Goal: Task Accomplishment & Management: Complete application form

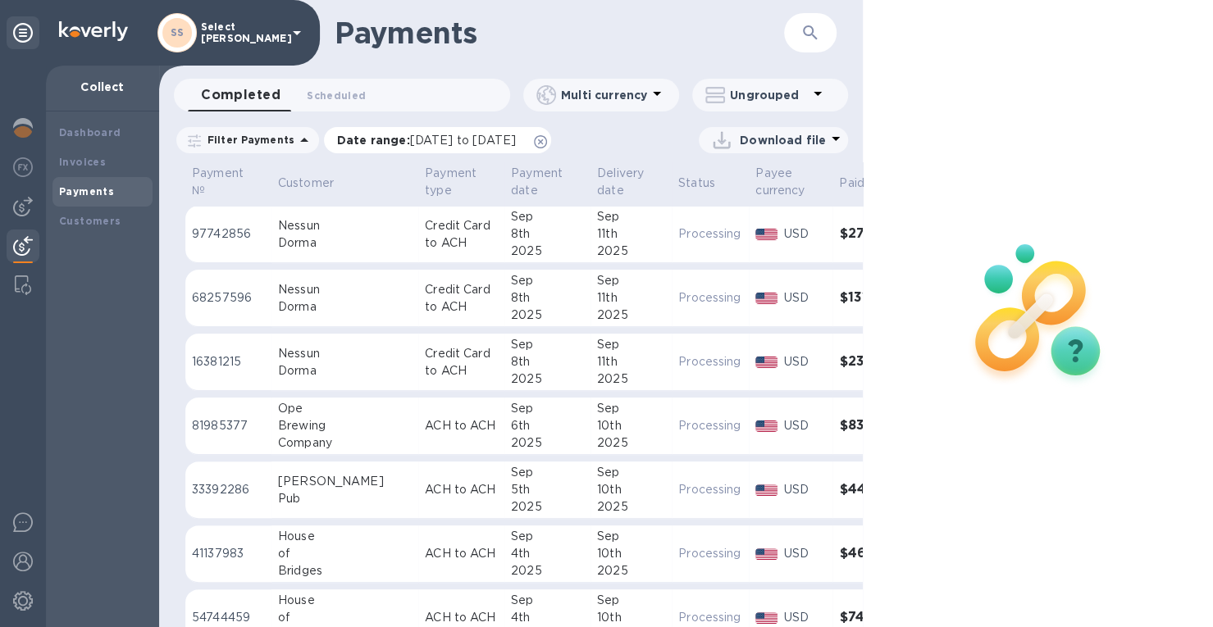
click at [458, 136] on span "[DATE] to [DATE]" at bounding box center [463, 140] width 106 height 13
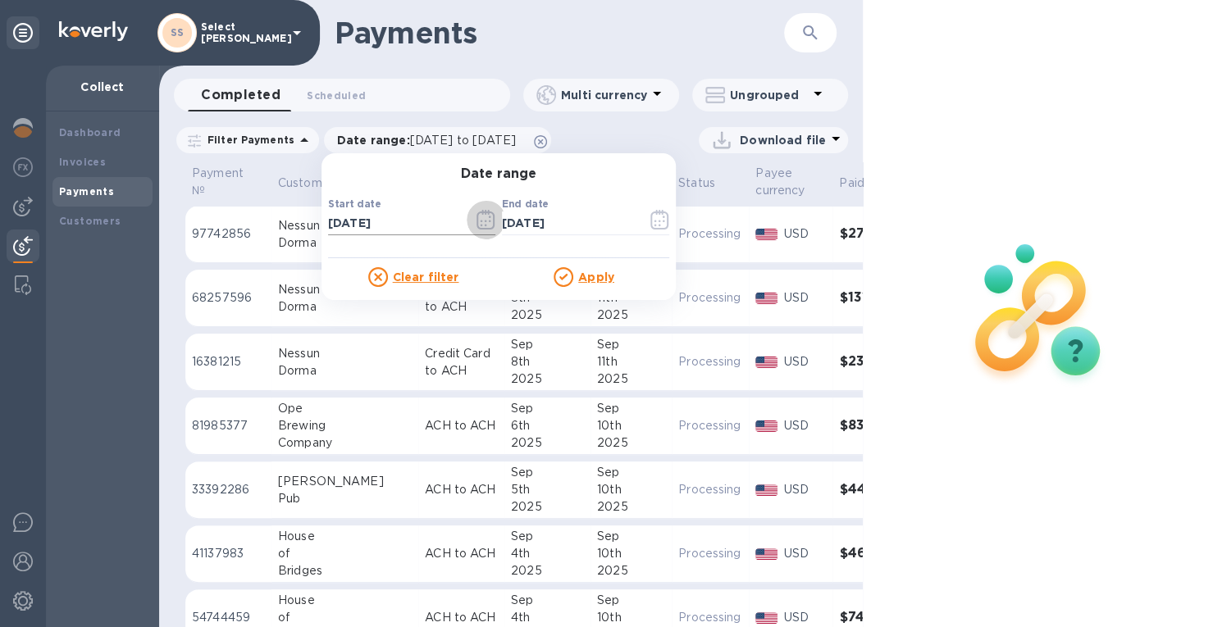
click at [480, 219] on icon "button" at bounding box center [485, 220] width 19 height 20
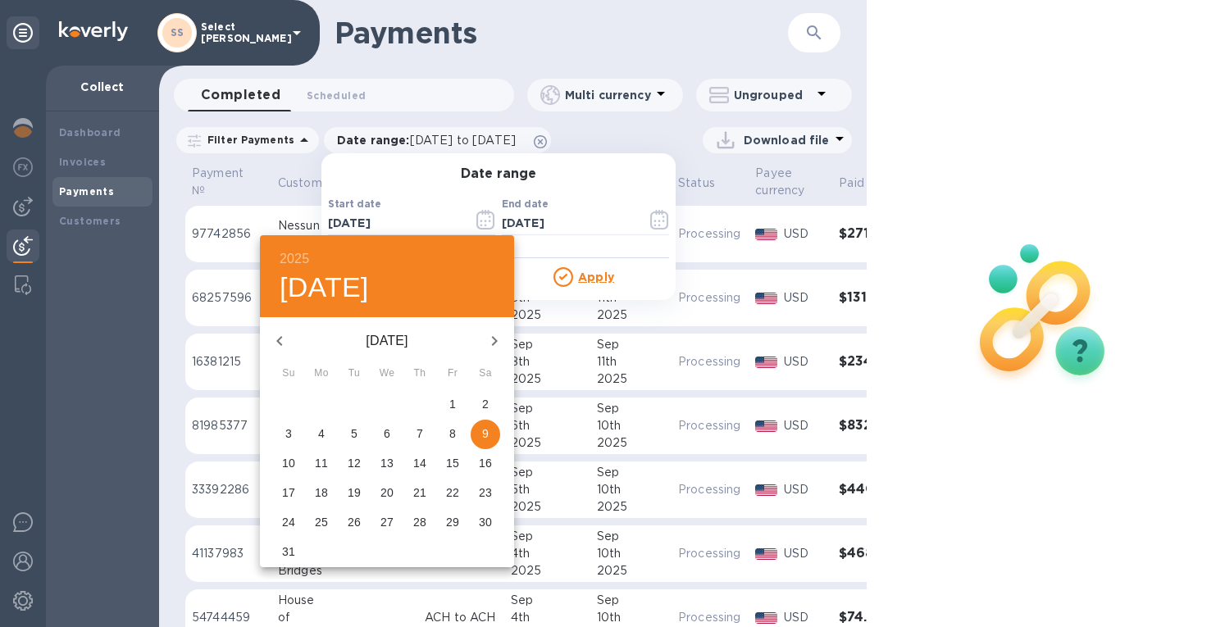
click at [489, 342] on icon "button" at bounding box center [495, 341] width 20 height 20
click at [393, 406] on span "3" at bounding box center [387, 404] width 30 height 16
type input "09/03/2025"
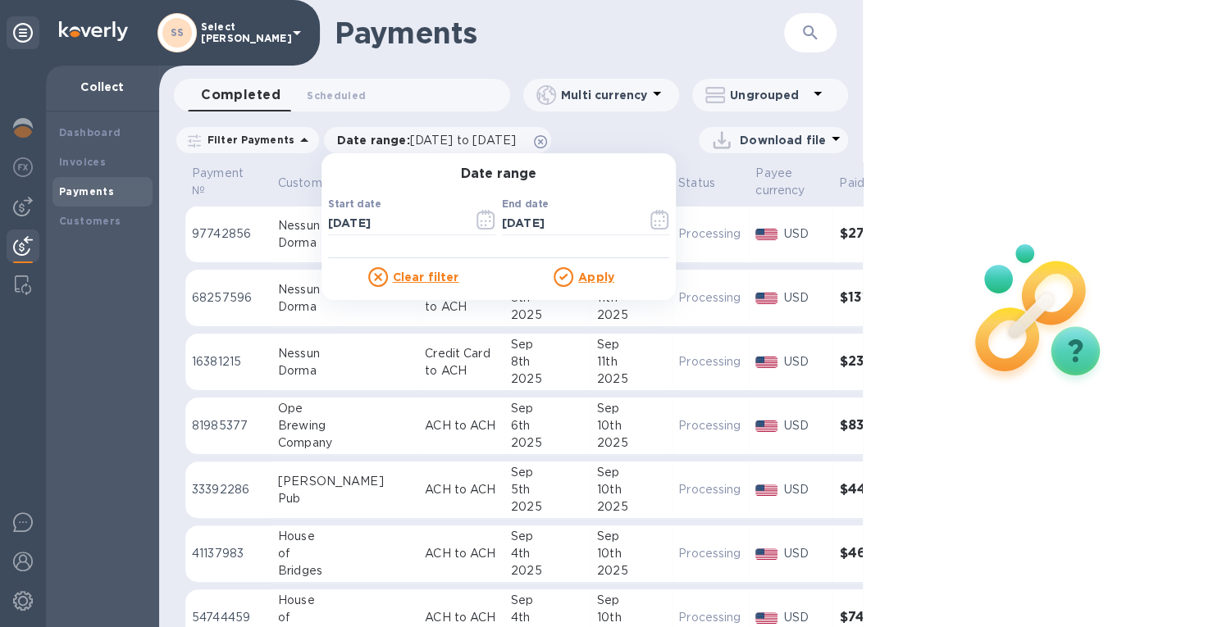
click at [586, 275] on u "Apply" at bounding box center [596, 277] width 36 height 13
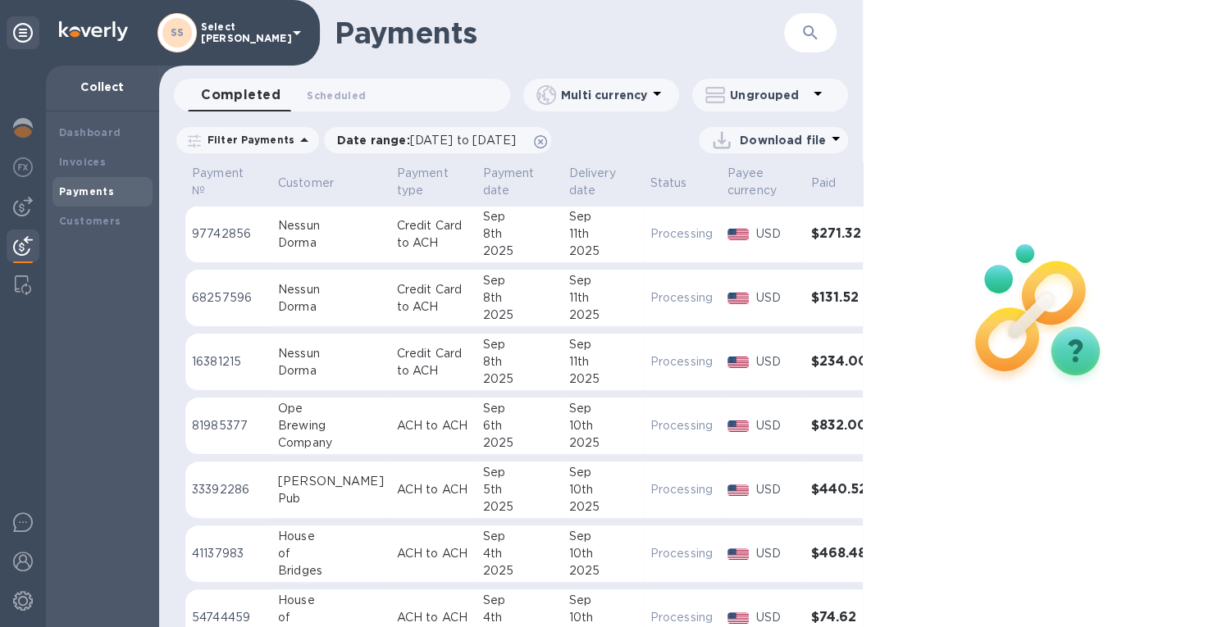
click at [802, 134] on p "Download file" at bounding box center [783, 140] width 86 height 16
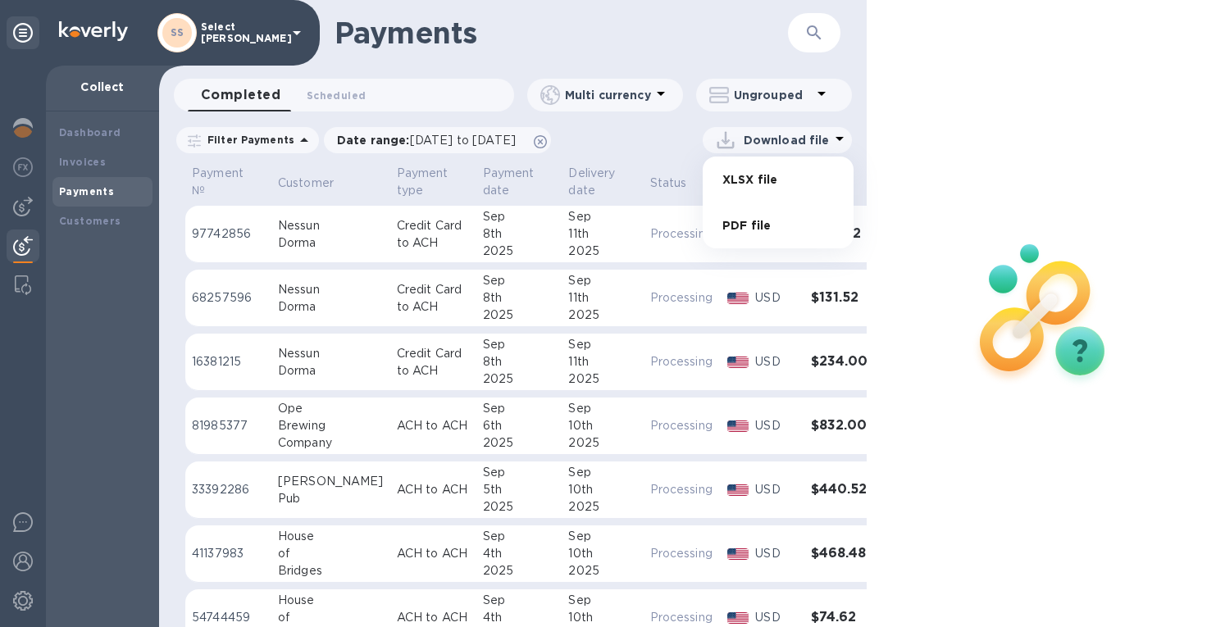
click at [734, 173] on li "XLSX file" at bounding box center [778, 180] width 112 height 46
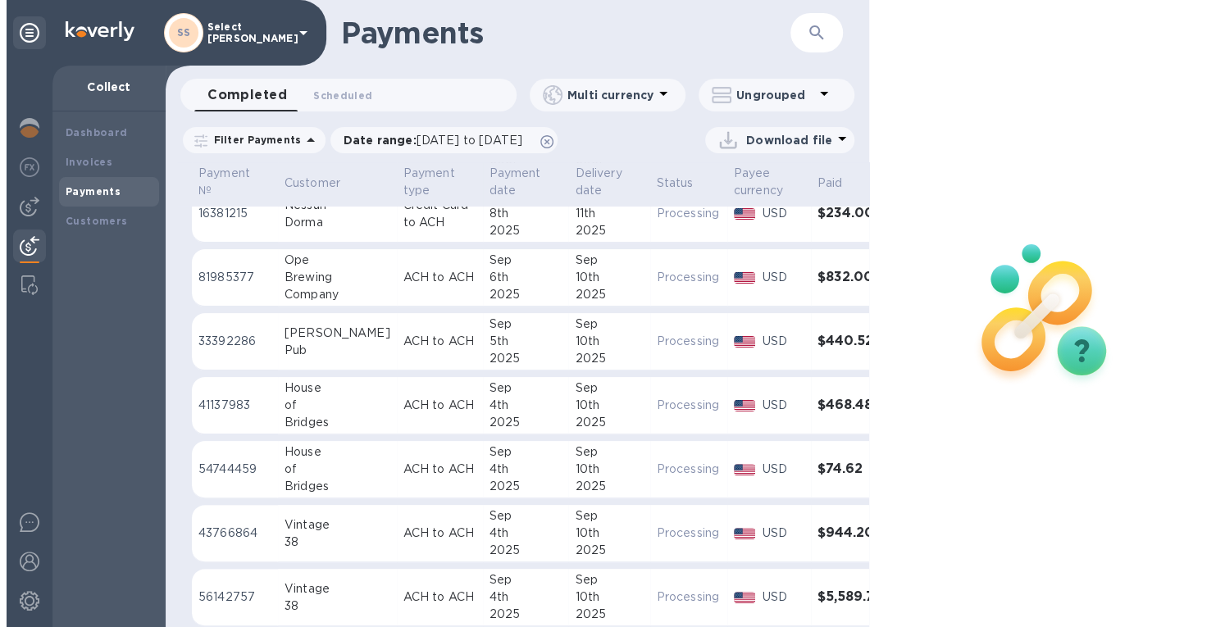
scroll to position [164, 0]
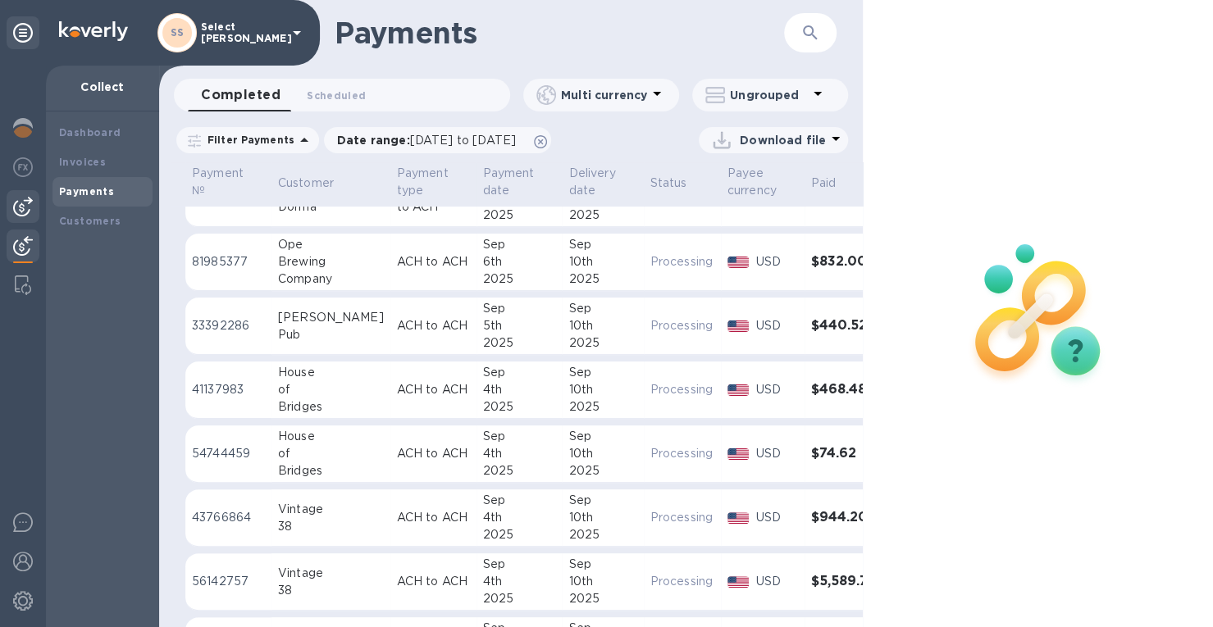
click at [30, 206] on img at bounding box center [23, 207] width 20 height 20
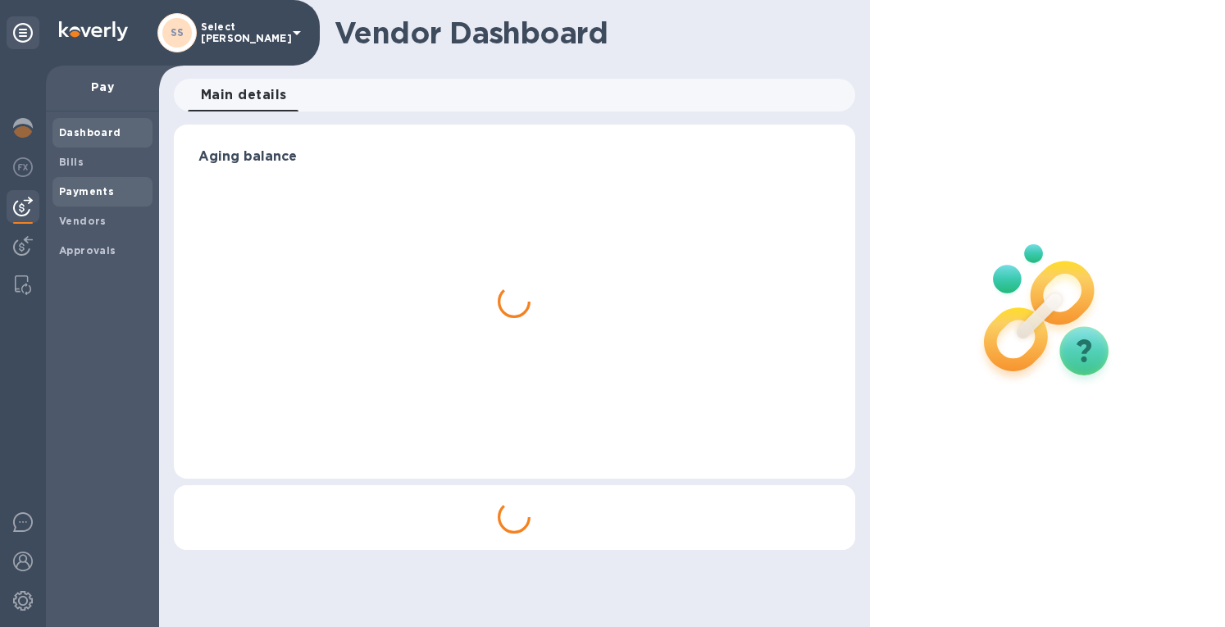
click at [80, 198] on span "Payments" at bounding box center [86, 192] width 55 height 16
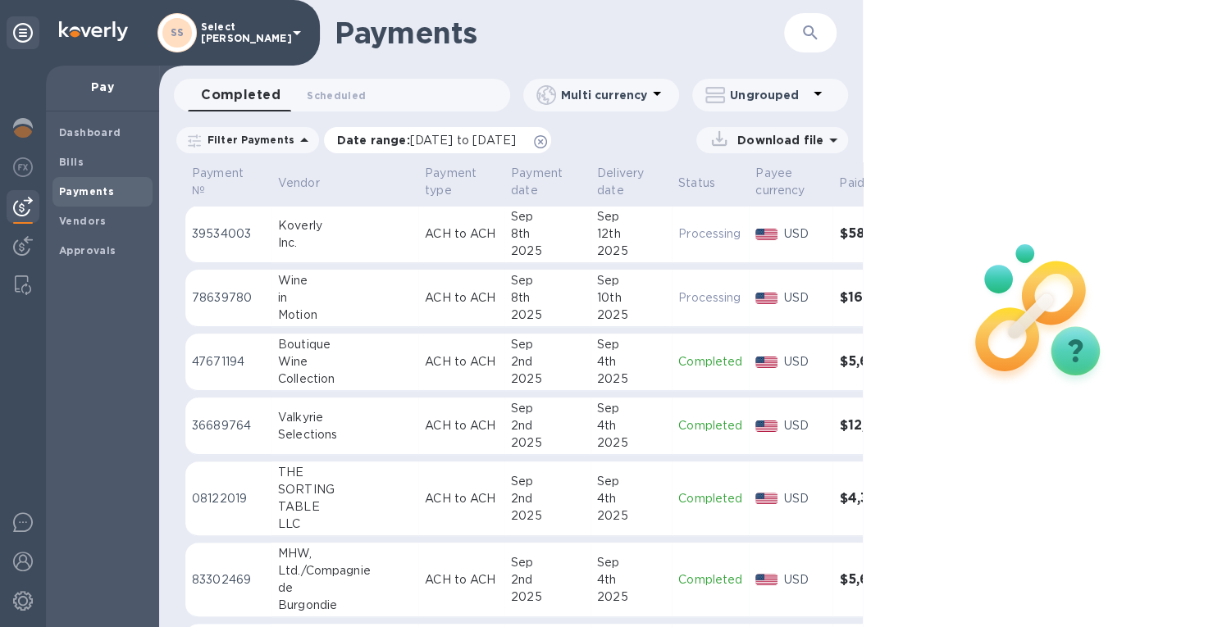
click at [456, 140] on span "[DATE] to [DATE]" at bounding box center [463, 140] width 106 height 13
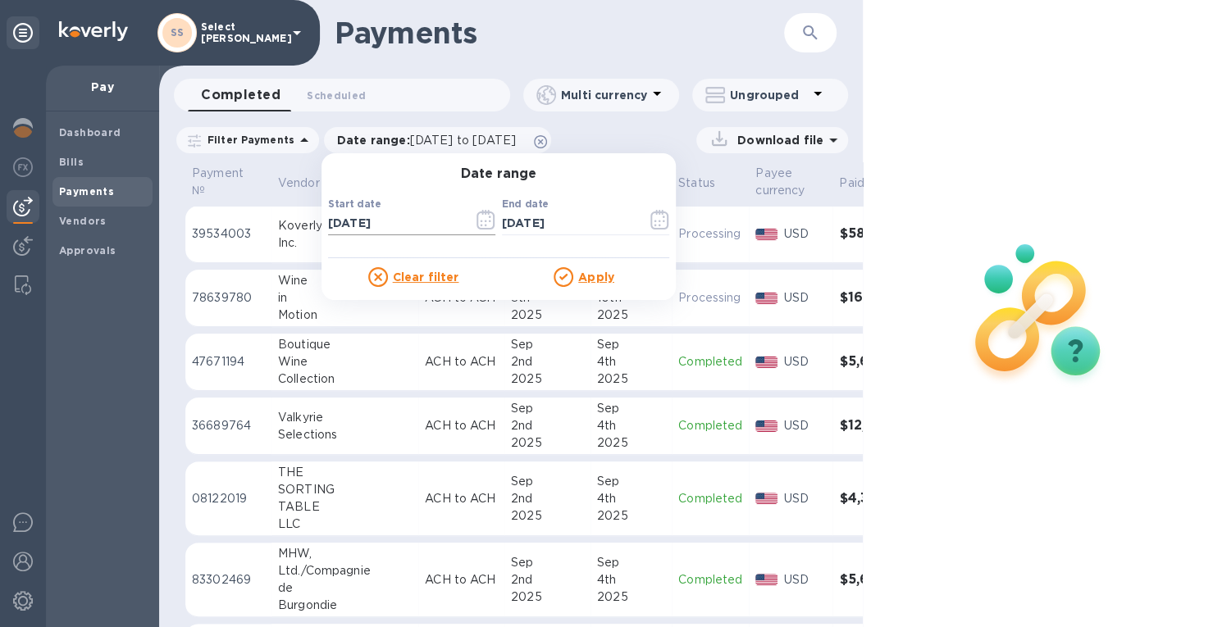
click at [484, 223] on icon "button" at bounding box center [485, 220] width 19 height 20
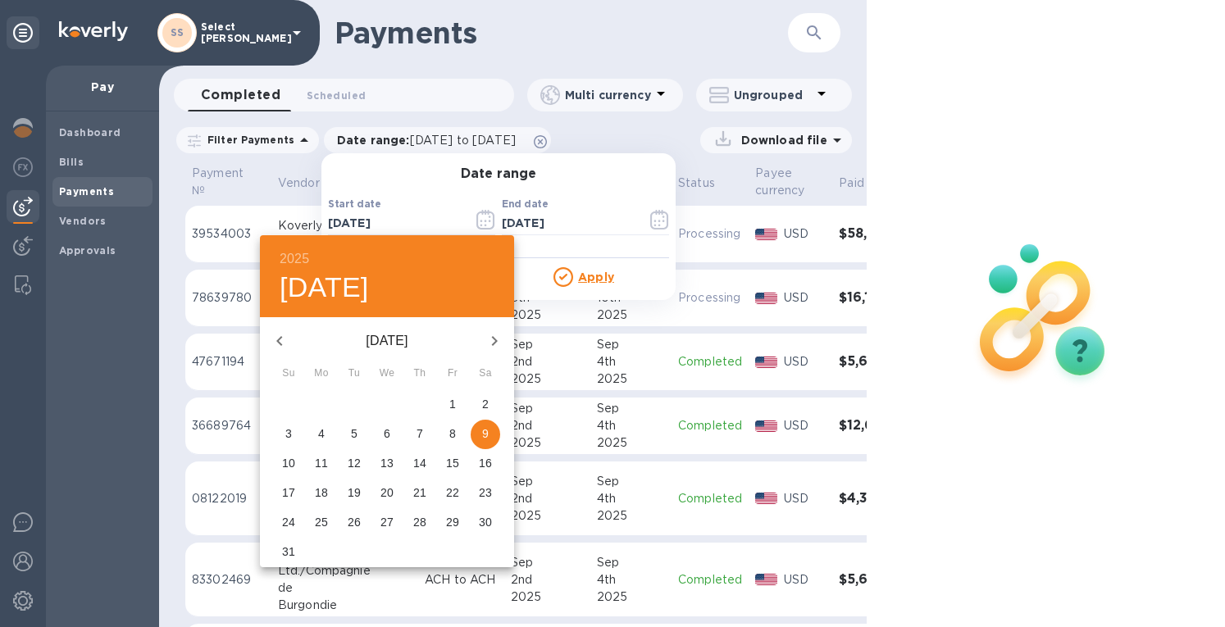
click at [491, 339] on icon "button" at bounding box center [495, 341] width 20 height 20
click at [321, 435] on p "8" at bounding box center [321, 434] width 7 height 16
type input "09/08/2025"
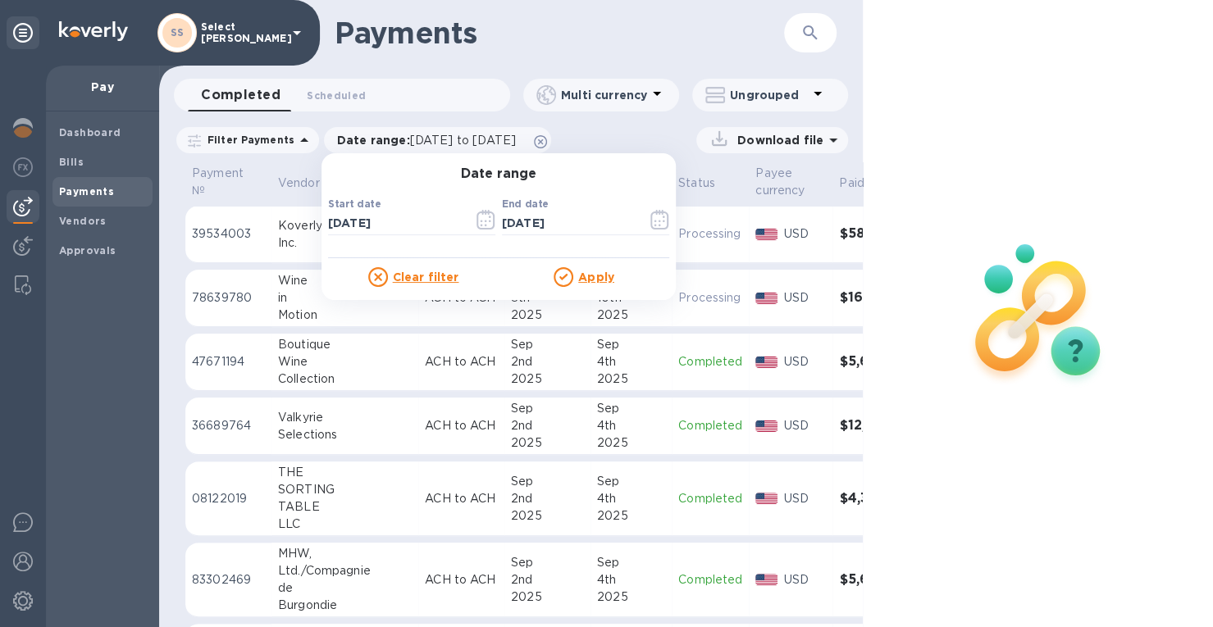
click at [579, 276] on u "Apply" at bounding box center [596, 277] width 36 height 13
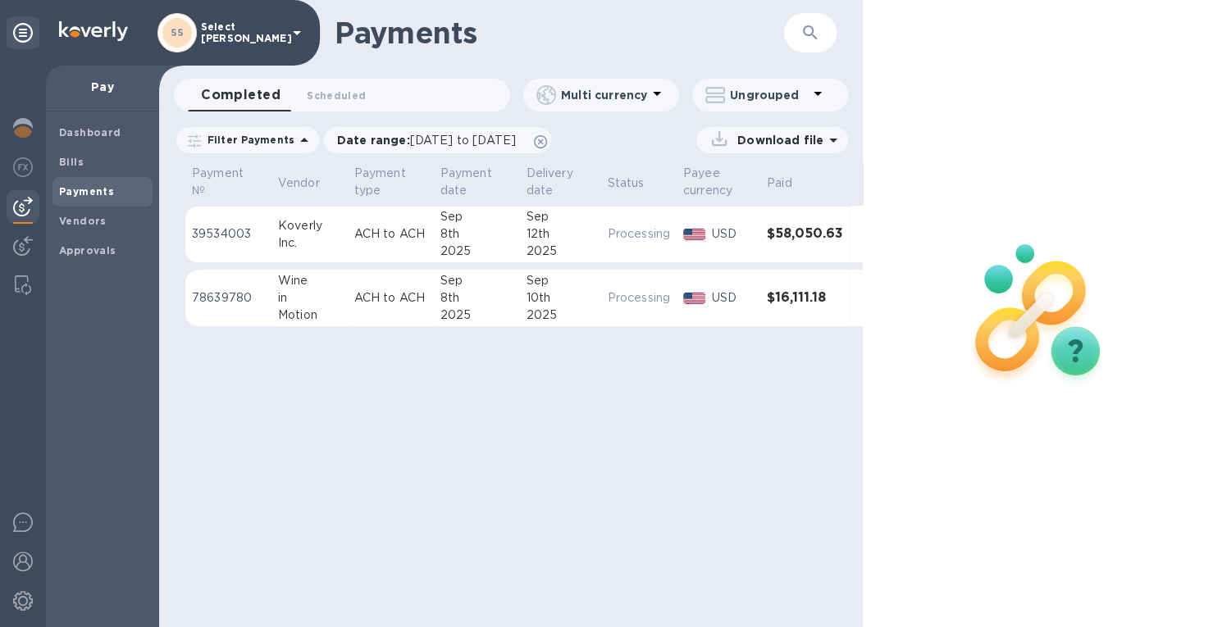
click at [819, 132] on p "Download file" at bounding box center [777, 140] width 93 height 16
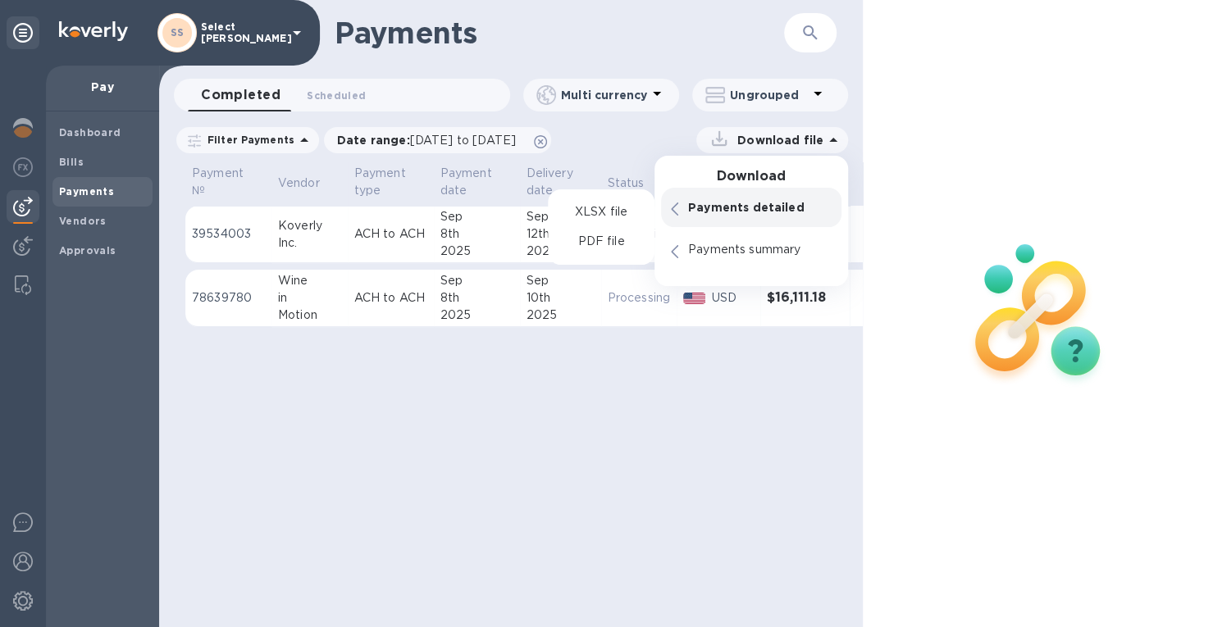
click at [720, 211] on p "Payments detailed" at bounding box center [760, 207] width 144 height 16
click at [590, 211] on p "XLSX file" at bounding box center [600, 212] width 55 height 16
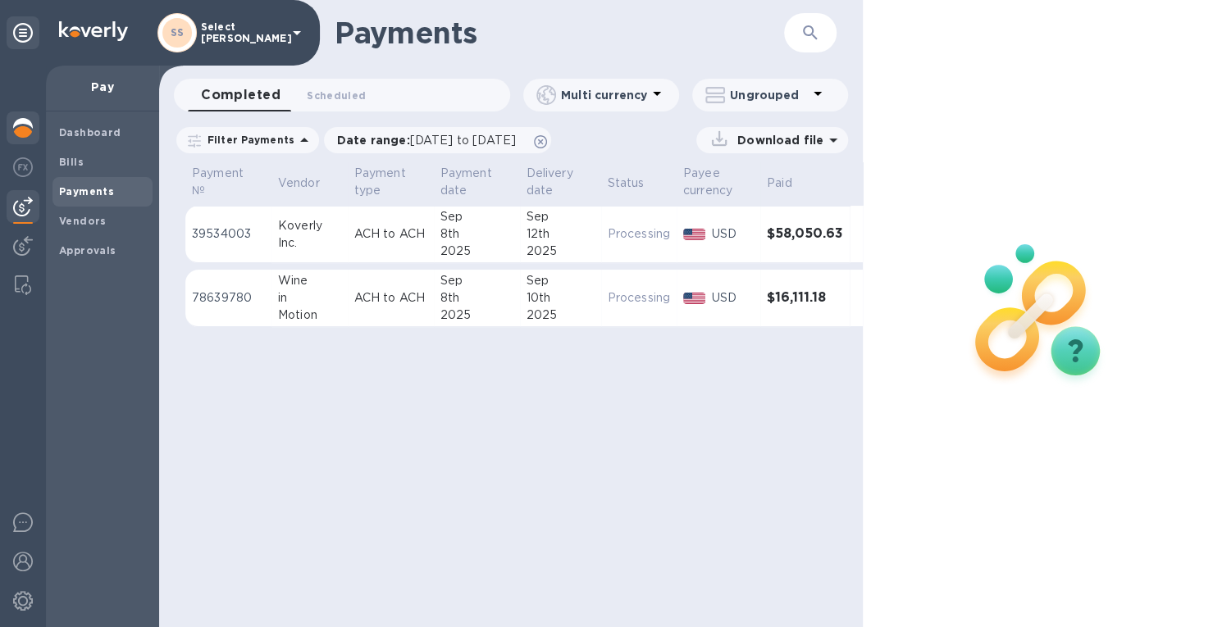
click at [21, 125] on img at bounding box center [23, 128] width 20 height 20
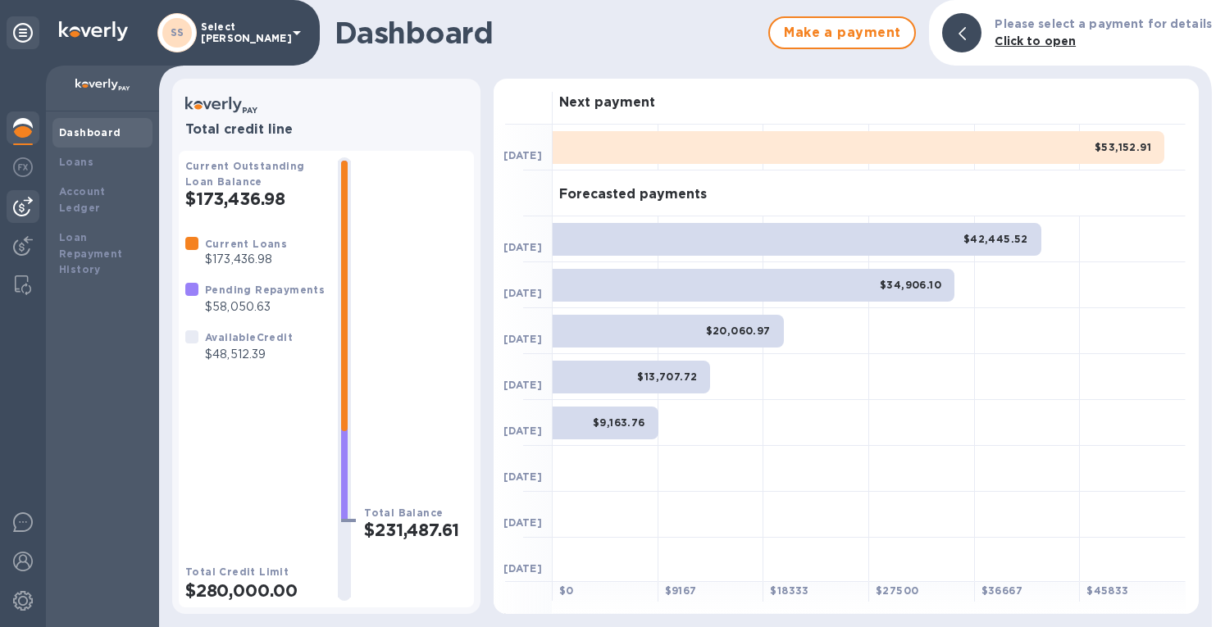
click at [22, 207] on img at bounding box center [23, 207] width 20 height 20
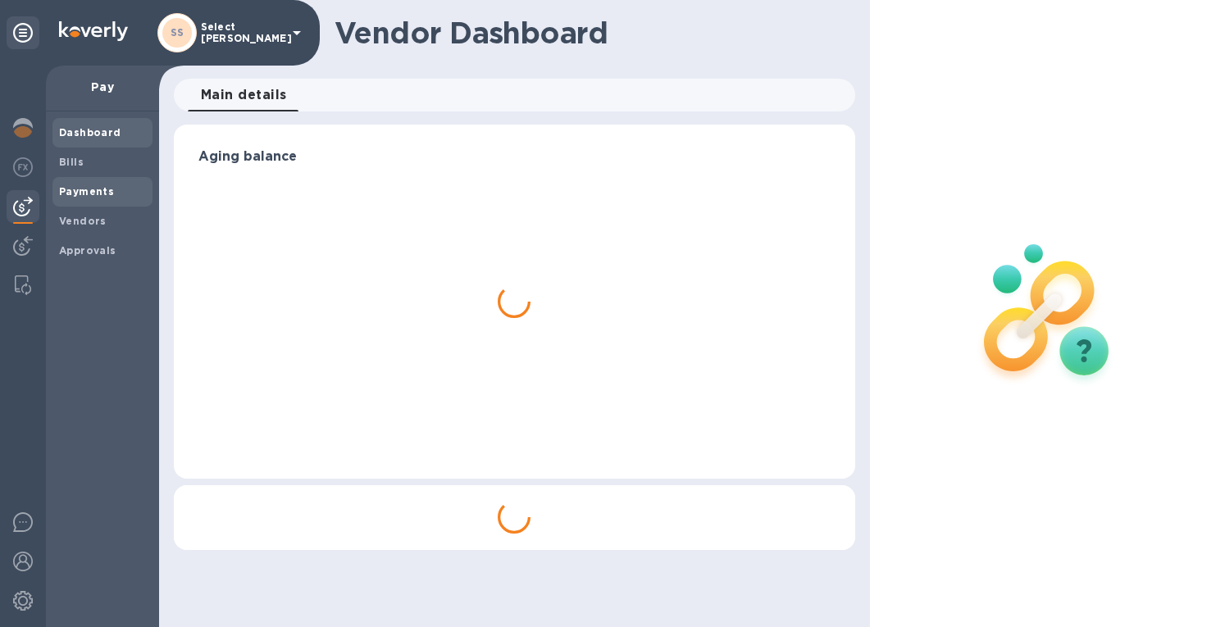
click at [86, 191] on b "Payments" at bounding box center [86, 191] width 55 height 12
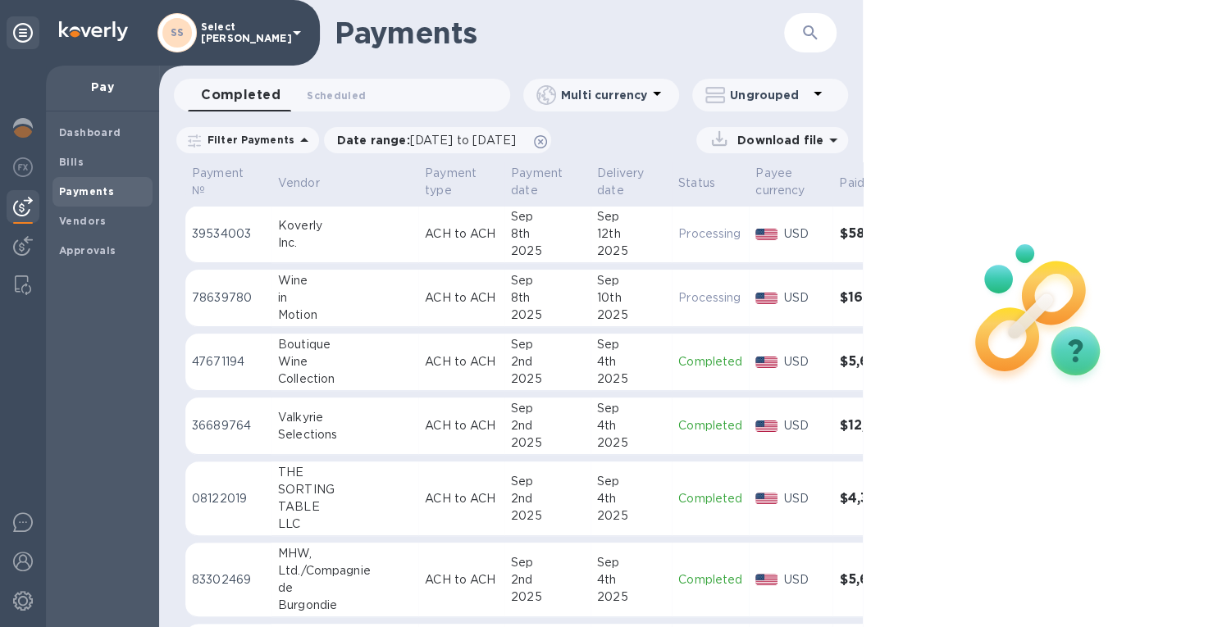
click at [702, 249] on td "Processing" at bounding box center [710, 234] width 77 height 57
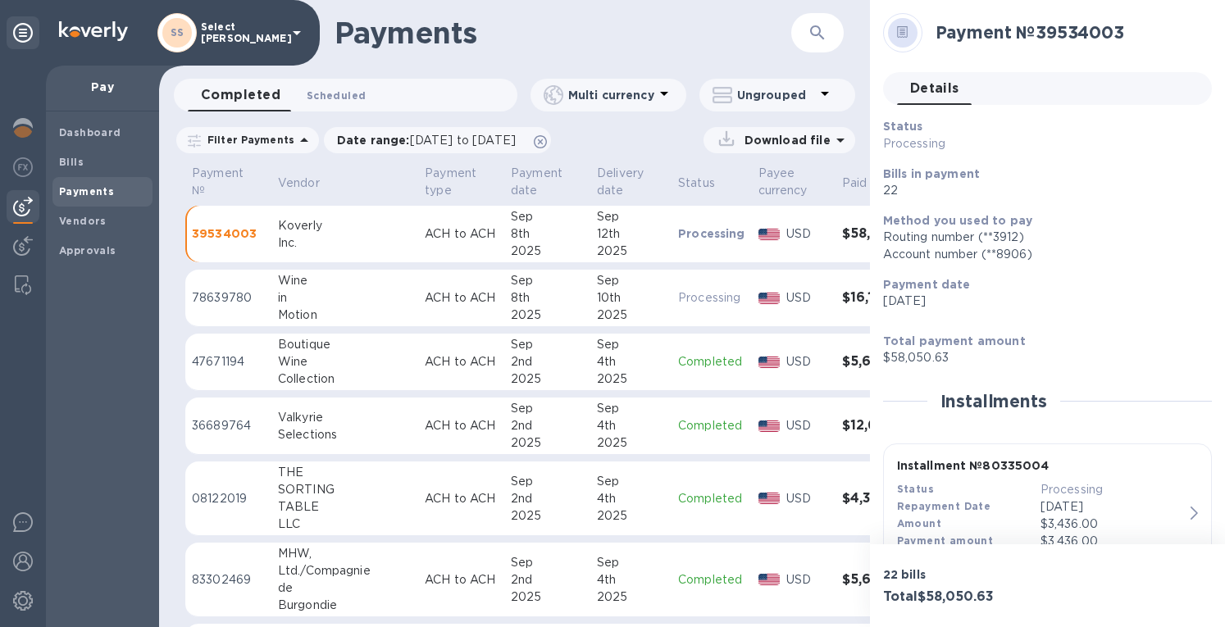
click at [318, 93] on span "Scheduled 0" at bounding box center [336, 95] width 59 height 17
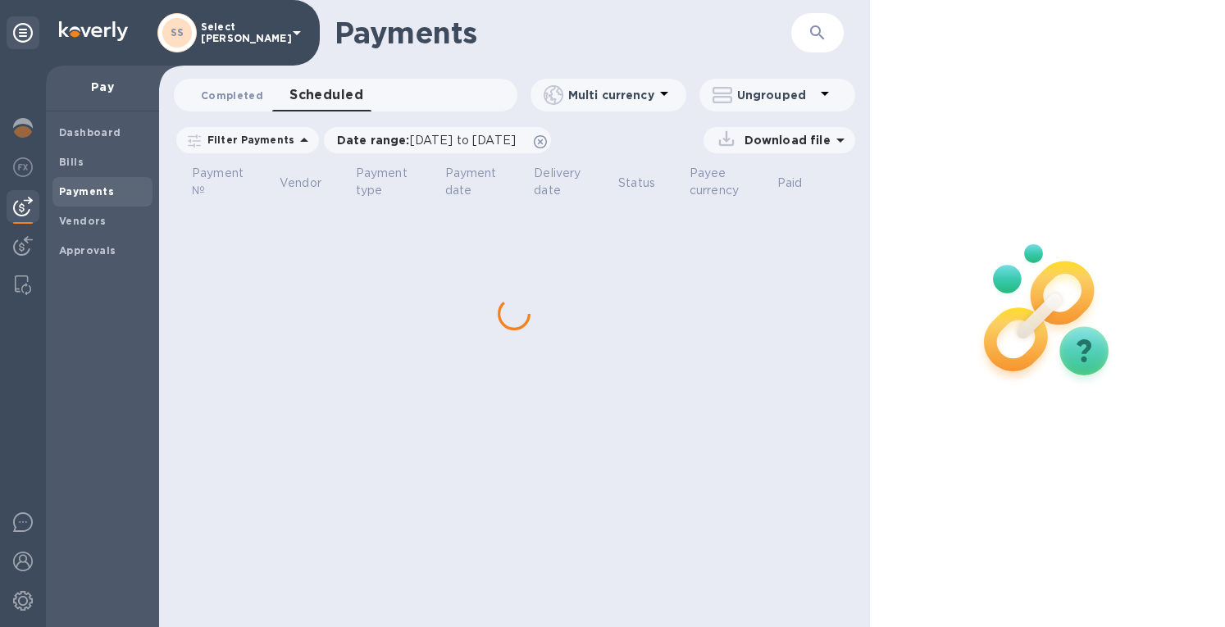
click at [239, 91] on span "Completed 0" at bounding box center [232, 95] width 62 height 17
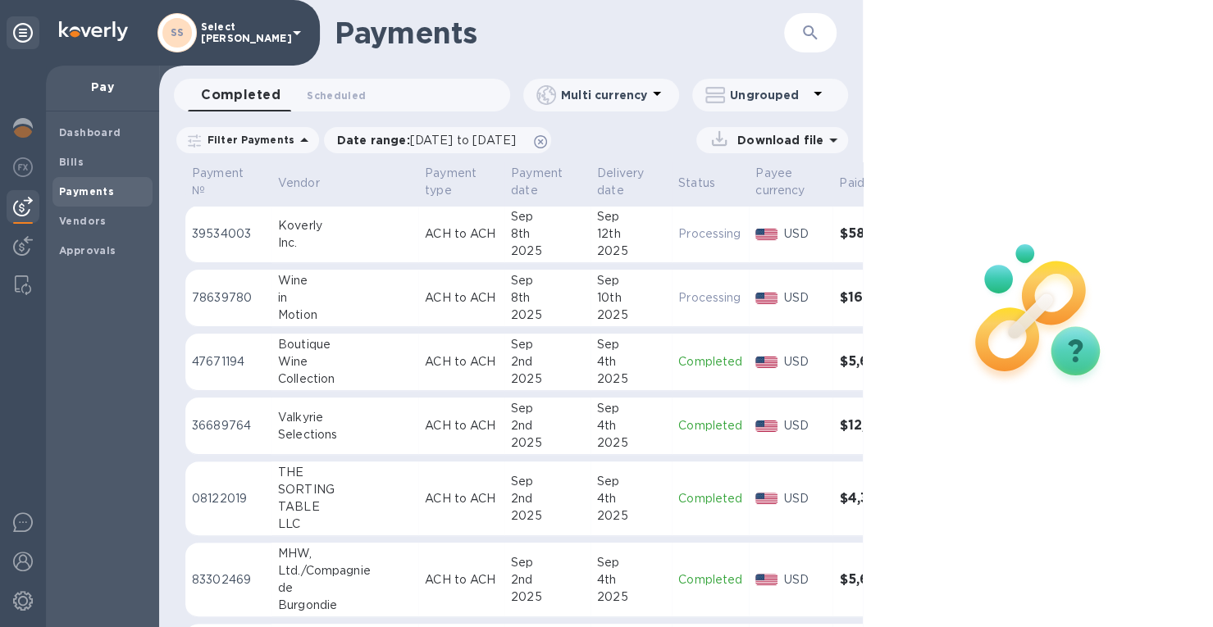
click at [752, 226] on div at bounding box center [766, 235] width 29 height 18
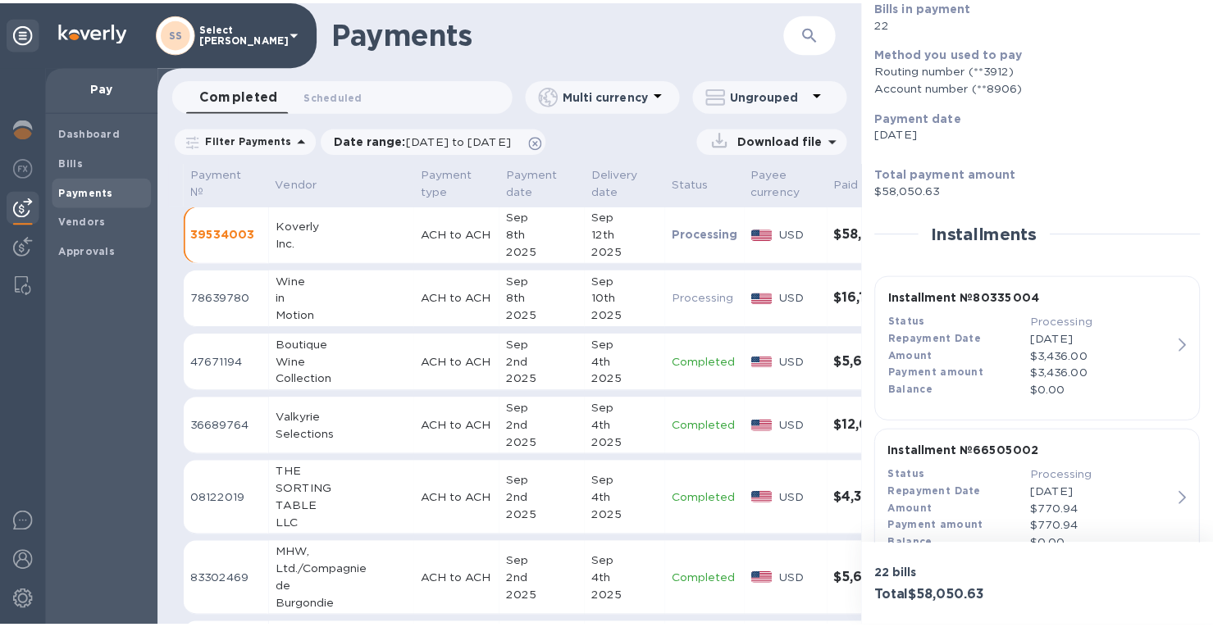
scroll to position [328, 0]
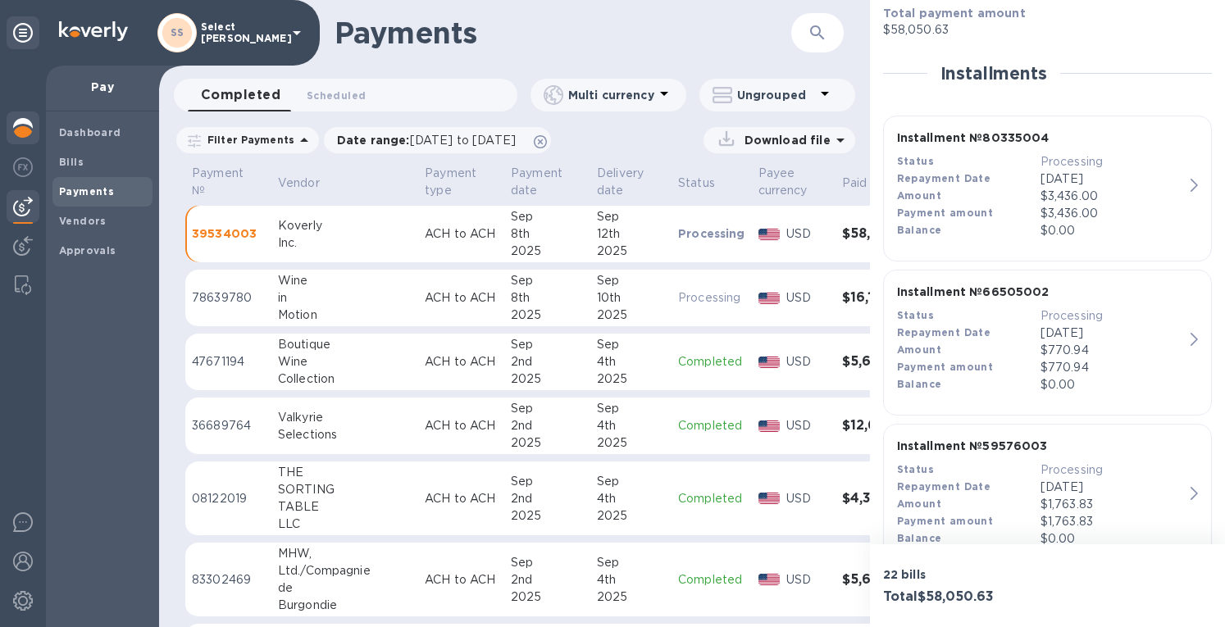
click at [18, 124] on img at bounding box center [23, 128] width 20 height 20
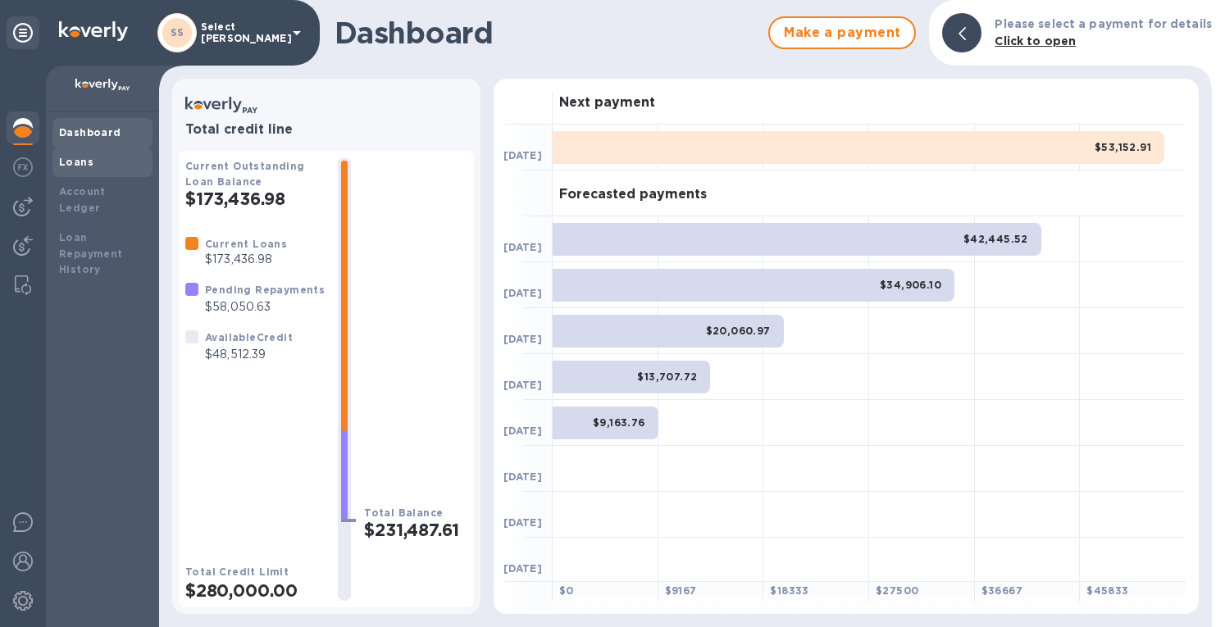
click at [71, 166] on b "Loans" at bounding box center [76, 162] width 34 height 12
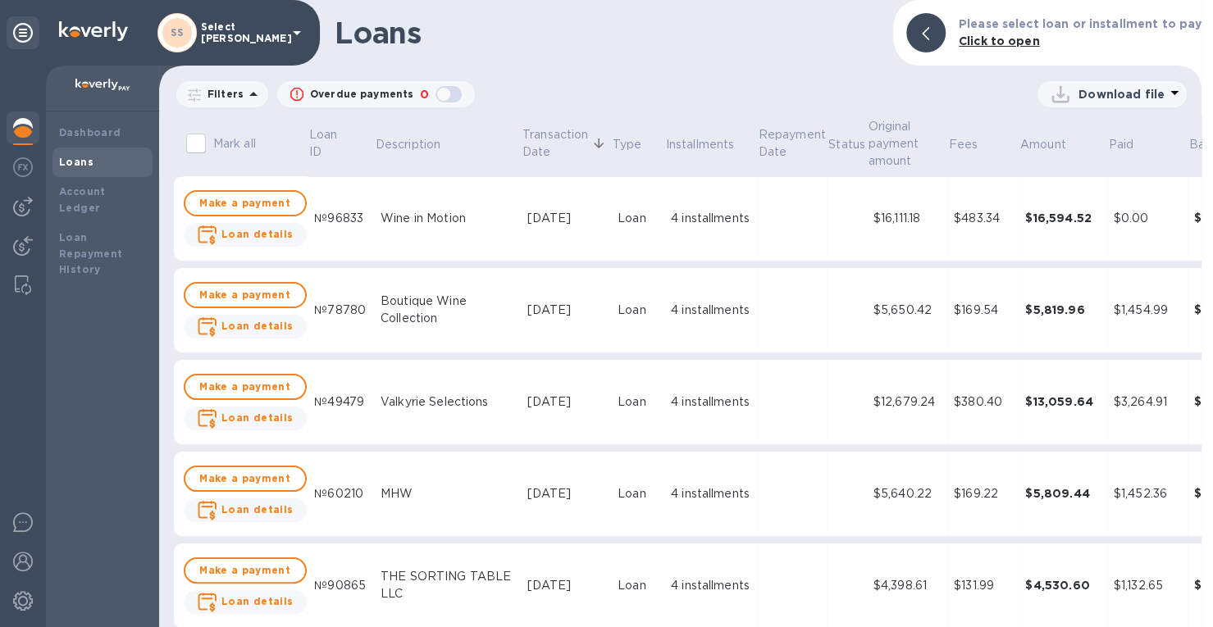
click at [766, 314] on td at bounding box center [792, 310] width 71 height 85
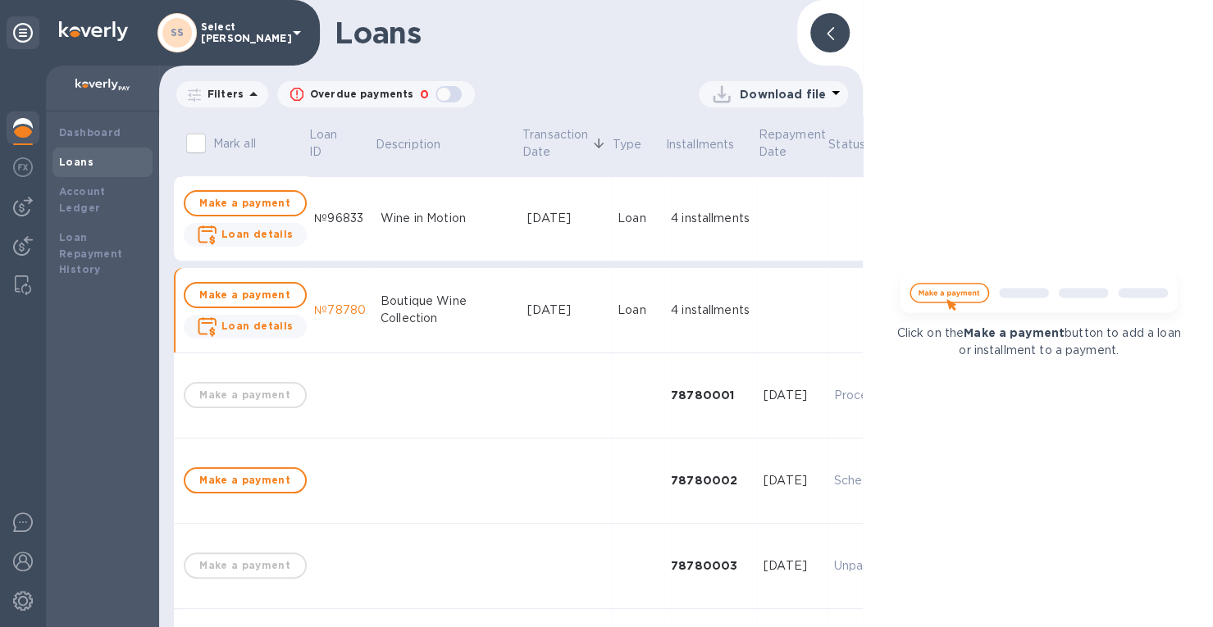
click at [832, 32] on icon at bounding box center [830, 33] width 7 height 13
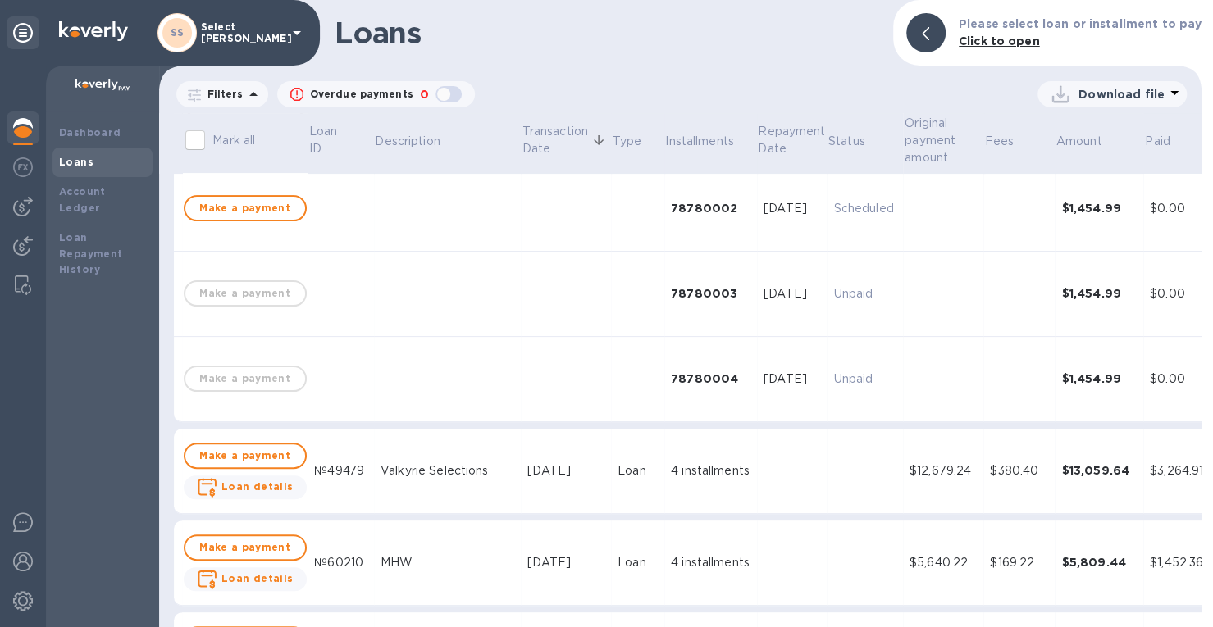
scroll to position [328, 0]
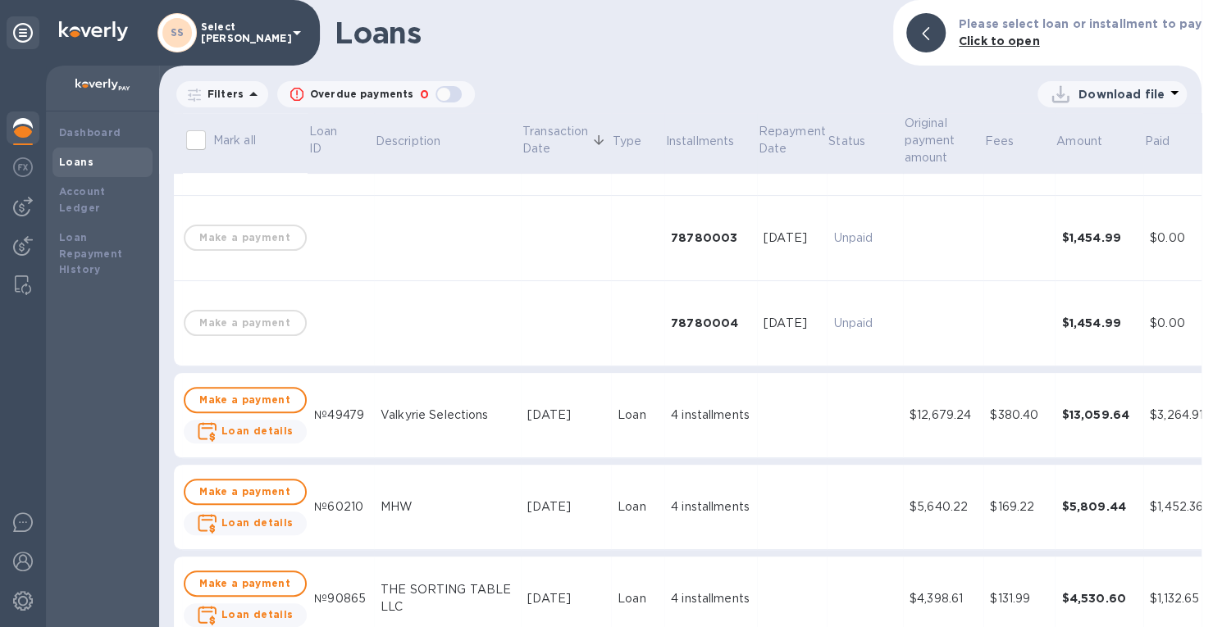
click at [676, 422] on div "4 installments" at bounding box center [711, 415] width 80 height 17
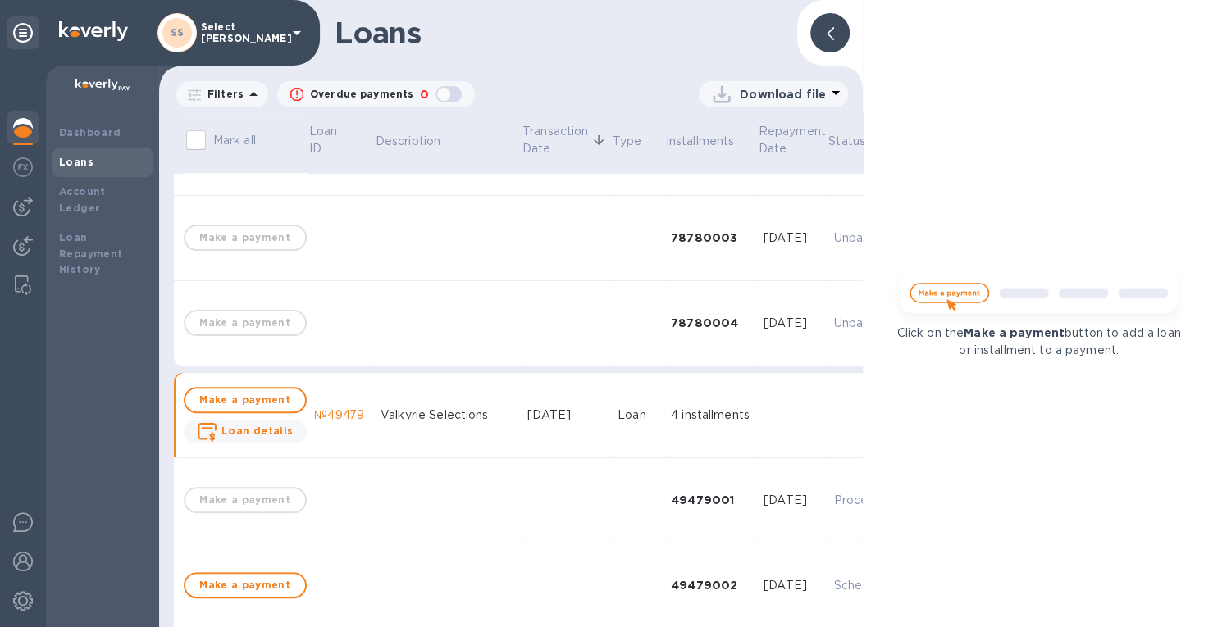
click at [838, 36] on div at bounding box center [829, 32] width 39 height 39
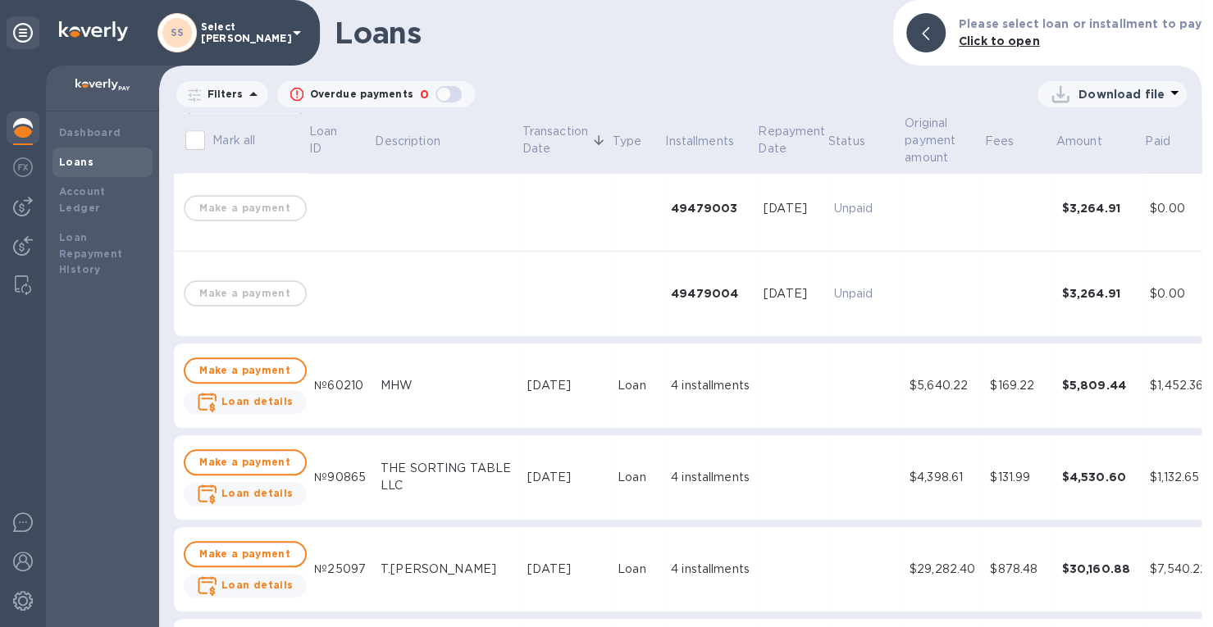
scroll to position [820, 0]
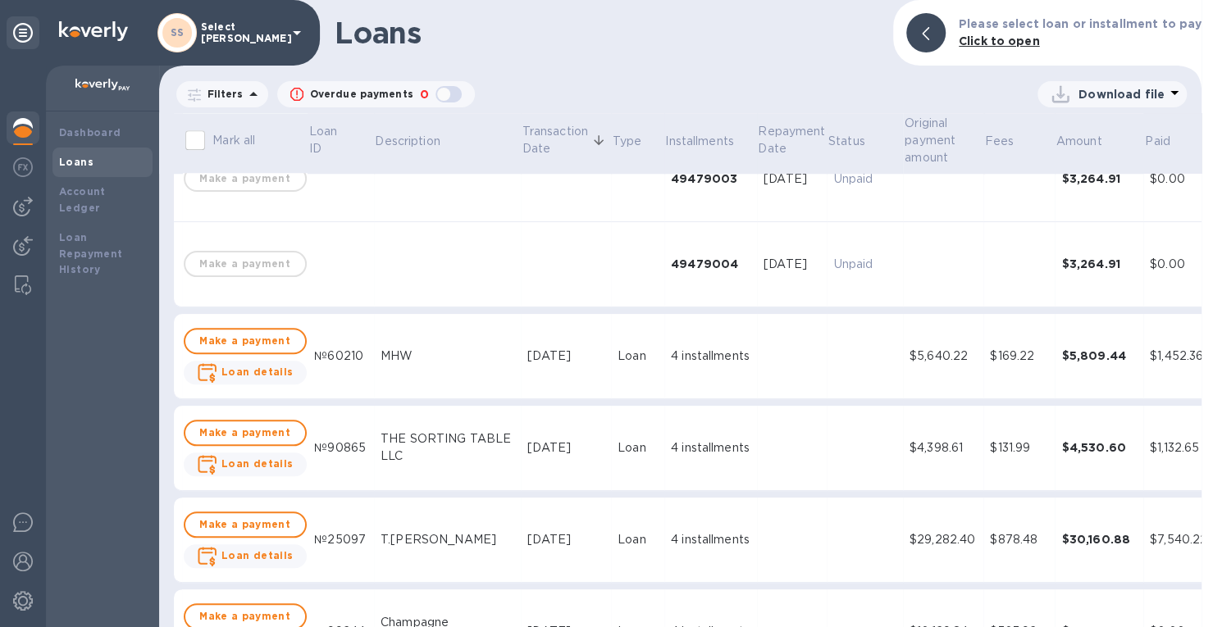
click at [671, 360] on div "4 installments" at bounding box center [711, 356] width 80 height 17
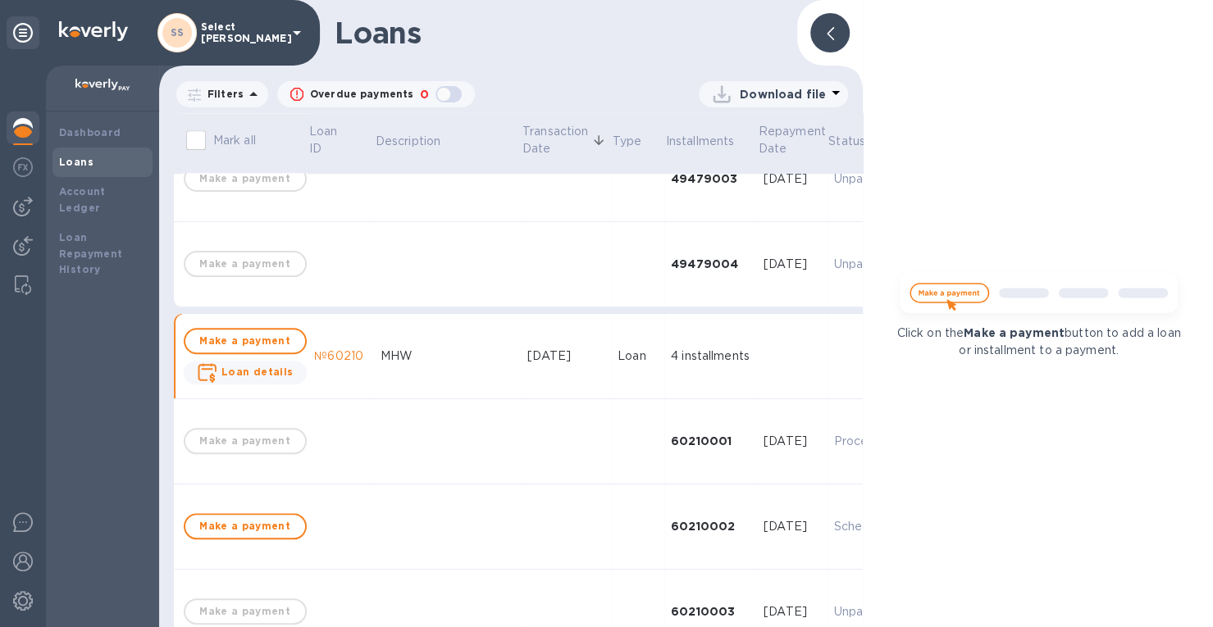
click at [827, 36] on icon at bounding box center [830, 33] width 7 height 13
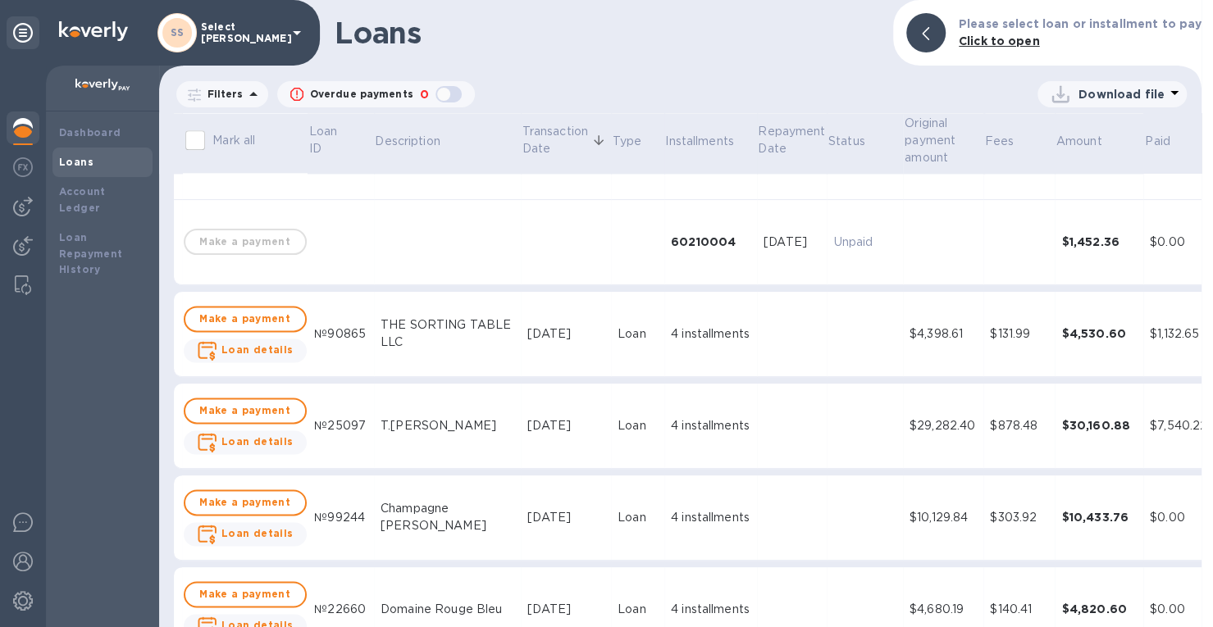
scroll to position [1312, 0]
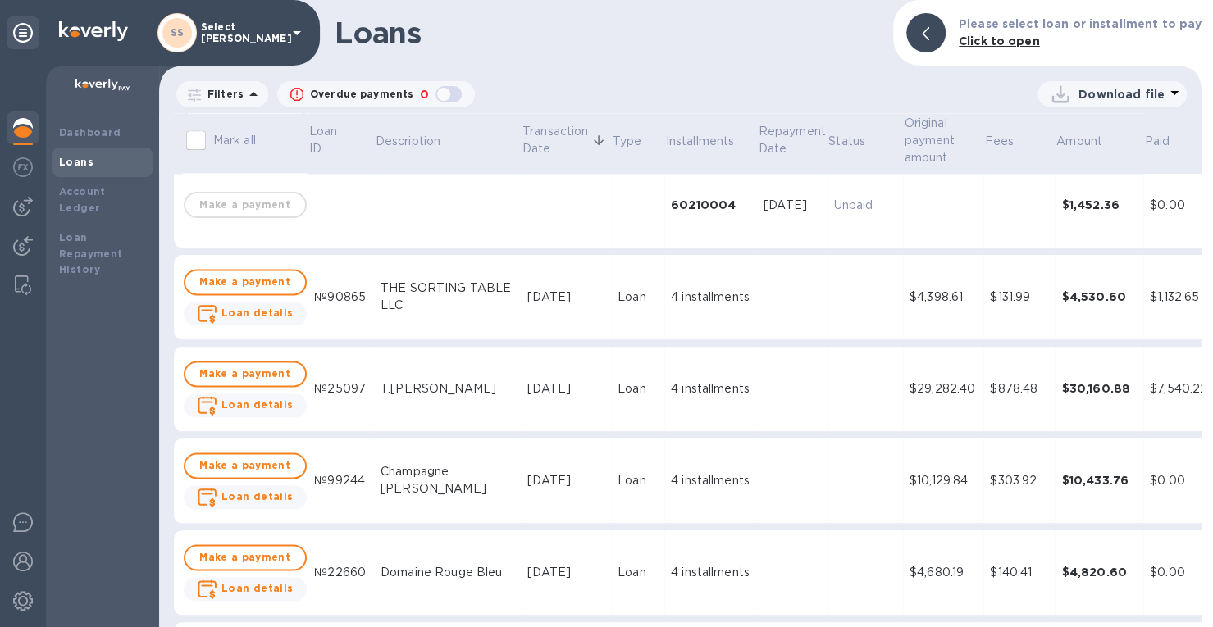
click at [671, 303] on div "4 installments" at bounding box center [711, 297] width 80 height 17
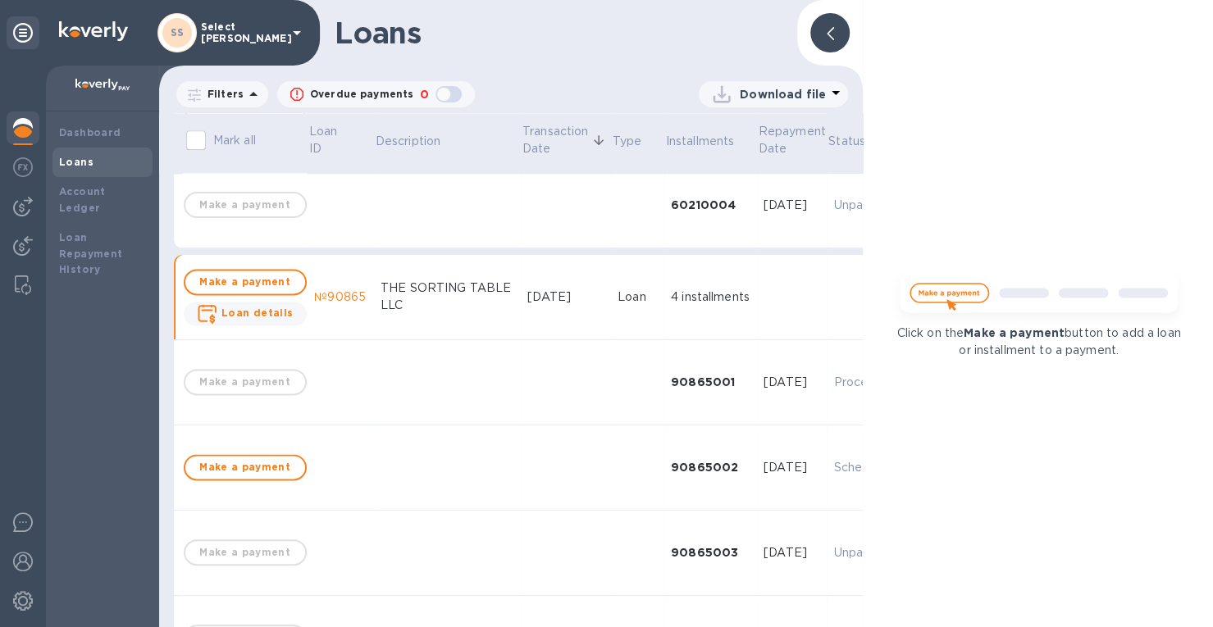
click at [828, 27] on icon at bounding box center [830, 33] width 7 height 13
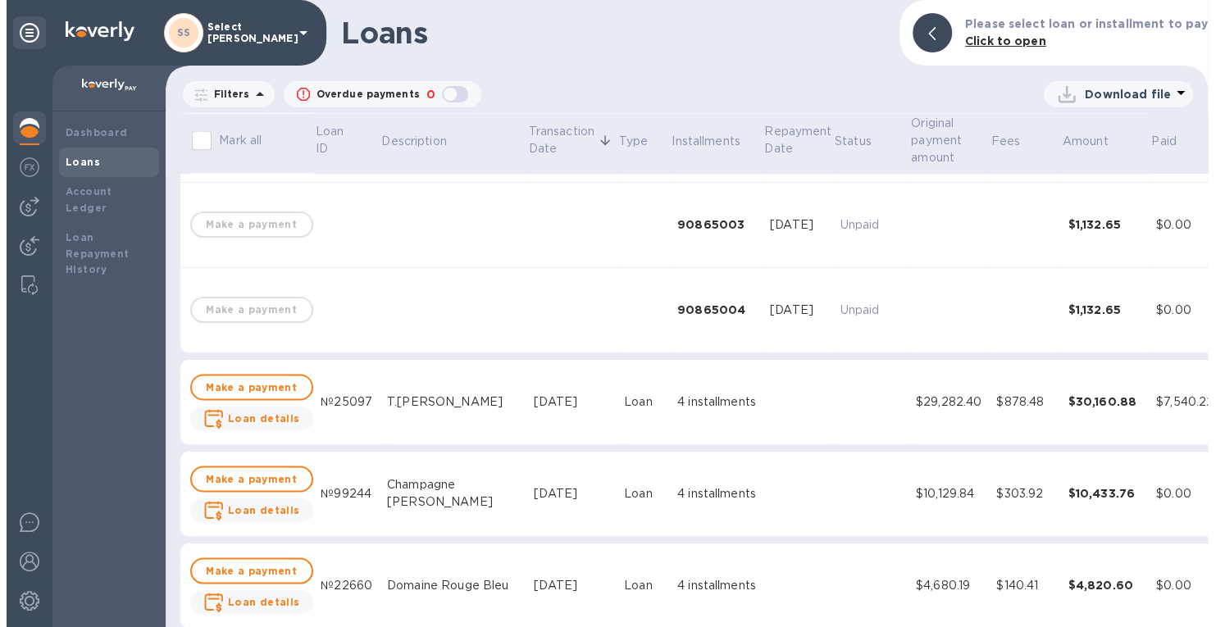
scroll to position [1804, 0]
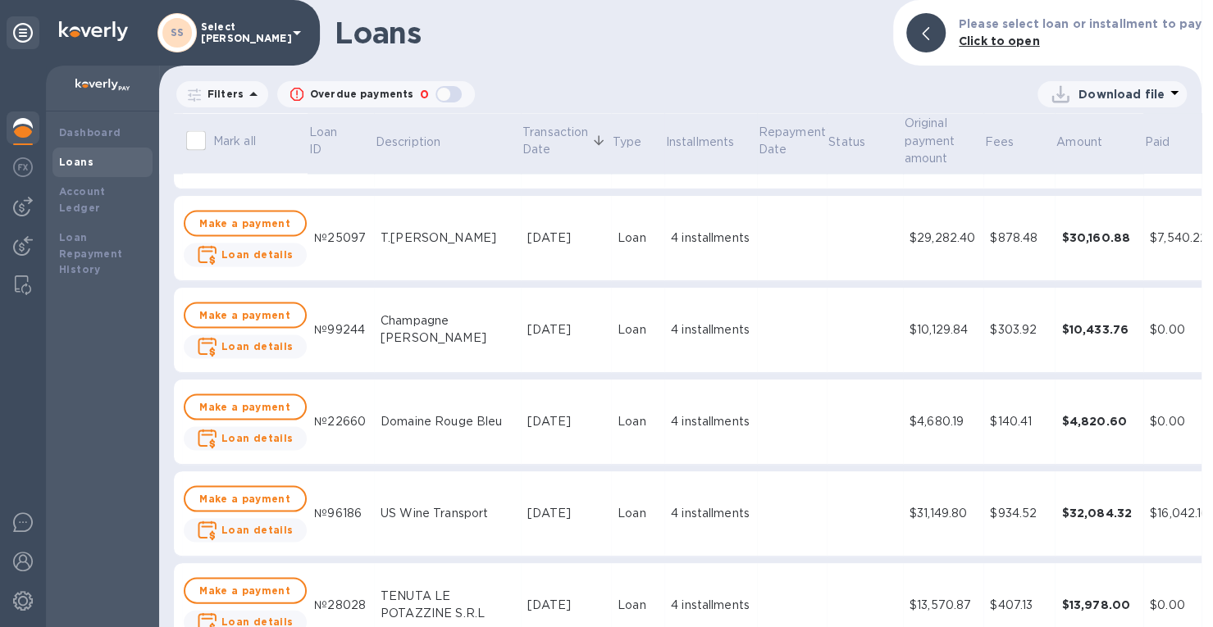
click at [671, 240] on div "4 installments" at bounding box center [711, 238] width 80 height 17
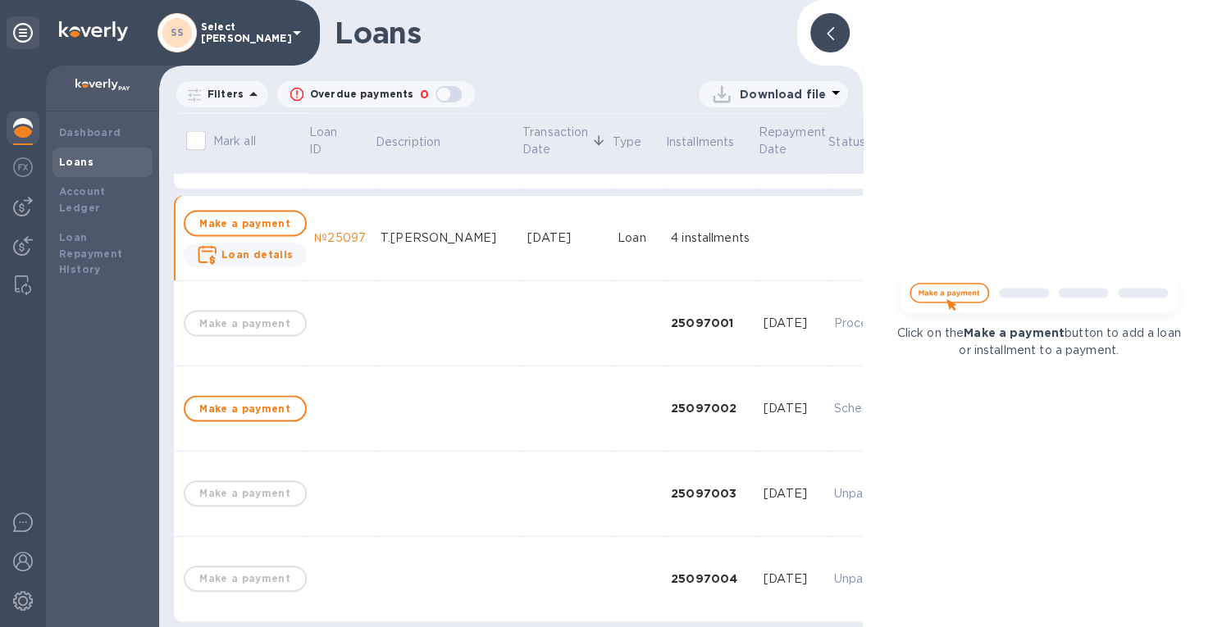
click at [820, 38] on div at bounding box center [829, 32] width 39 height 39
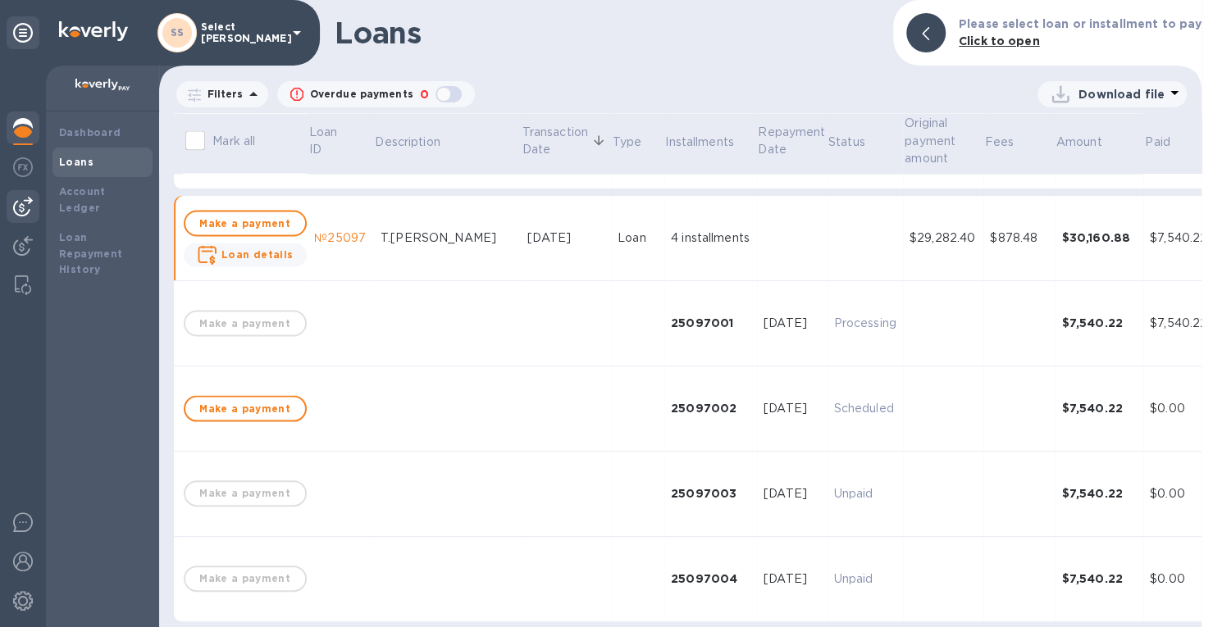
click at [30, 206] on img at bounding box center [23, 207] width 20 height 20
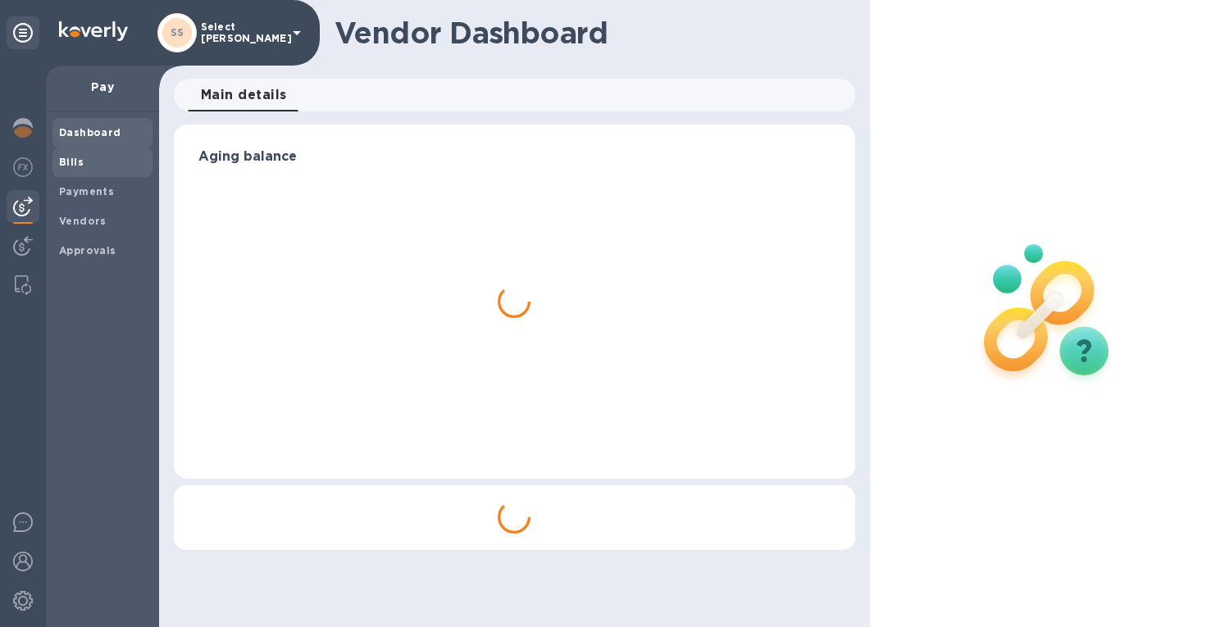
click at [84, 162] on span "Bills" at bounding box center [102, 162] width 87 height 16
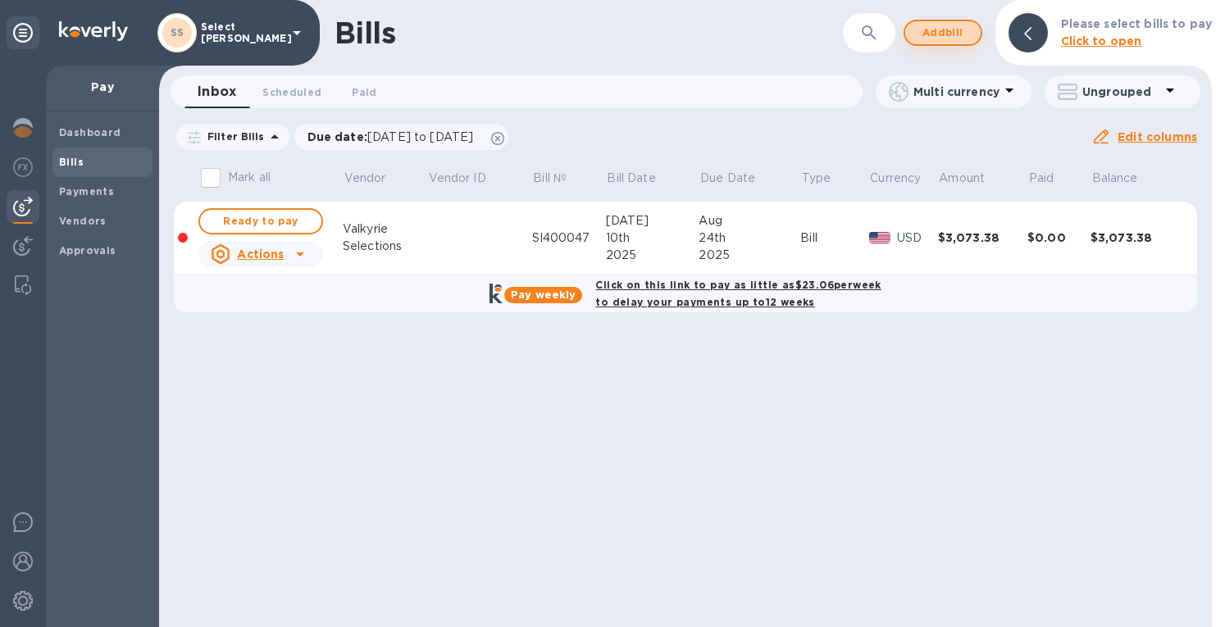
click at [930, 32] on span "Add bill" at bounding box center [942, 33] width 49 height 20
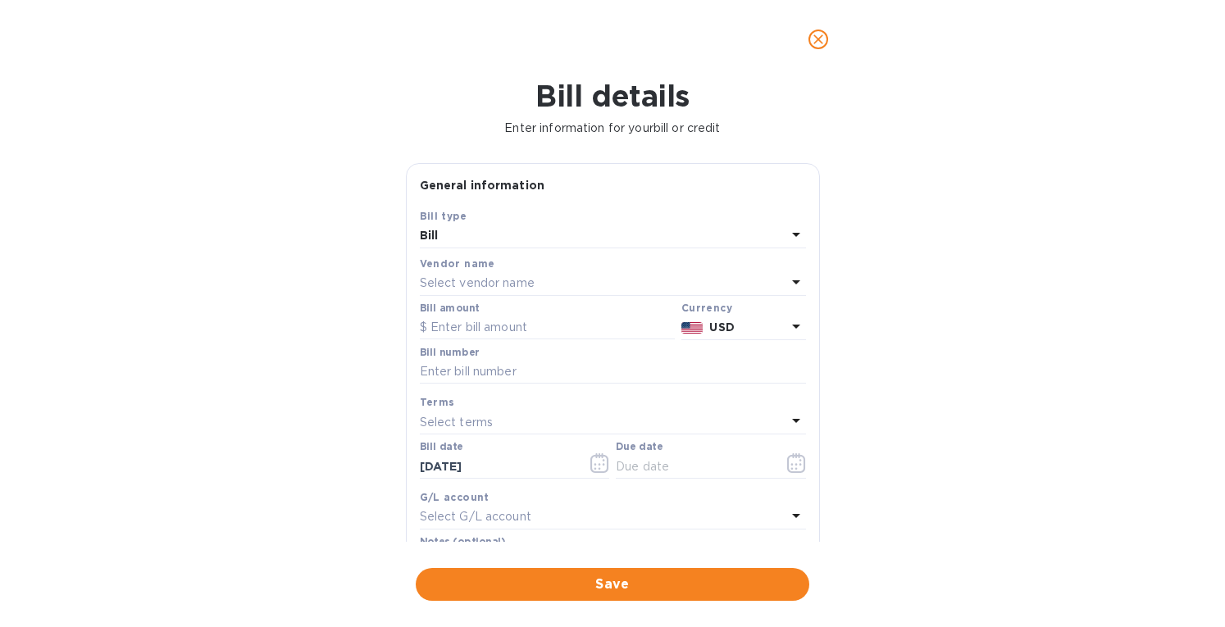
click at [444, 286] on p "Select vendor name" at bounding box center [477, 283] width 115 height 17
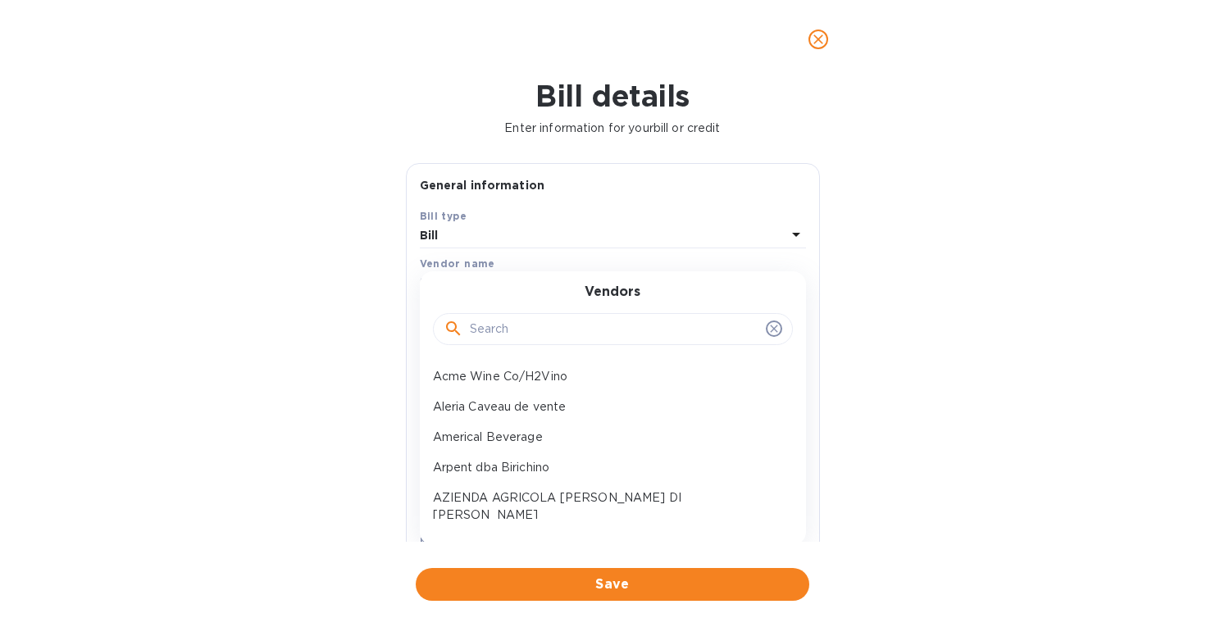
click at [507, 321] on input "text" at bounding box center [614, 329] width 289 height 25
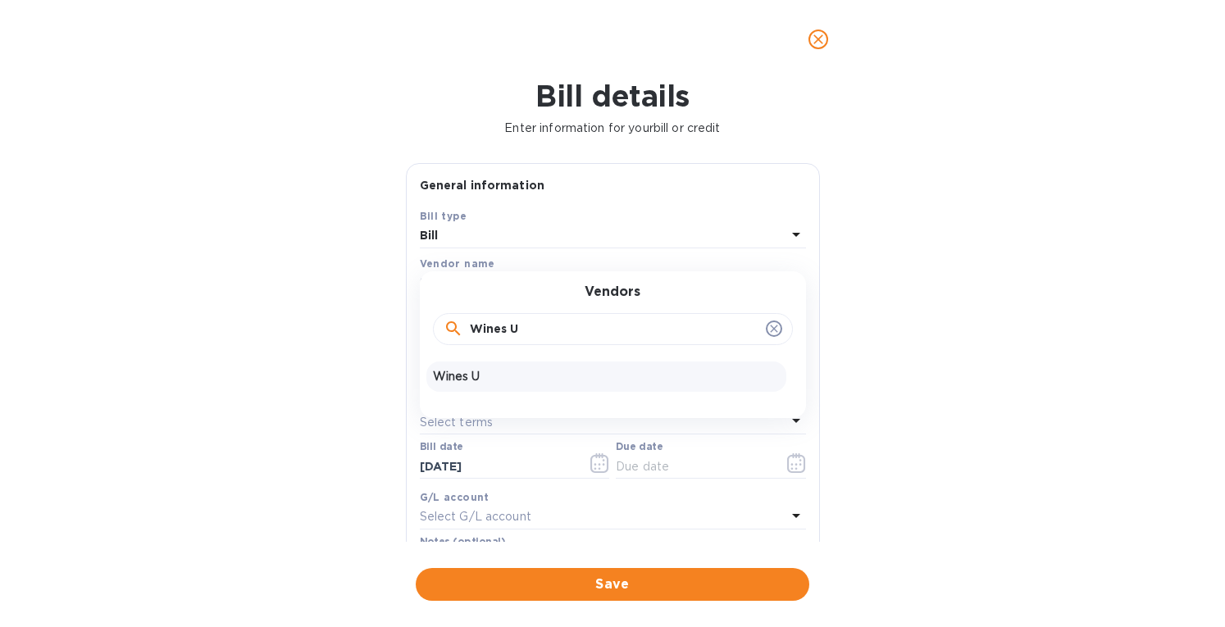
type input "Wines U"
click at [476, 376] on p "Wines U" at bounding box center [606, 376] width 347 height 17
type input "10/24/2025"
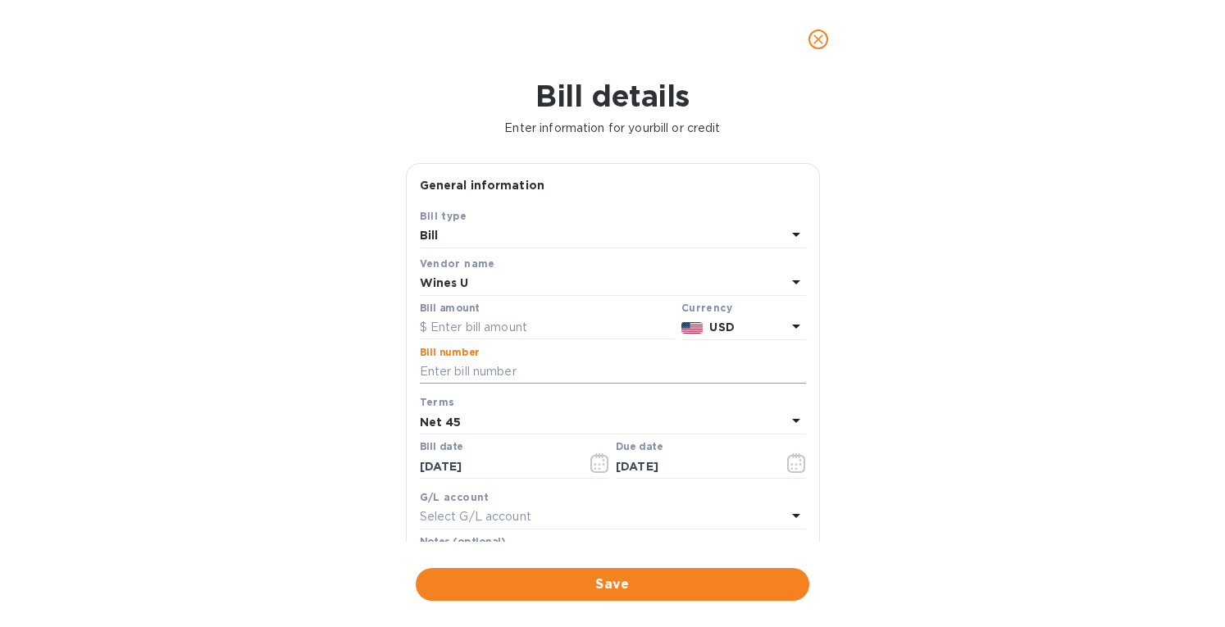
click at [476, 373] on input "text" at bounding box center [613, 372] width 386 height 25
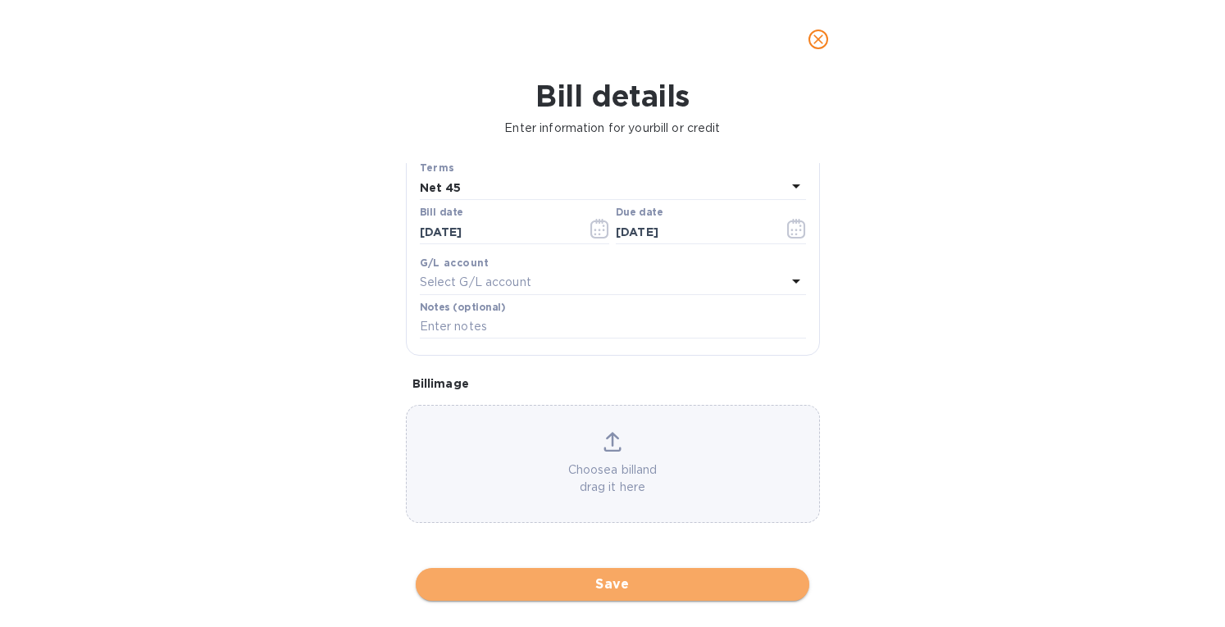
click at [644, 580] on span "Save" at bounding box center [612, 585] width 367 height 20
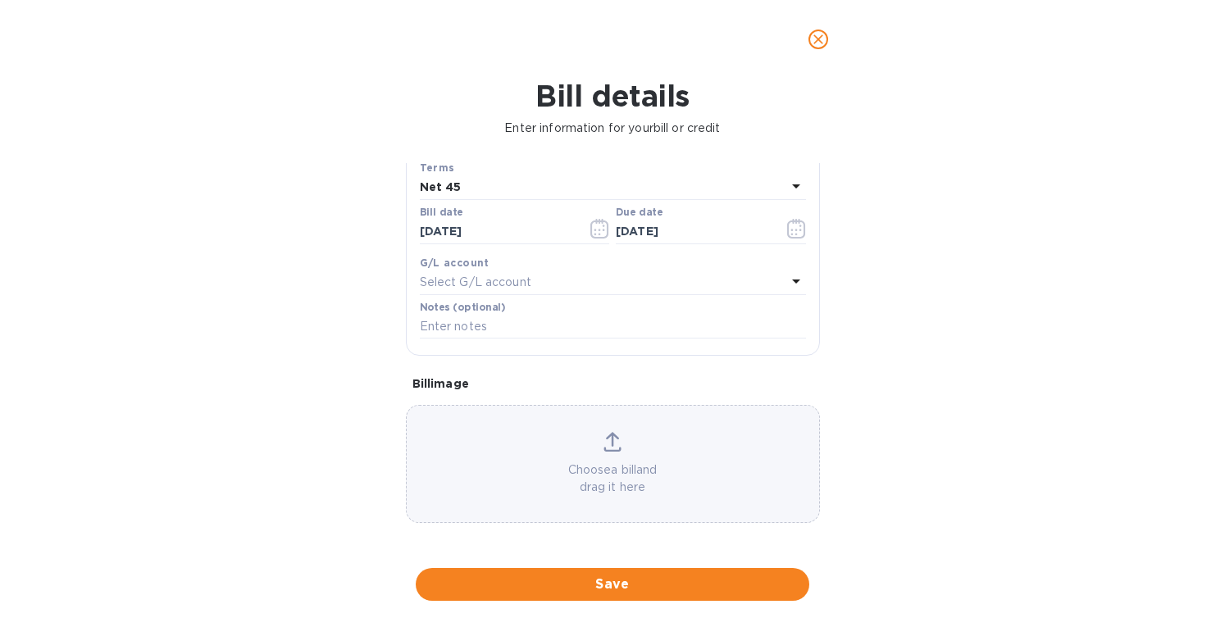
click at [609, 446] on icon at bounding box center [613, 442] width 18 height 20
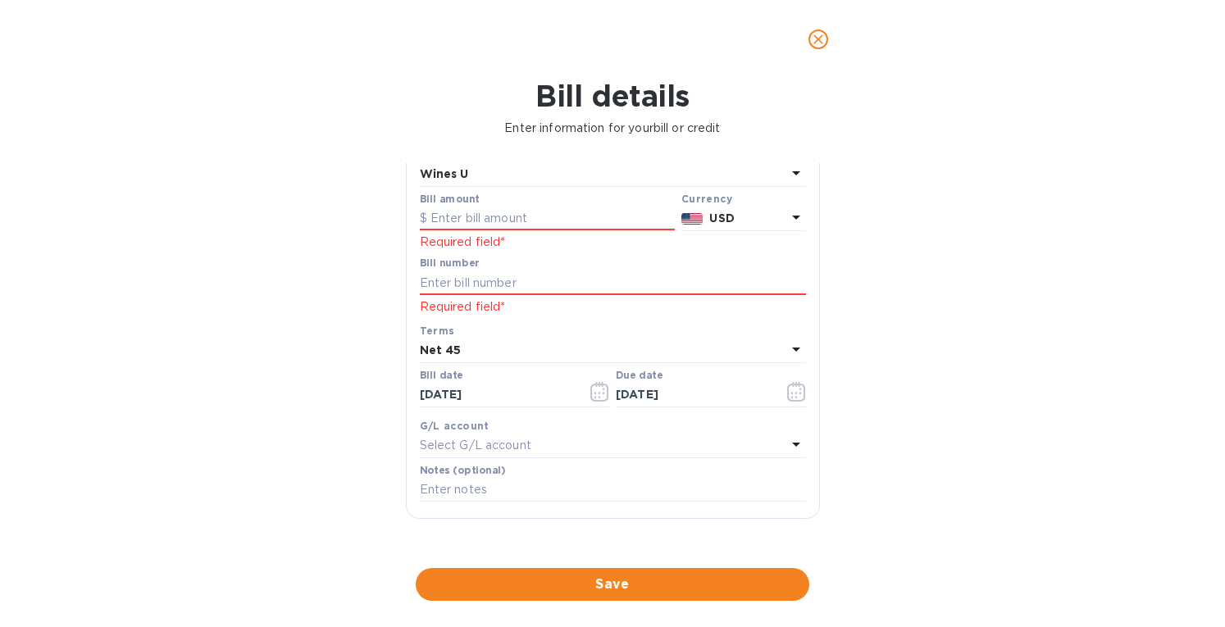
scroll to position [0, 0]
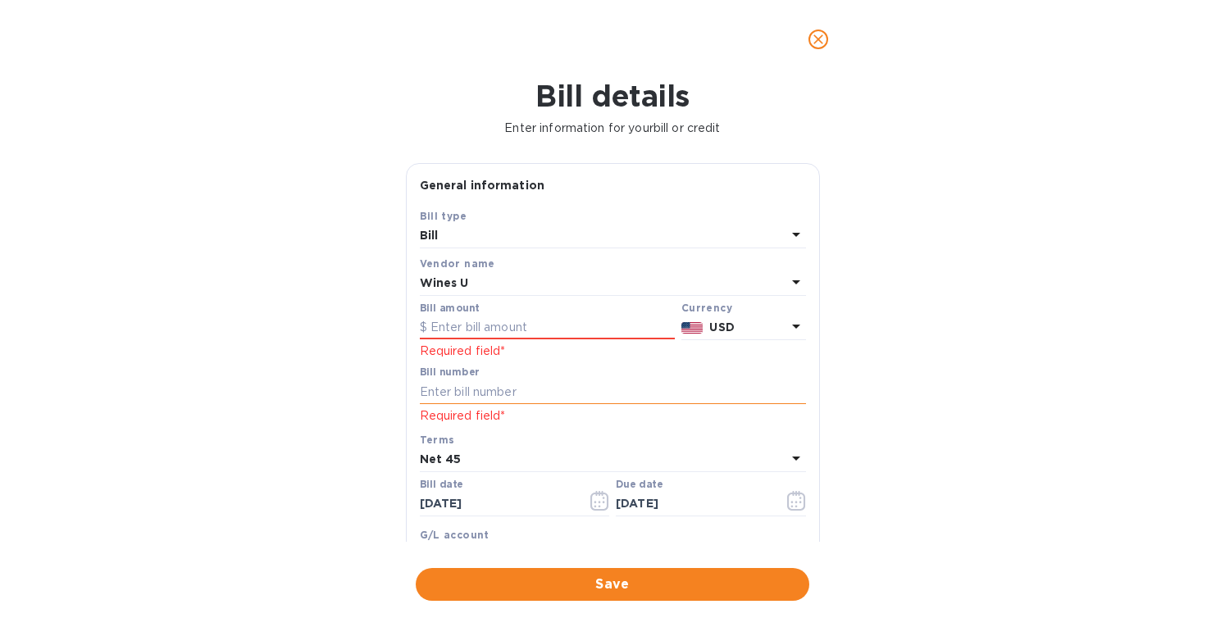
click at [441, 391] on input "text" at bounding box center [613, 392] width 386 height 25
type input "17840"
click at [449, 326] on input "text" at bounding box center [547, 328] width 255 height 25
paste input "37,317.20"
type input "37,317.20"
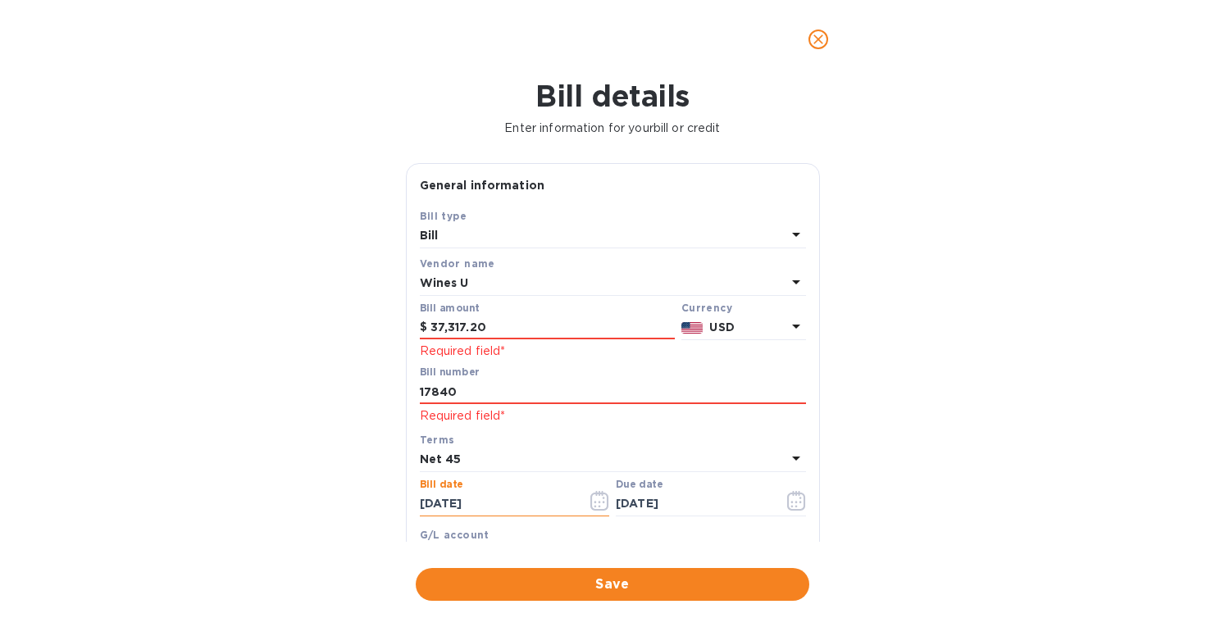
drag, startPoint x: 499, startPoint y: 504, endPoint x: 356, endPoint y: 490, distance: 143.4
click at [356, 490] on div "Bill details Enter information for your bill or credit General information Save…" at bounding box center [612, 353] width 1225 height 549
type input "07/14/2025"
click at [482, 457] on div "Net 45" at bounding box center [603, 460] width 367 height 23
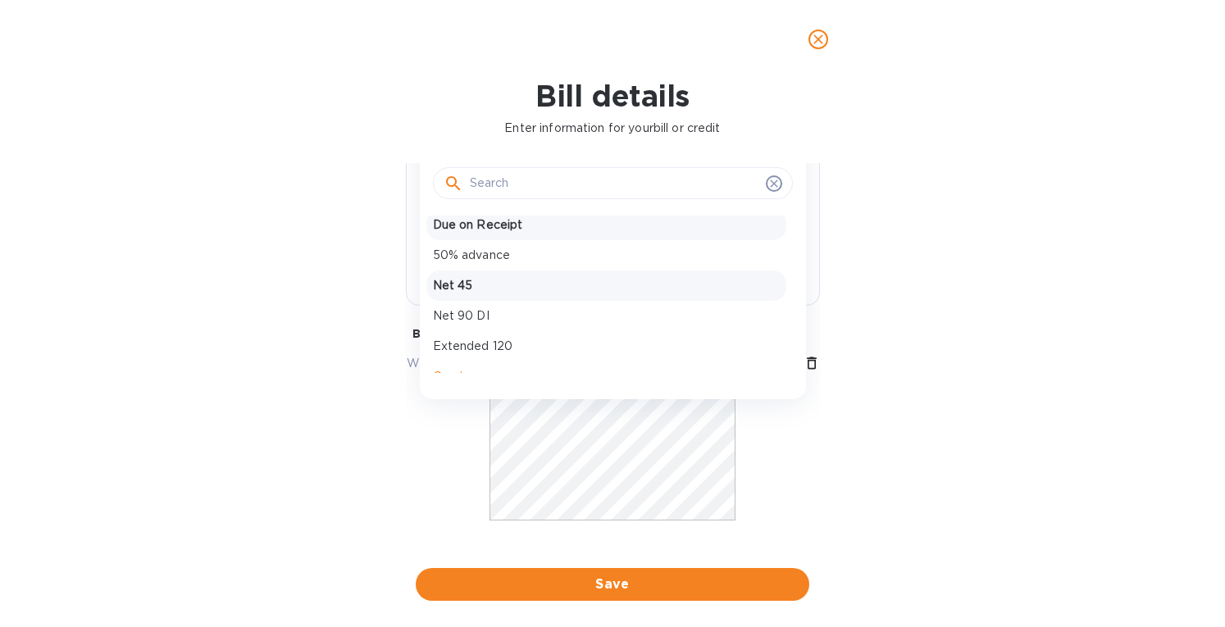
scroll to position [146, 0]
click at [459, 271] on p "Net 45" at bounding box center [606, 266] width 347 height 17
type input "08/28/2025"
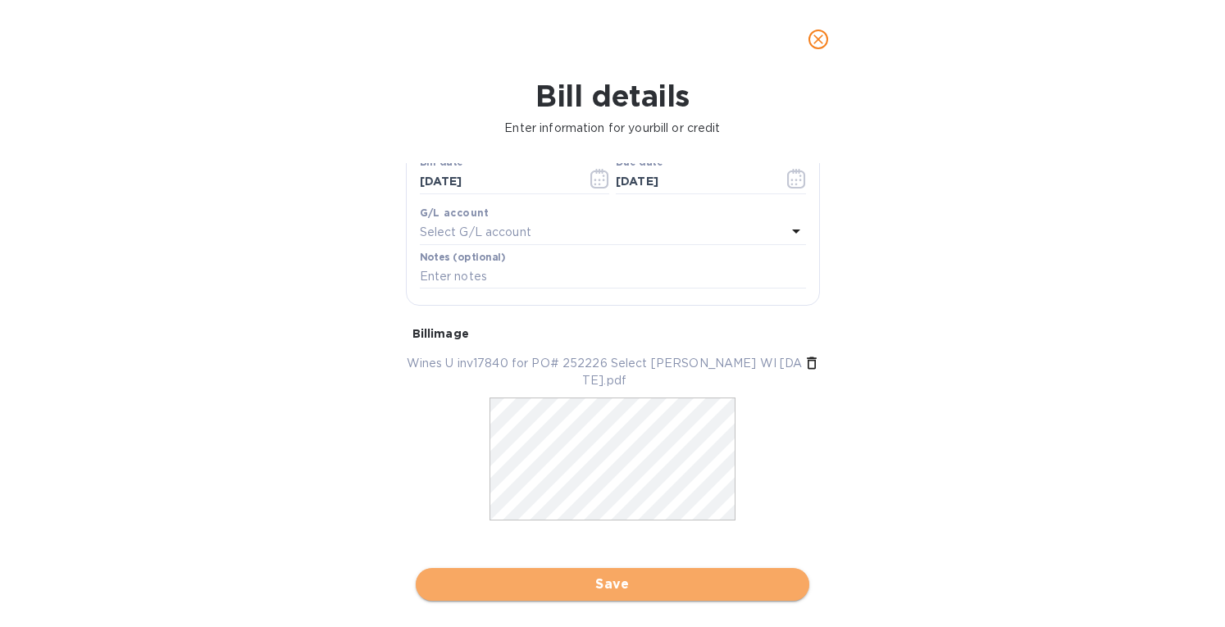
click at [636, 581] on span "Save" at bounding box center [612, 585] width 367 height 20
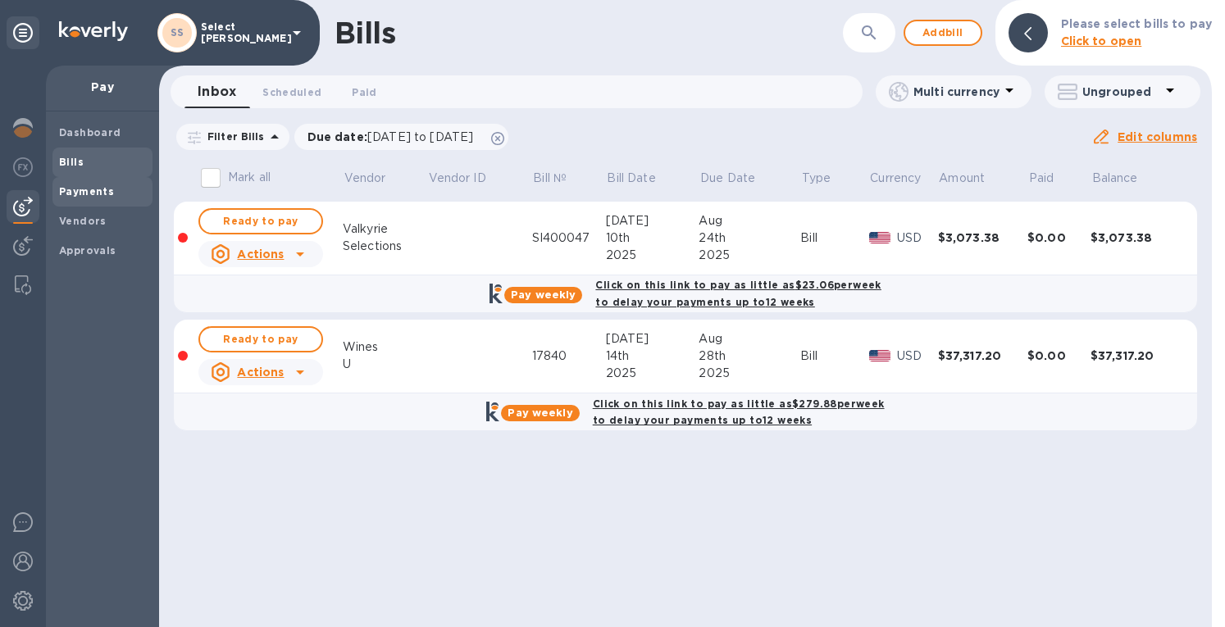
click at [84, 197] on b "Payments" at bounding box center [86, 191] width 55 height 12
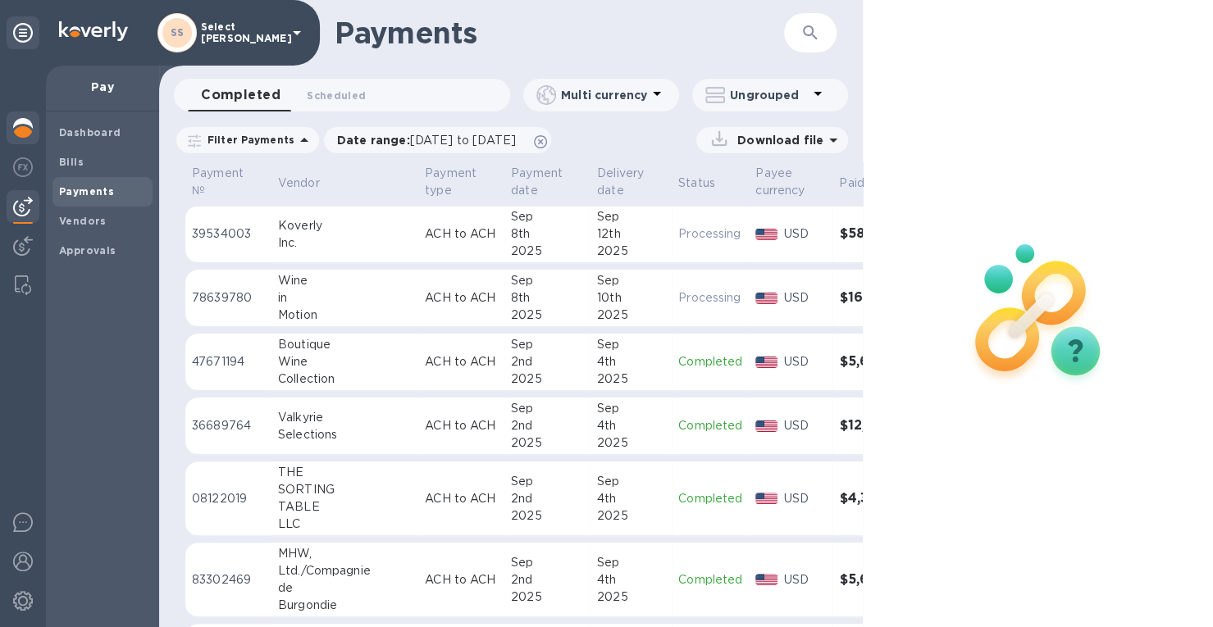
click at [27, 126] on img at bounding box center [23, 128] width 20 height 20
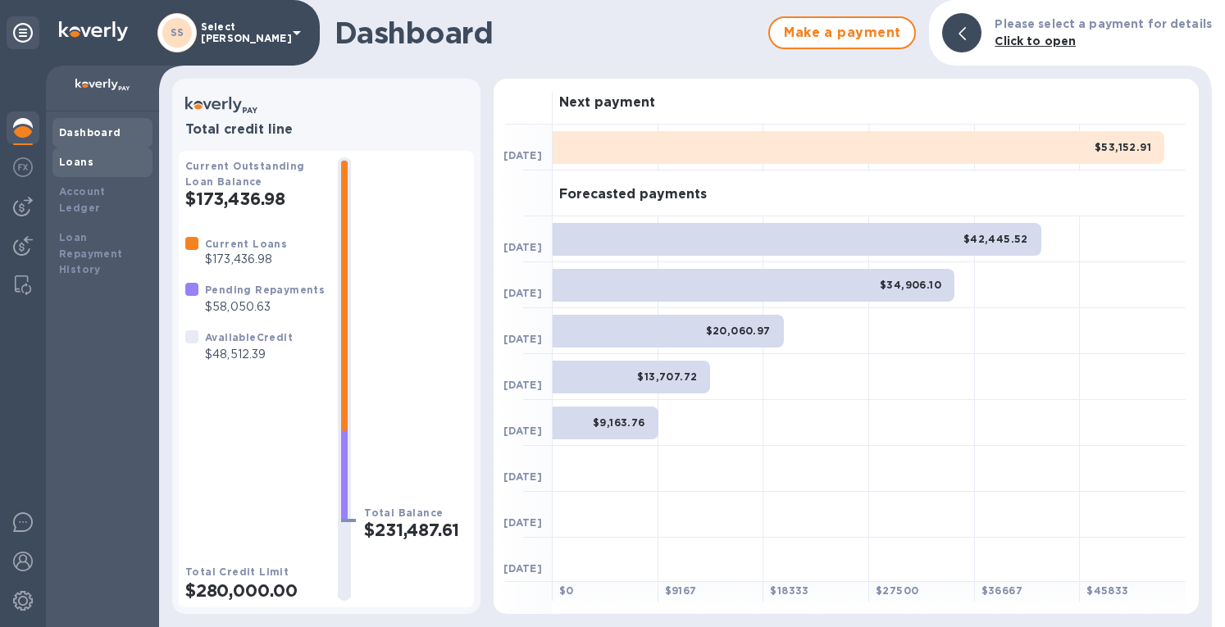
click at [62, 160] on b "Loans" at bounding box center [76, 162] width 34 height 12
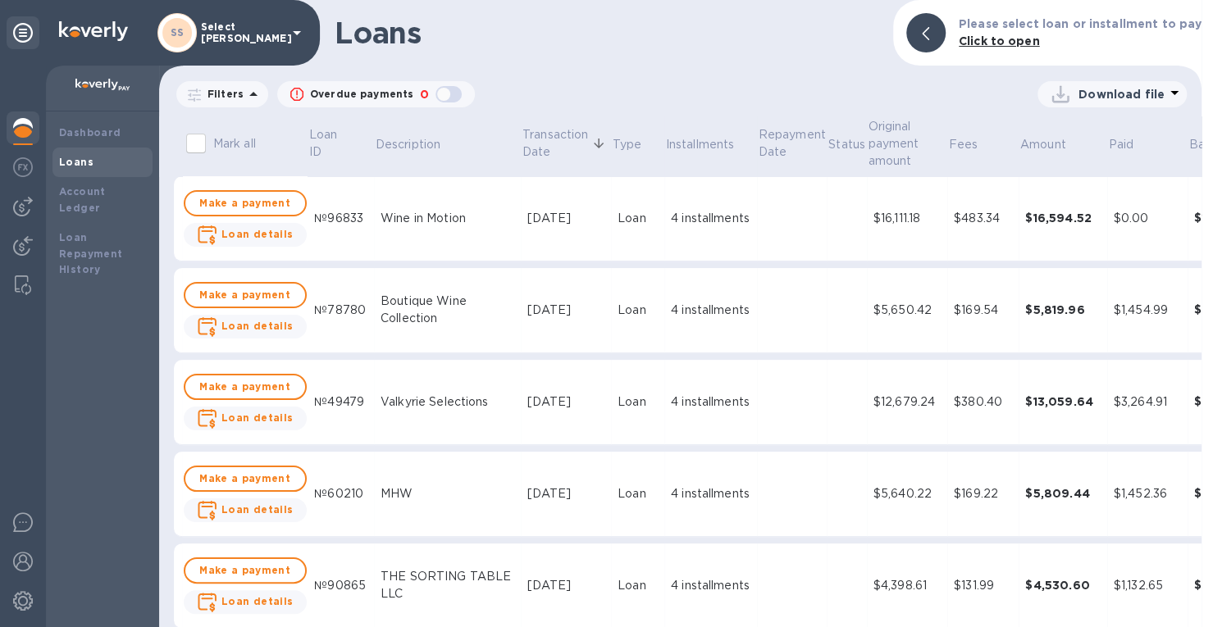
click at [218, 96] on p "Filters" at bounding box center [222, 94] width 43 height 14
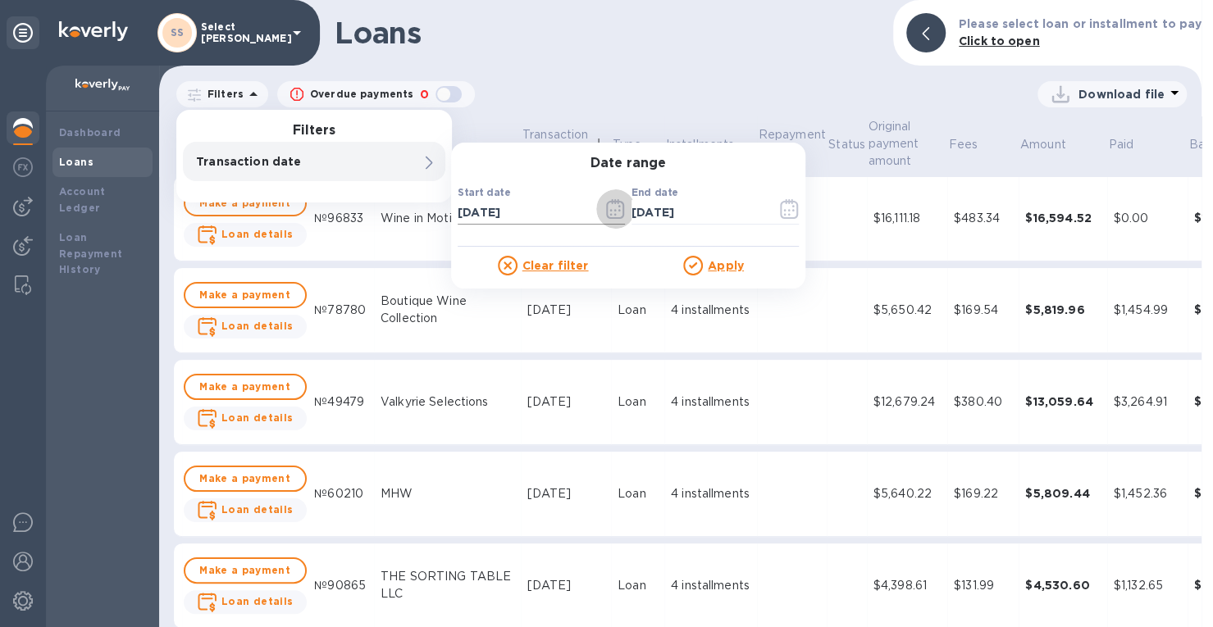
click at [612, 209] on icon "button" at bounding box center [615, 209] width 19 height 20
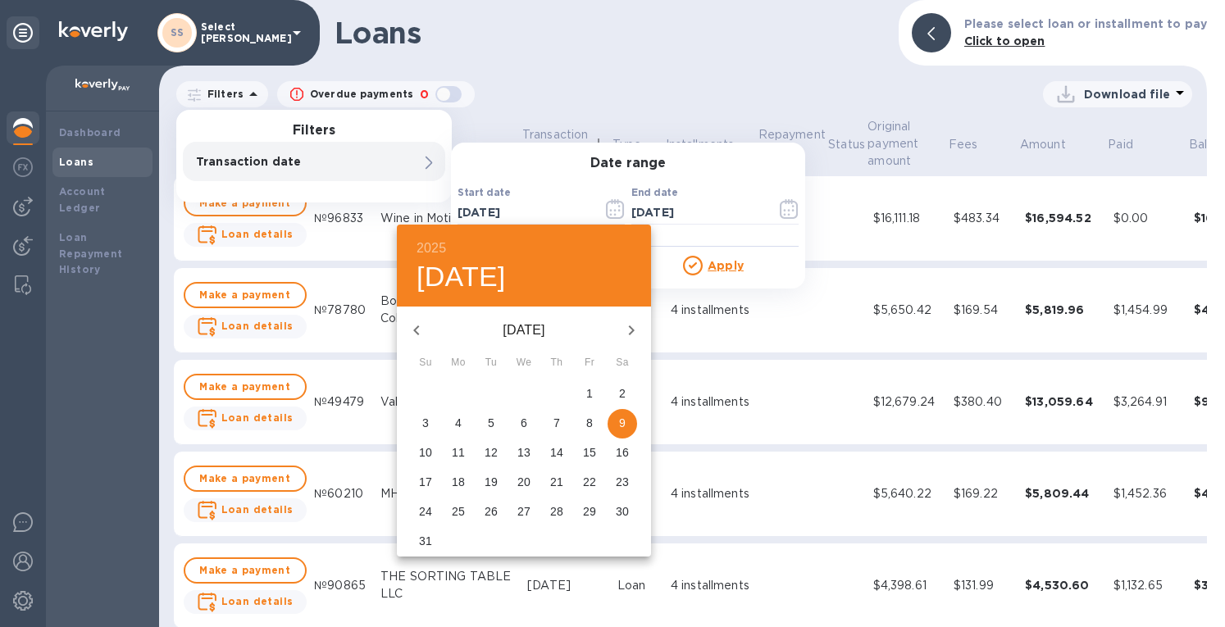
click at [419, 328] on icon "button" at bounding box center [417, 331] width 20 height 20
click at [625, 331] on icon "button" at bounding box center [632, 331] width 20 height 20
click at [620, 389] on p "2" at bounding box center [622, 393] width 7 height 16
type input "08/02/2025"
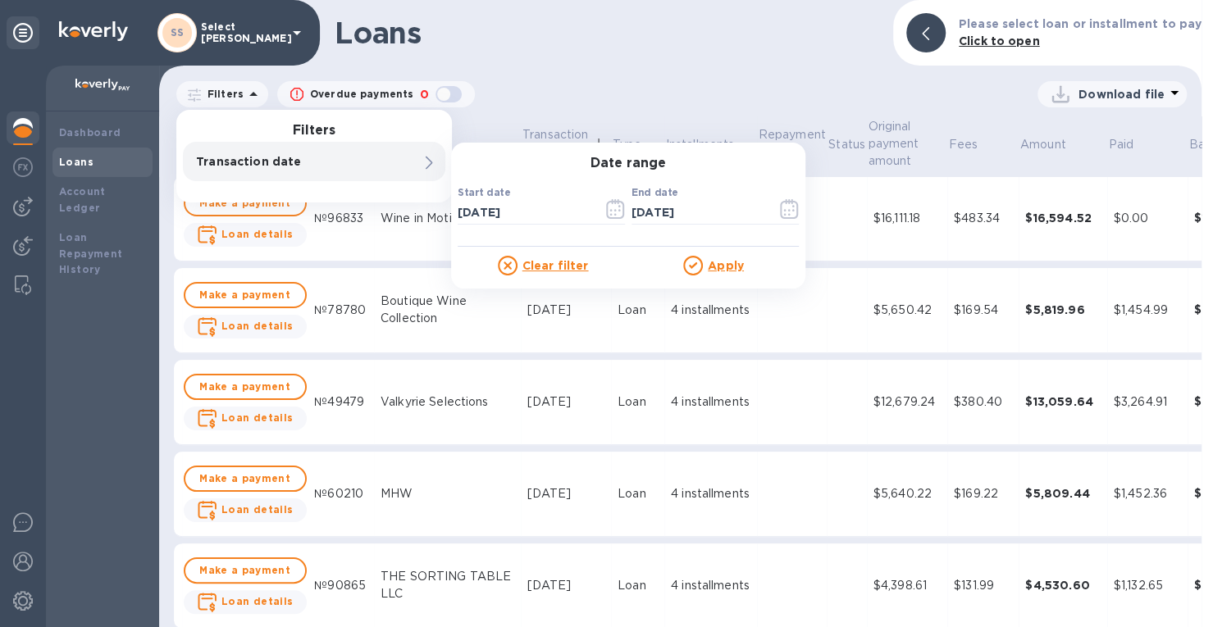
click at [718, 265] on u "Apply" at bounding box center [726, 265] width 36 height 13
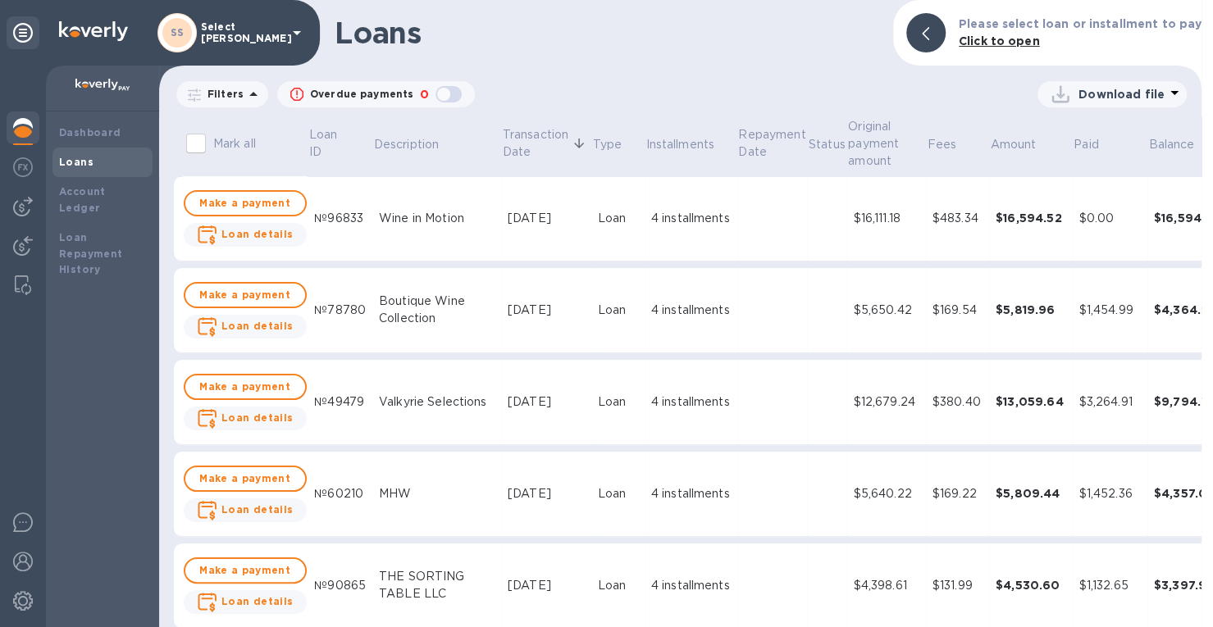
click at [1064, 89] on icon at bounding box center [1060, 94] width 26 height 26
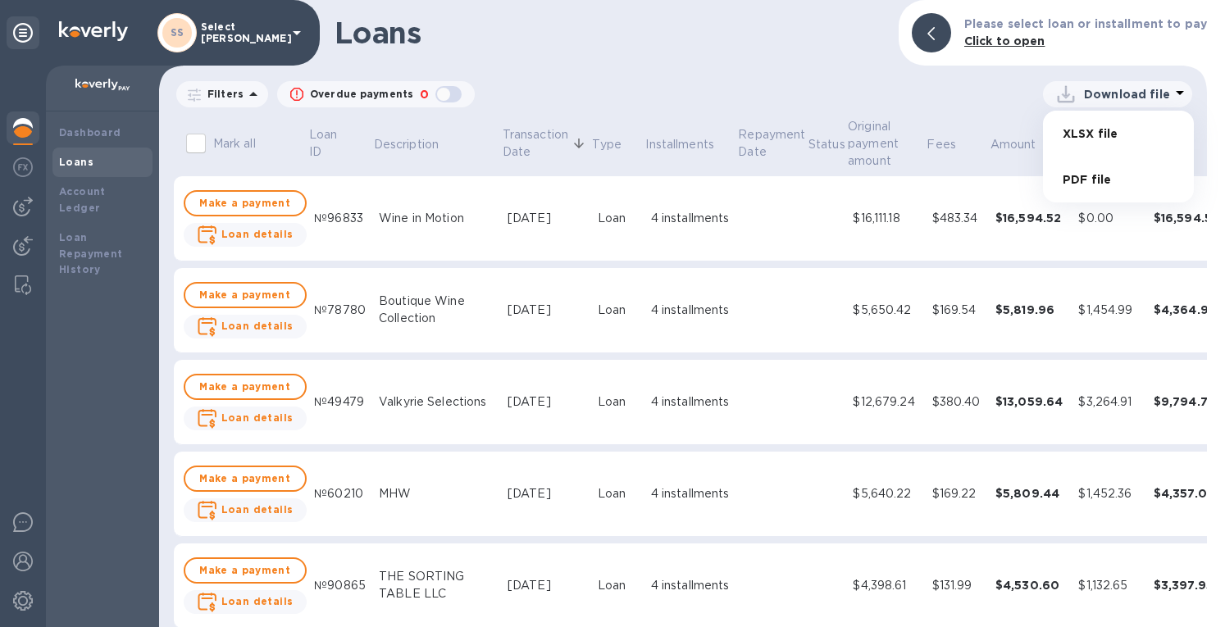
click at [1140, 90] on div at bounding box center [612, 313] width 1225 height 627
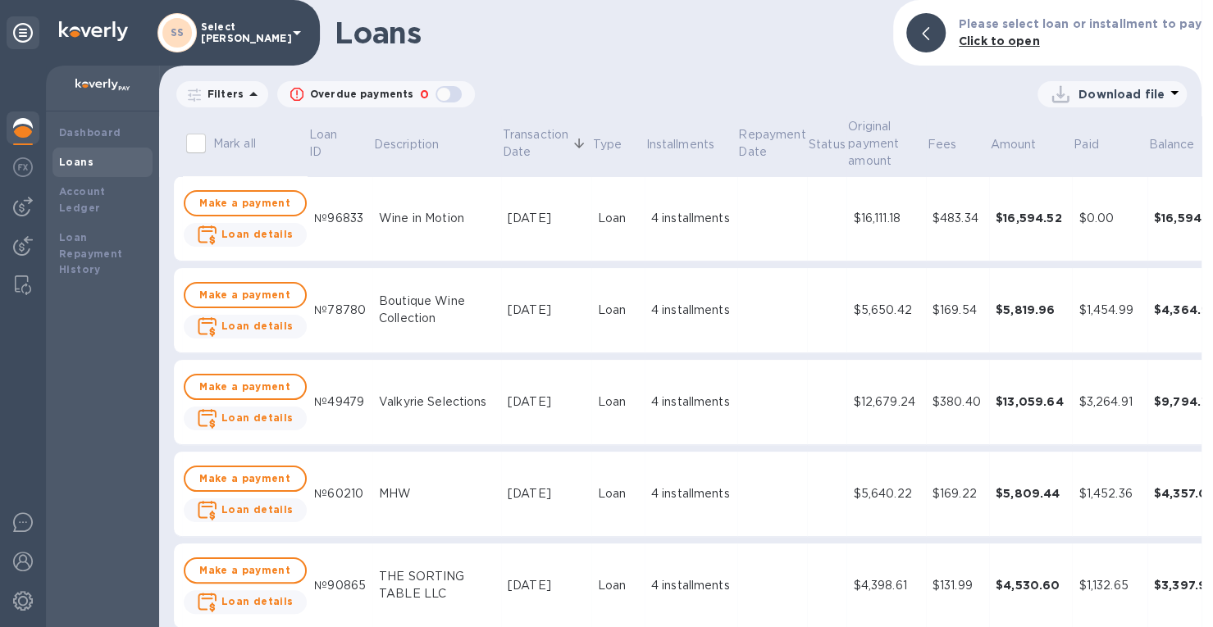
click at [1130, 93] on p "Download file" at bounding box center [1121, 94] width 86 height 16
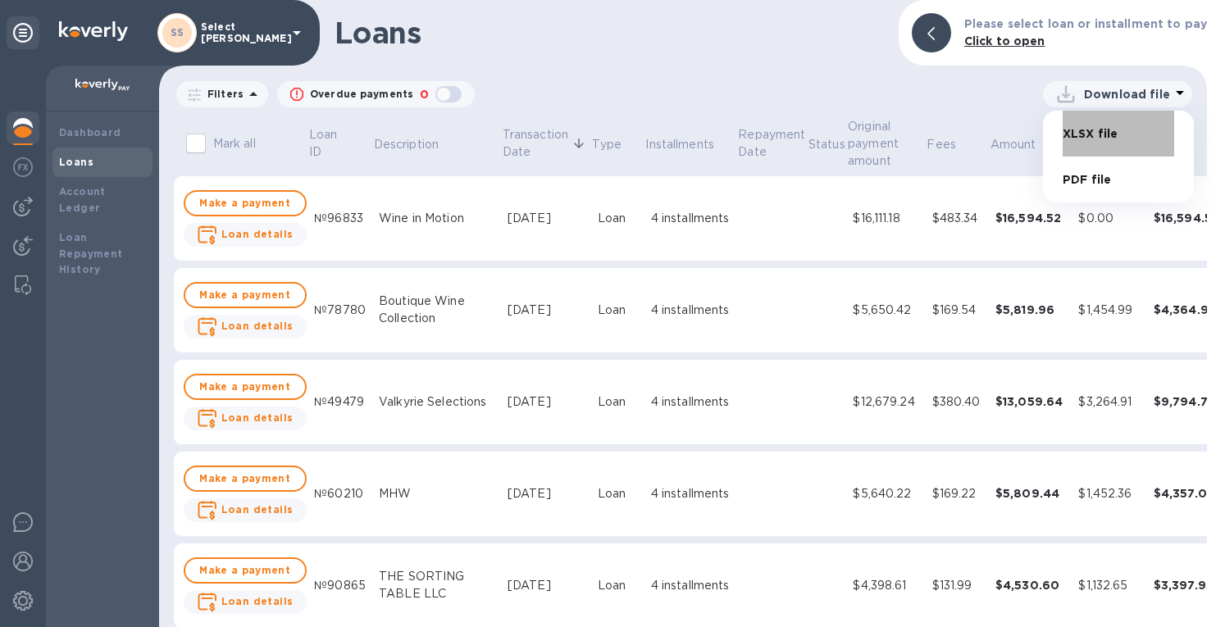
click at [1071, 125] on li "XLSX file" at bounding box center [1119, 134] width 112 height 46
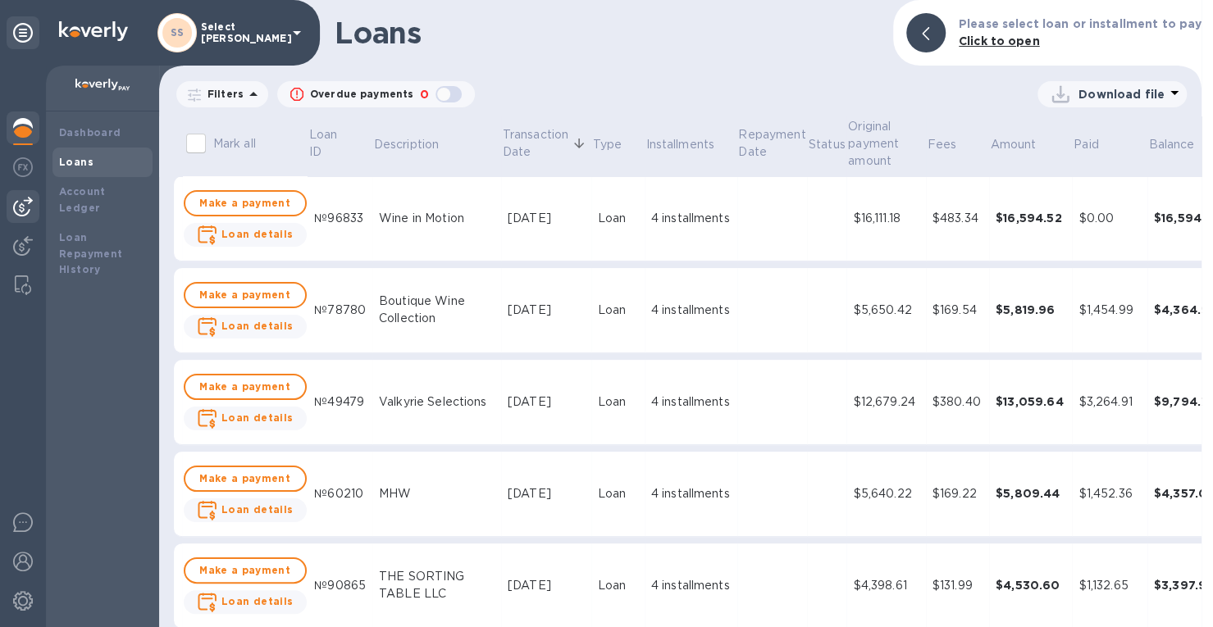
click at [20, 203] on img at bounding box center [23, 207] width 20 height 20
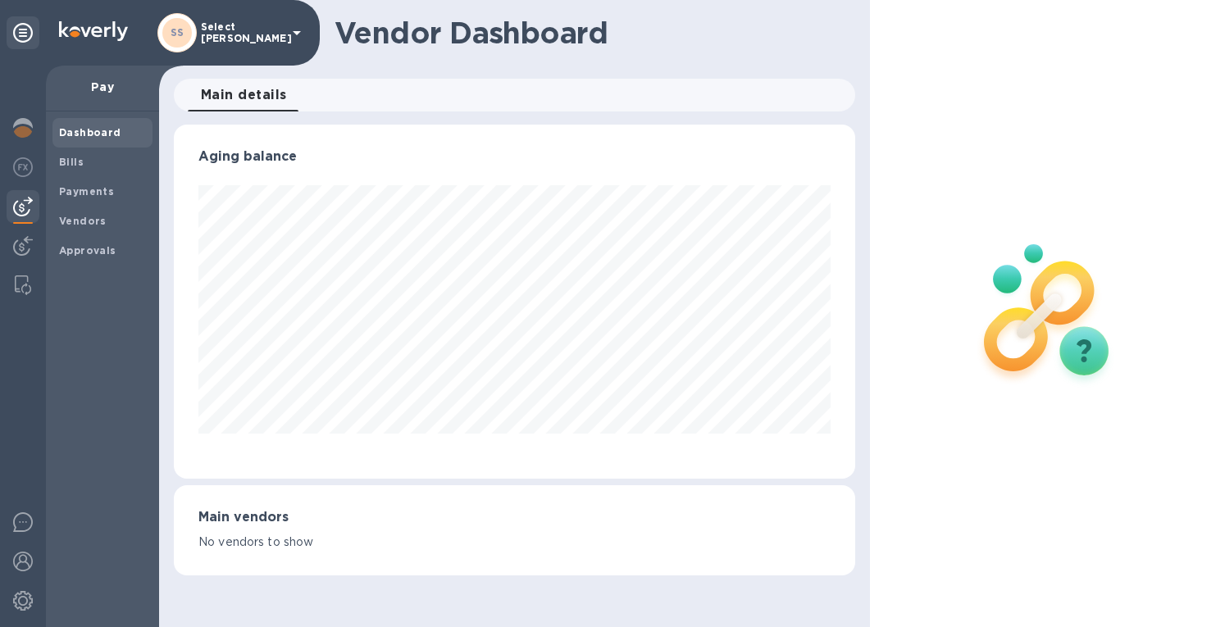
scroll to position [354, 674]
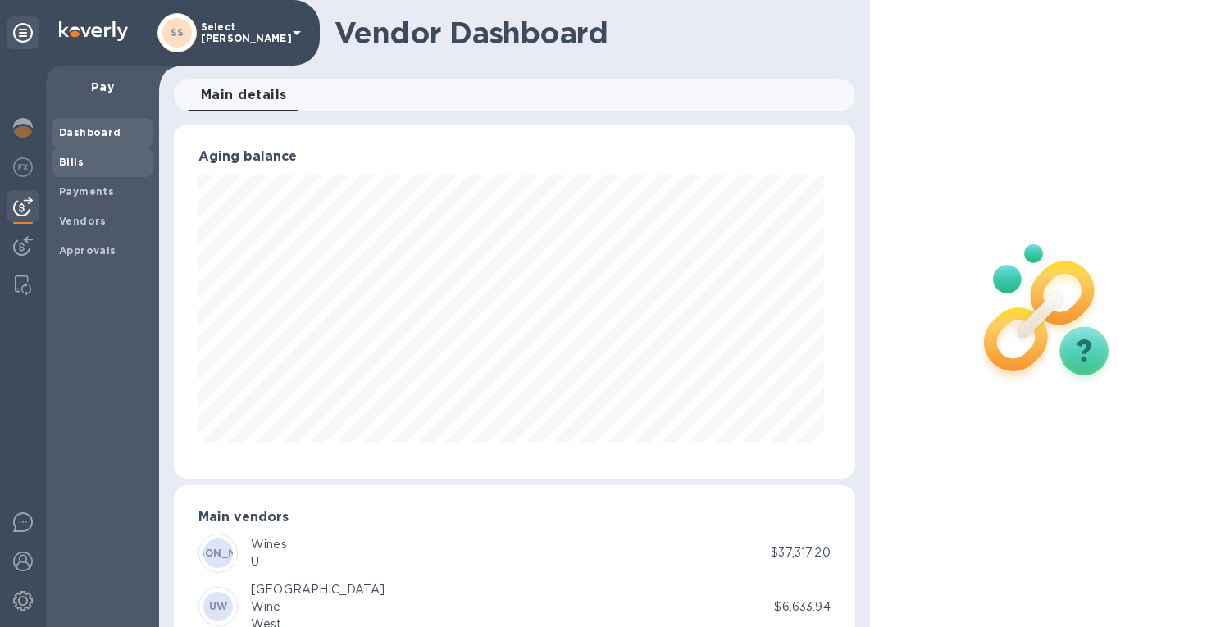
click at [56, 158] on div "Bills" at bounding box center [102, 163] width 100 height 30
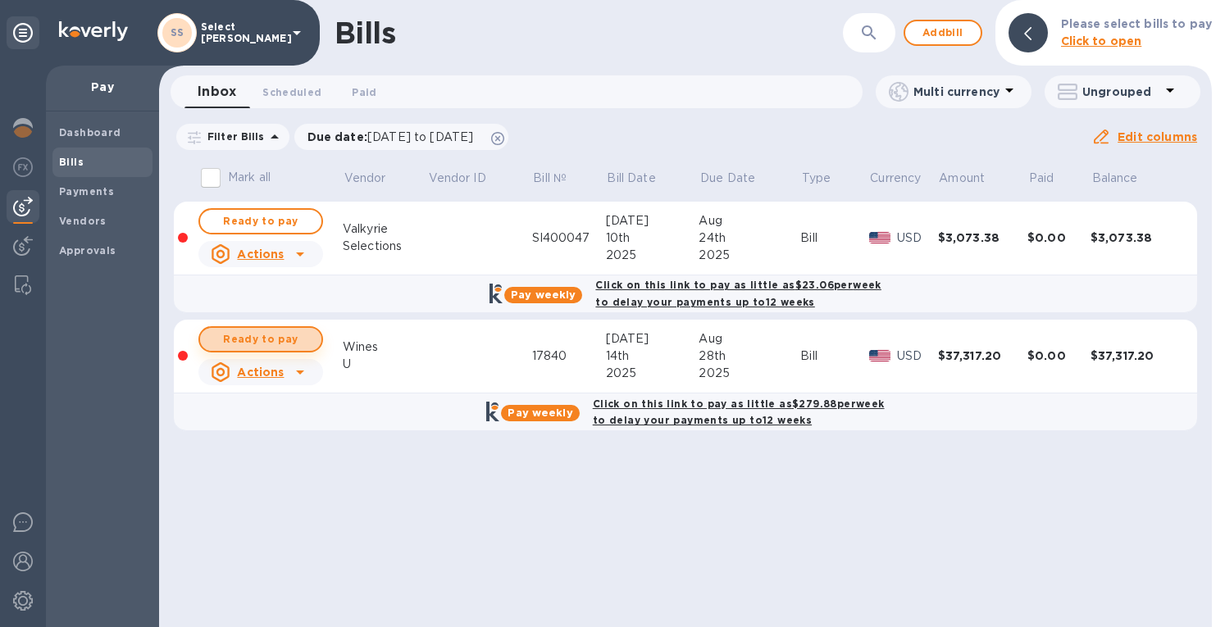
click at [271, 335] on span "Ready to pay" at bounding box center [260, 340] width 95 height 20
click at [244, 334] on span "Ready to pay" at bounding box center [260, 340] width 95 height 20
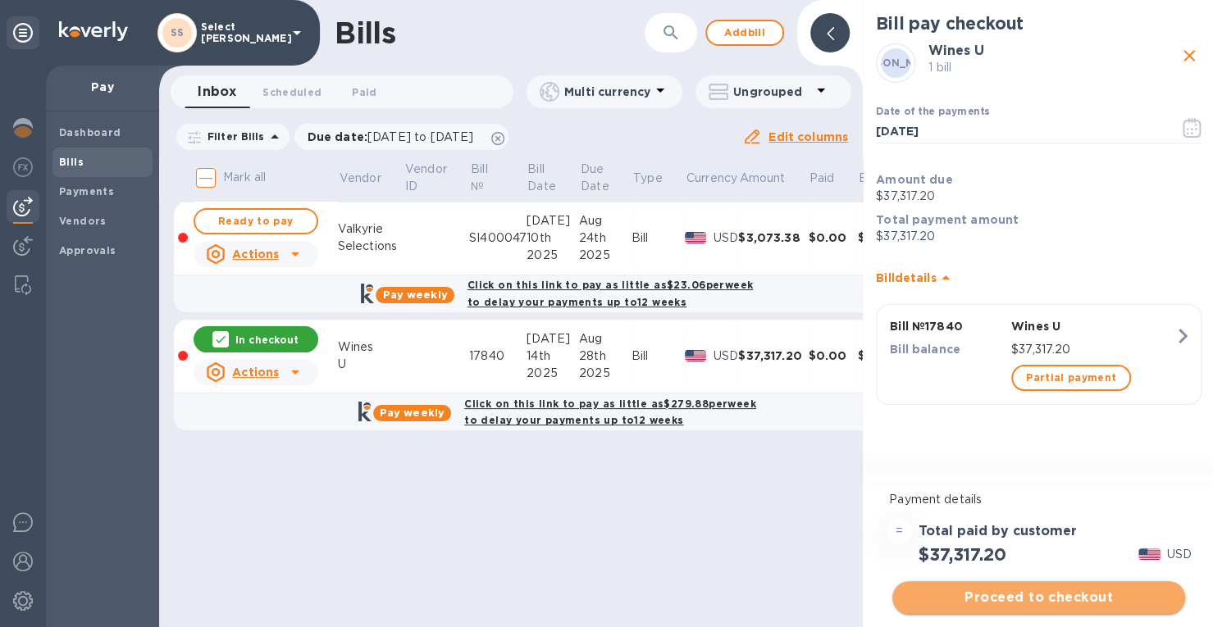
click at [1028, 591] on span "Proceed to checkout" at bounding box center [1038, 598] width 267 height 20
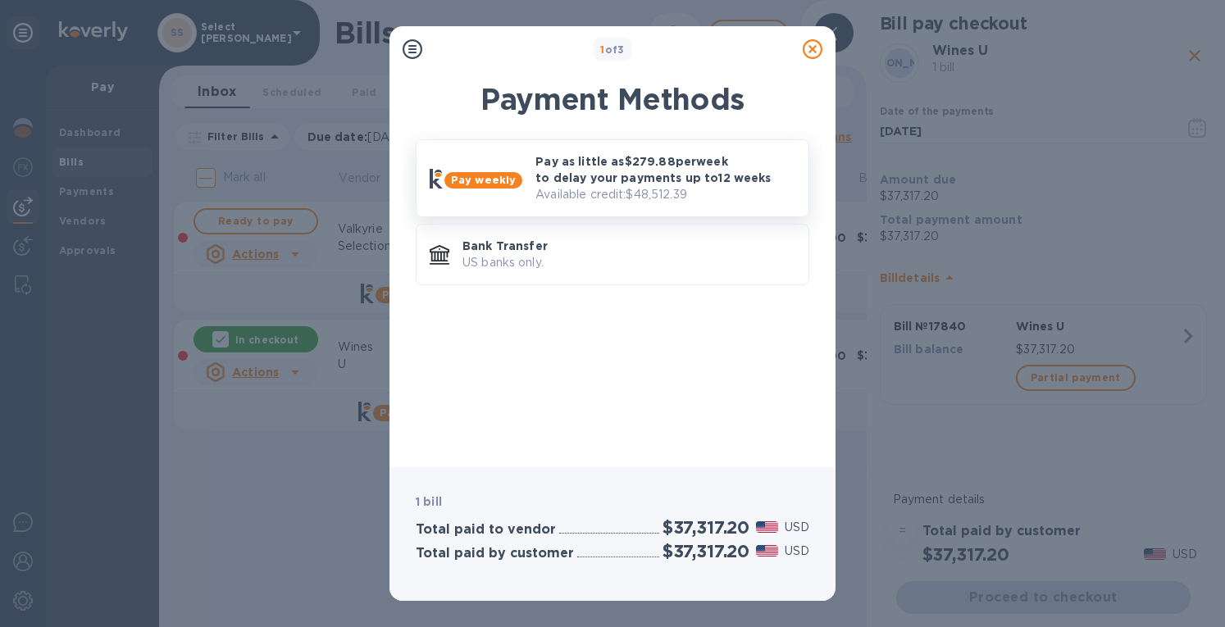
click at [610, 157] on p "Pay as little as $279.88 per week to delay your payments up to 12 weeks" at bounding box center [666, 169] width 260 height 33
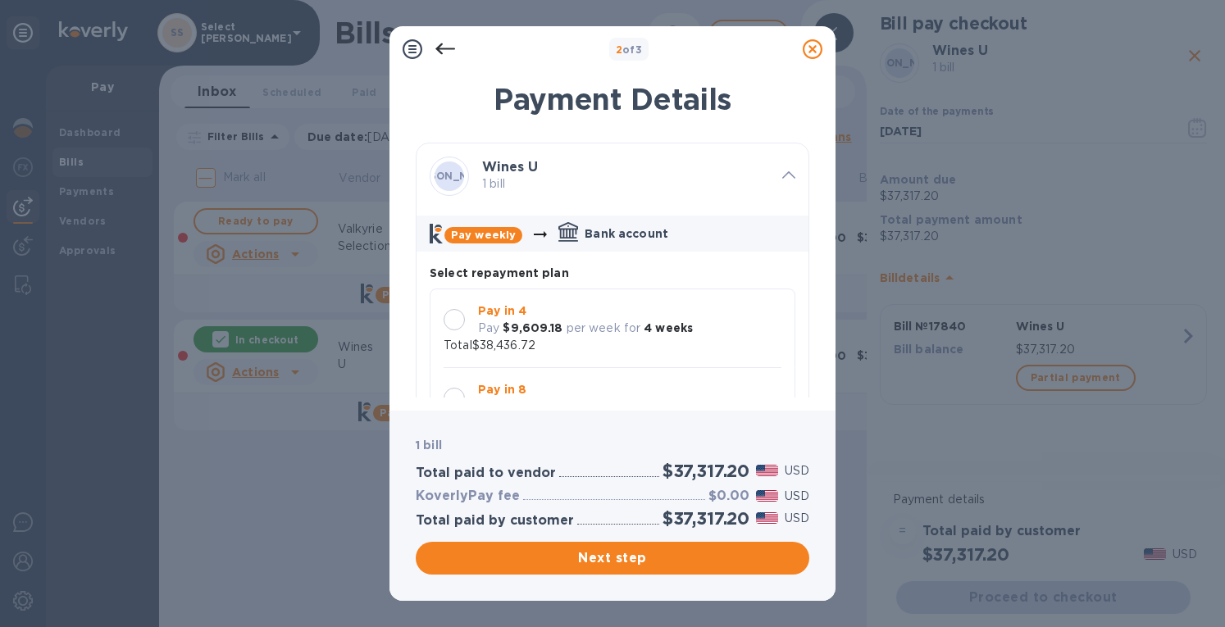
scroll to position [14, 0]
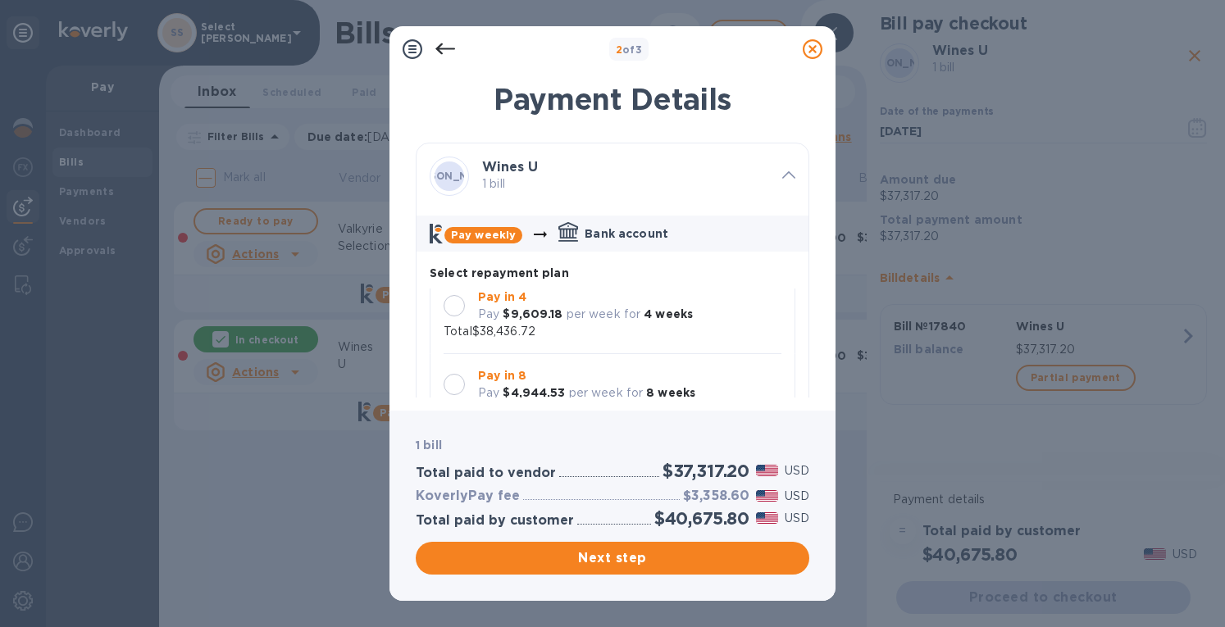
click at [476, 303] on div "Pay in 4 Pay $9,609.18 per week for 4 weeks" at bounding box center [586, 306] width 228 height 48
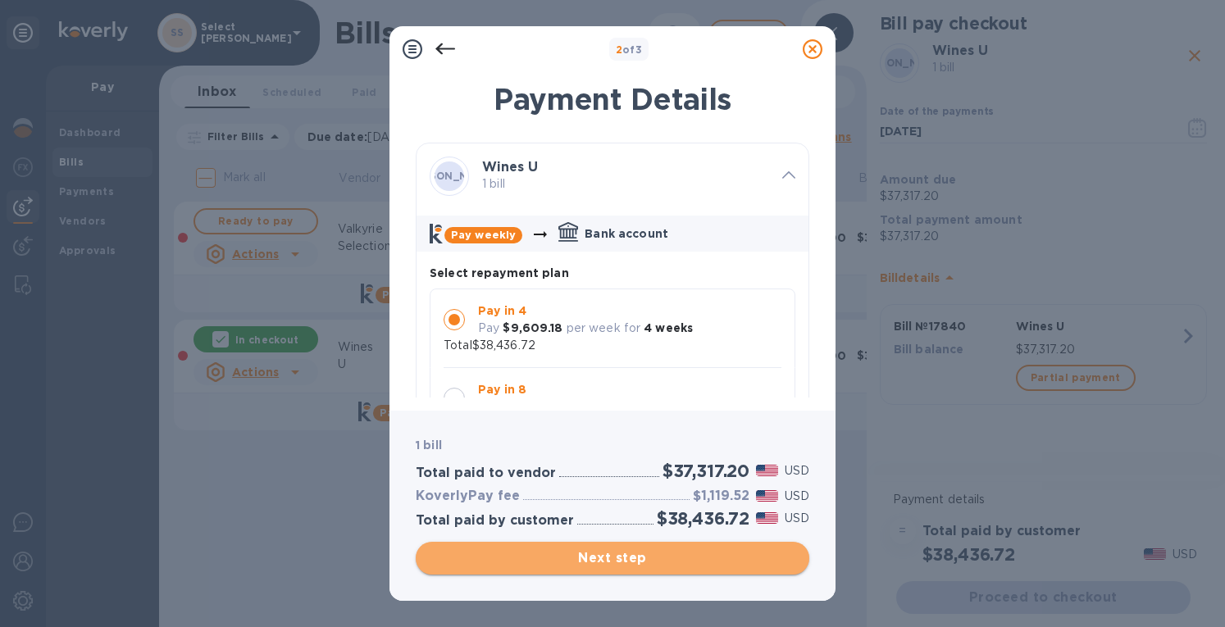
click at [590, 550] on span "Next step" at bounding box center [612, 559] width 367 height 20
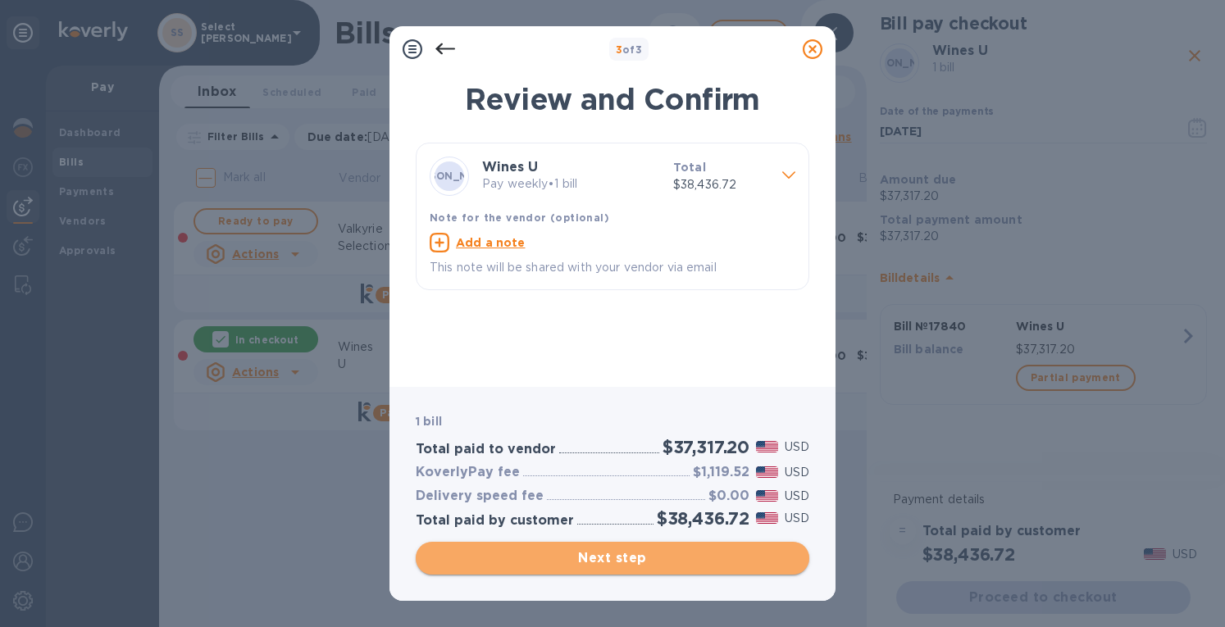
click at [604, 555] on span "Next step" at bounding box center [612, 559] width 367 height 20
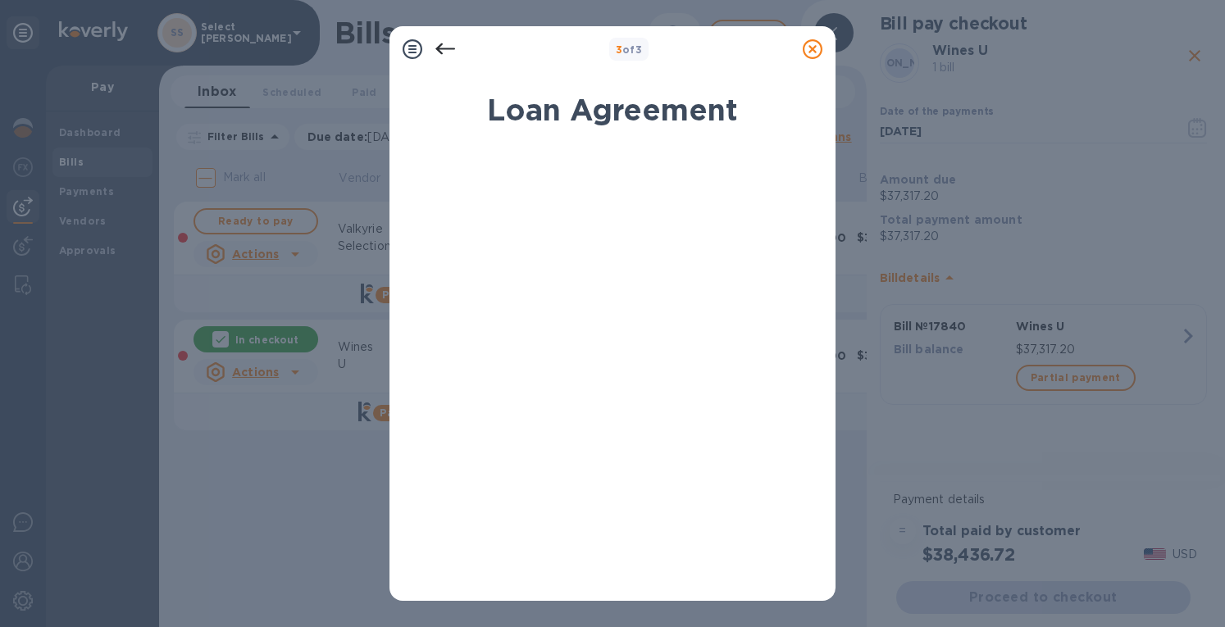
scroll to position [289, 0]
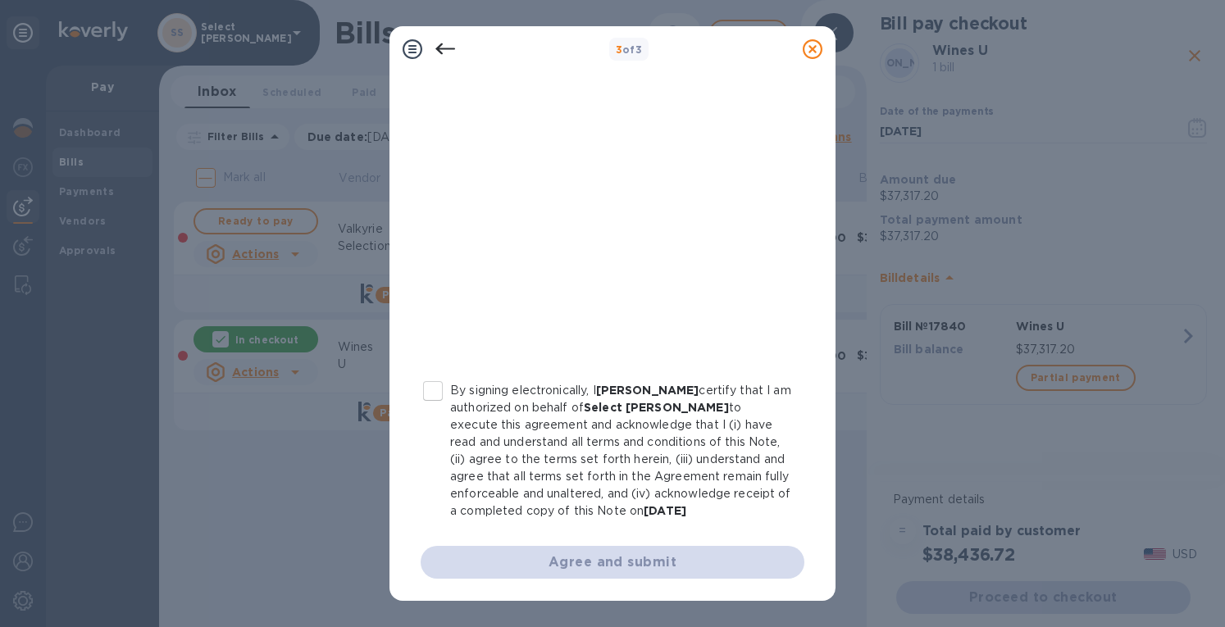
click at [441, 394] on input "By signing electronically, I Erin Grace certify that I am authorized on behalf …" at bounding box center [433, 391] width 34 height 34
checkbox input "true"
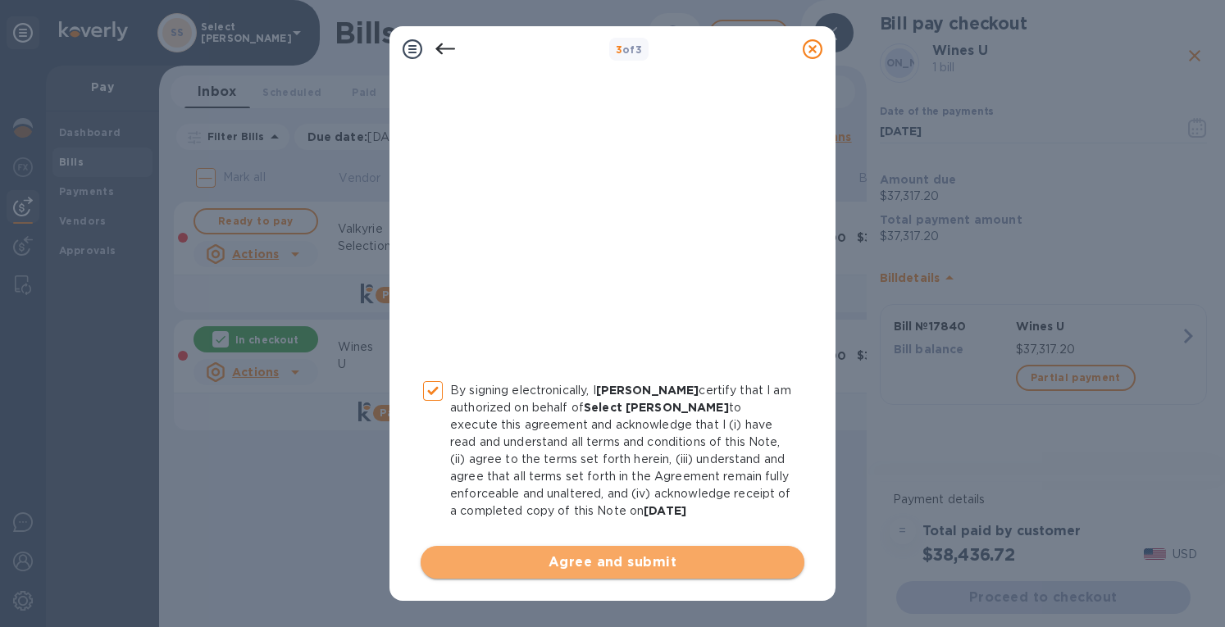
click at [614, 567] on span "Agree and submit" at bounding box center [613, 563] width 358 height 20
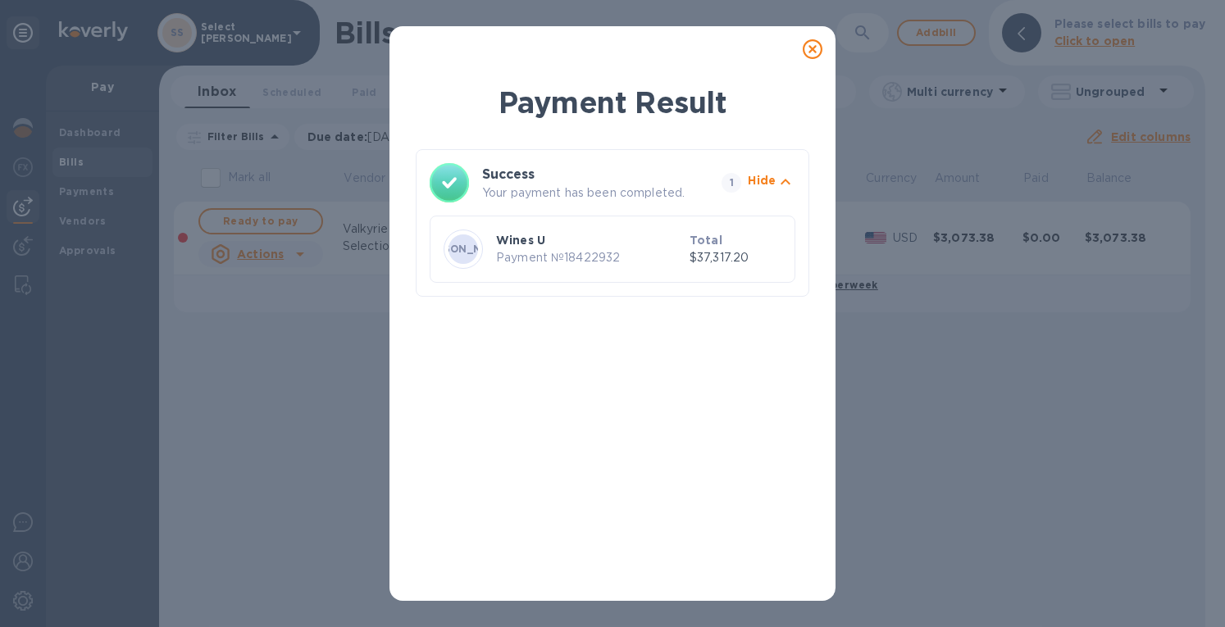
click at [807, 47] on icon at bounding box center [813, 49] width 20 height 20
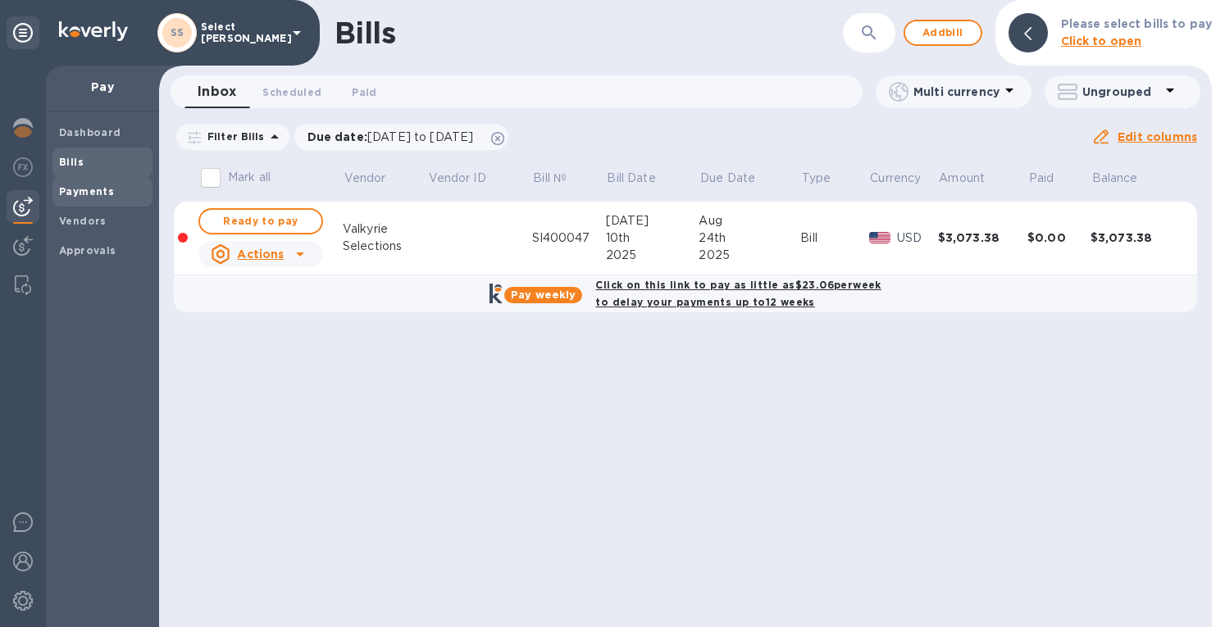
click at [74, 191] on b "Payments" at bounding box center [86, 191] width 55 height 12
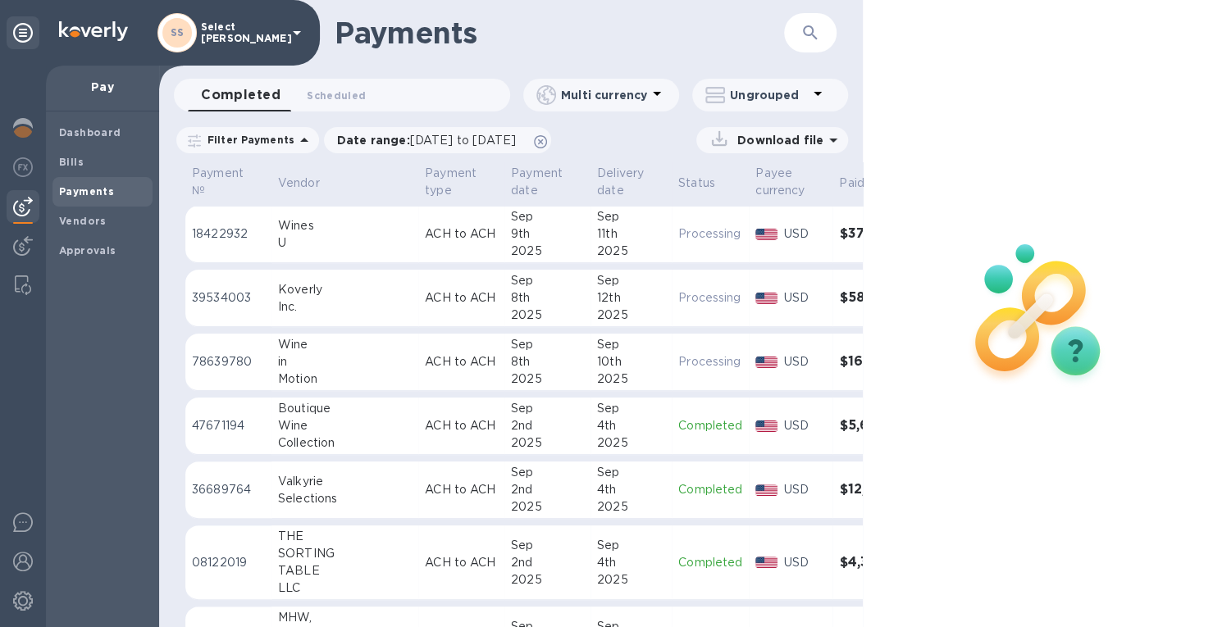
click at [520, 556] on div "2nd" at bounding box center [547, 562] width 73 height 17
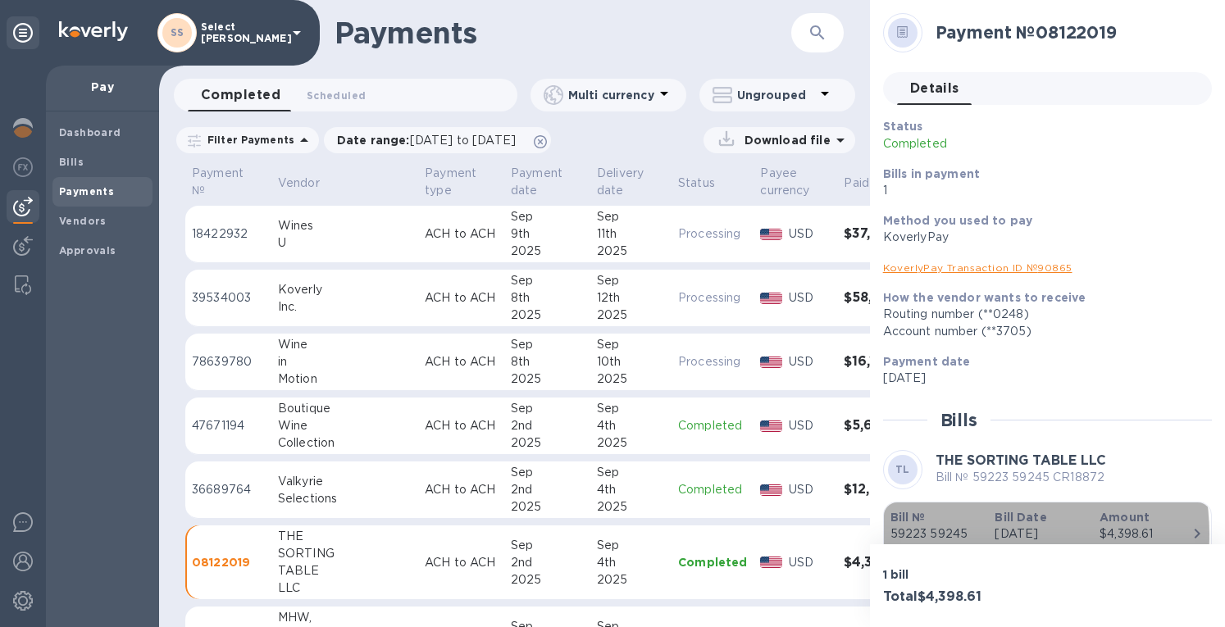
drag, startPoint x: 973, startPoint y: 534, endPoint x: 897, endPoint y: 536, distance: 75.5
click at [897, 536] on p "59223 59245 CR18872" at bounding box center [937, 543] width 92 height 34
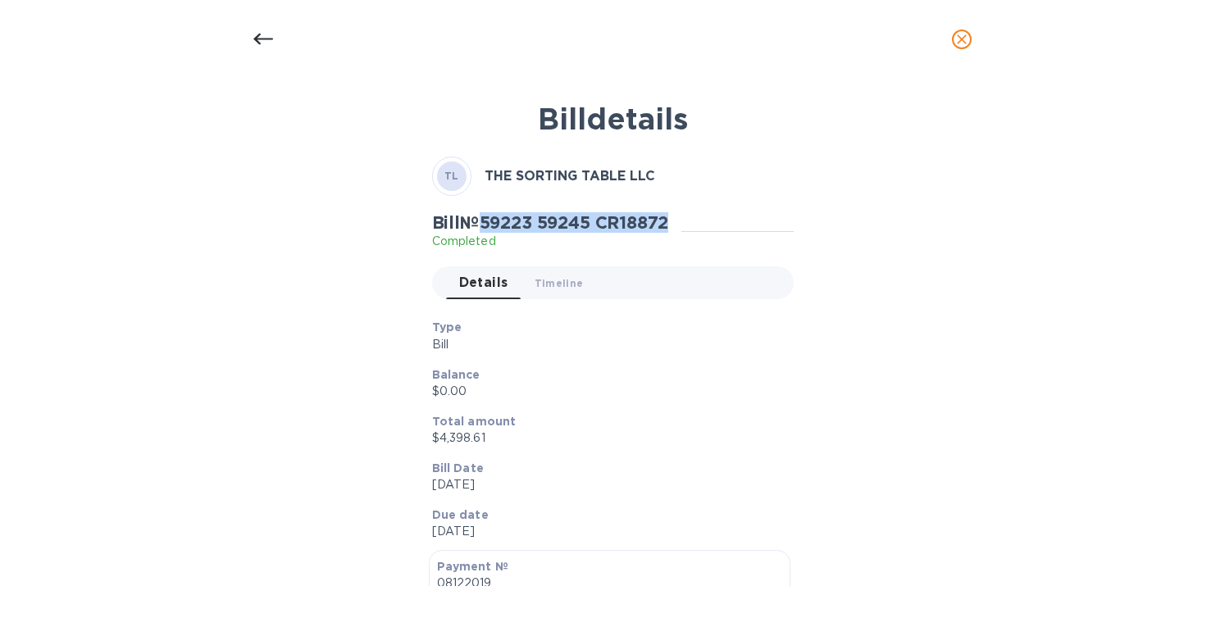
drag, startPoint x: 490, startPoint y: 223, endPoint x: 681, endPoint y: 220, distance: 191.1
click at [681, 220] on div "Bill № 59223 59245 CR18872 Completed" at bounding box center [557, 231] width 250 height 38
copy h2 "59223 59245 CR18872"
click at [951, 29] on button "close" at bounding box center [961, 39] width 39 height 39
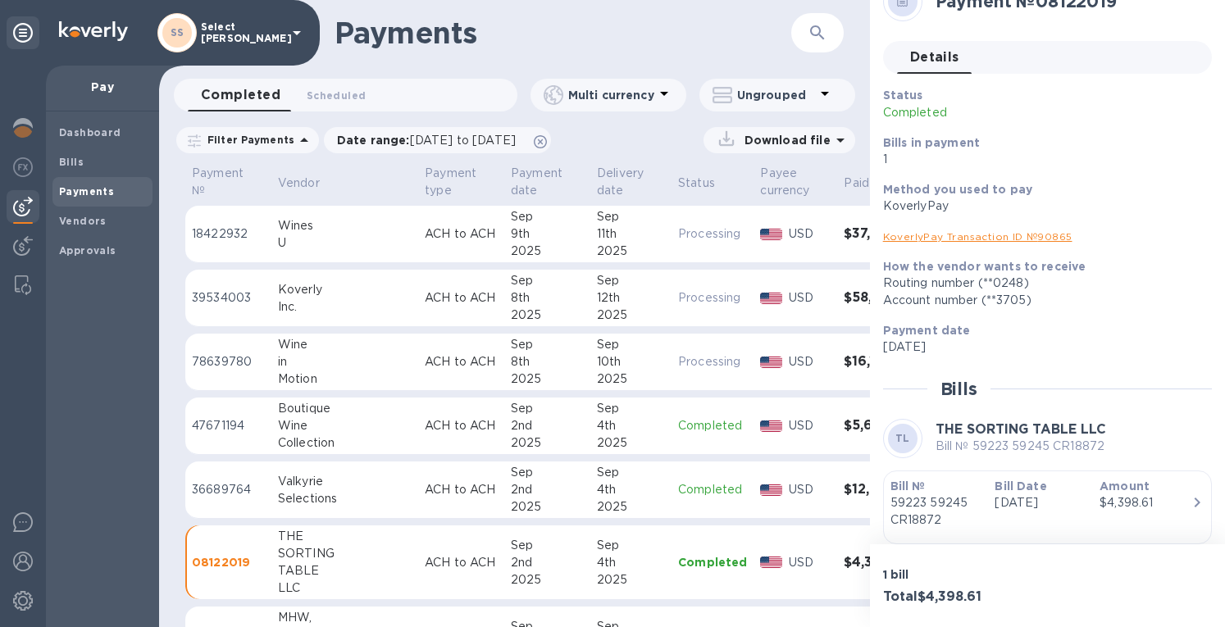
click at [597, 495] on div "4th" at bounding box center [631, 489] width 68 height 17
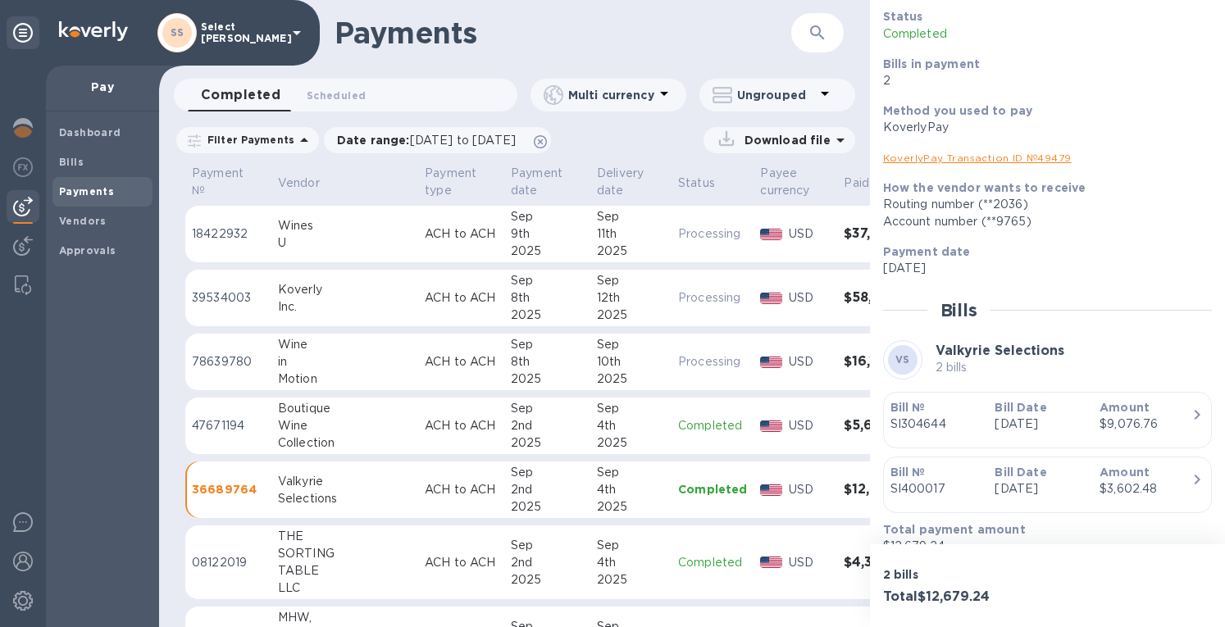
scroll to position [133, 0]
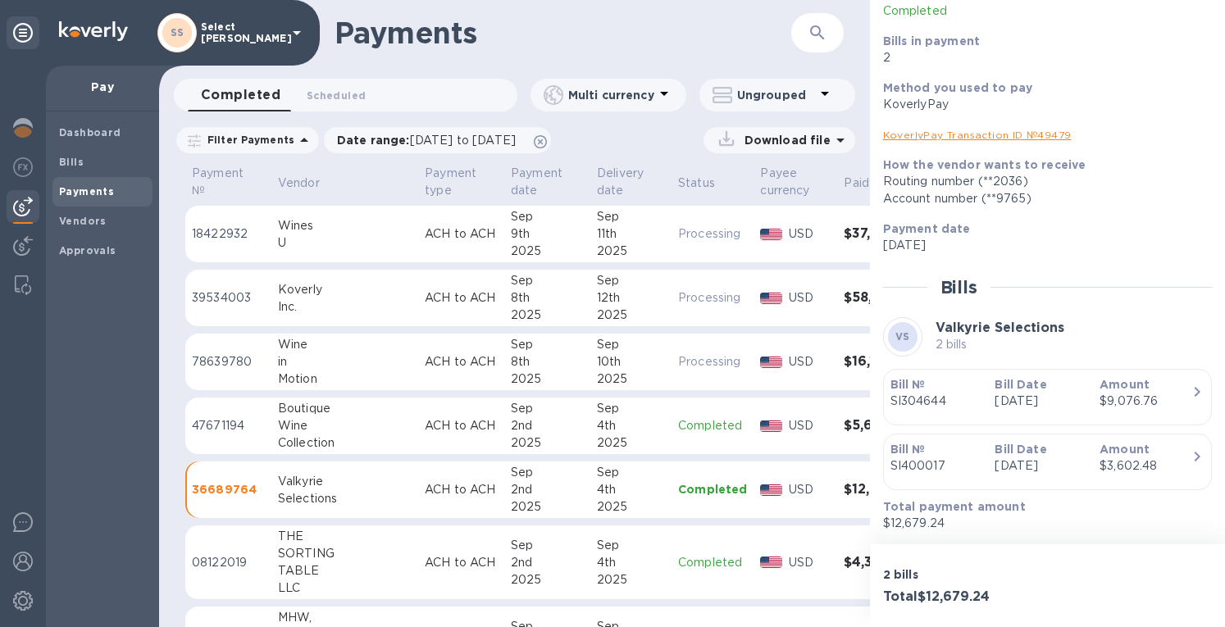
click at [951, 399] on p "SI304644" at bounding box center [937, 401] width 92 height 17
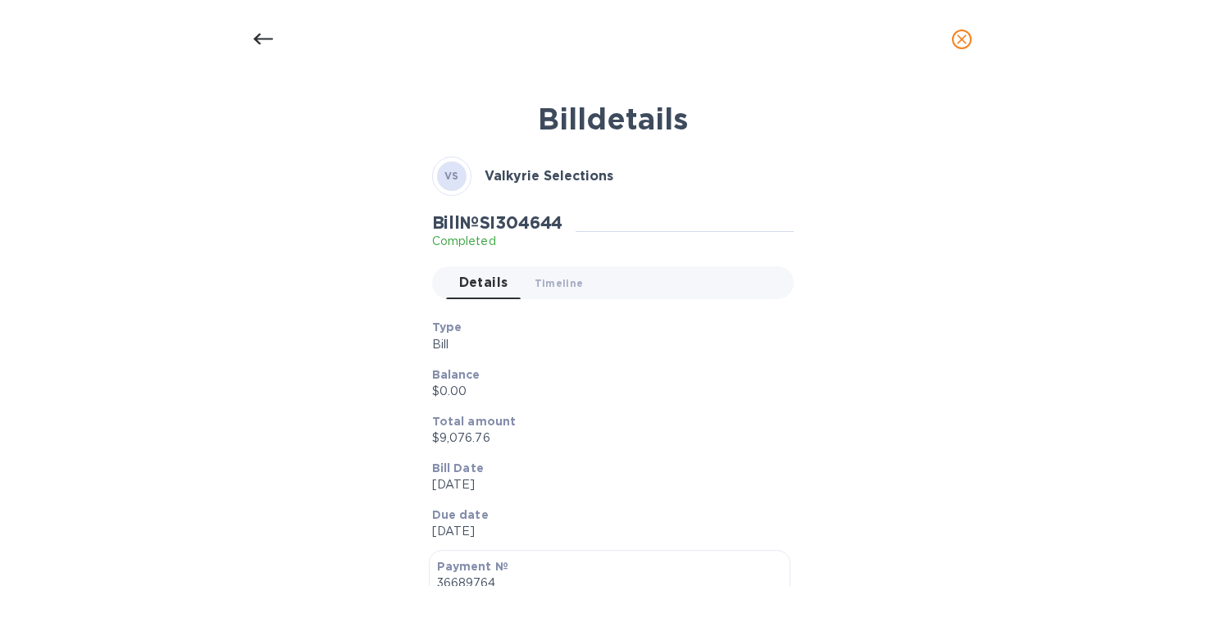
click at [520, 217] on h2 "Bill № SI304644" at bounding box center [497, 222] width 131 height 21
copy h2 "SI304644"
click at [959, 39] on icon "close" at bounding box center [962, 39] width 16 height 16
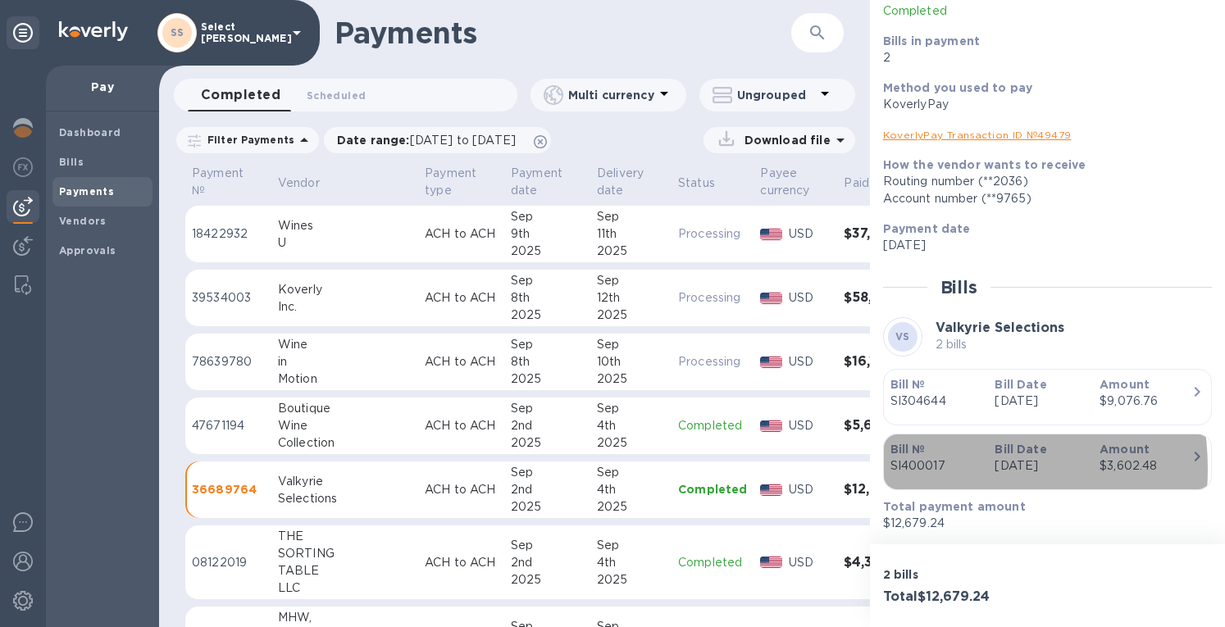
click at [934, 468] on p "SI400017" at bounding box center [937, 466] width 92 height 17
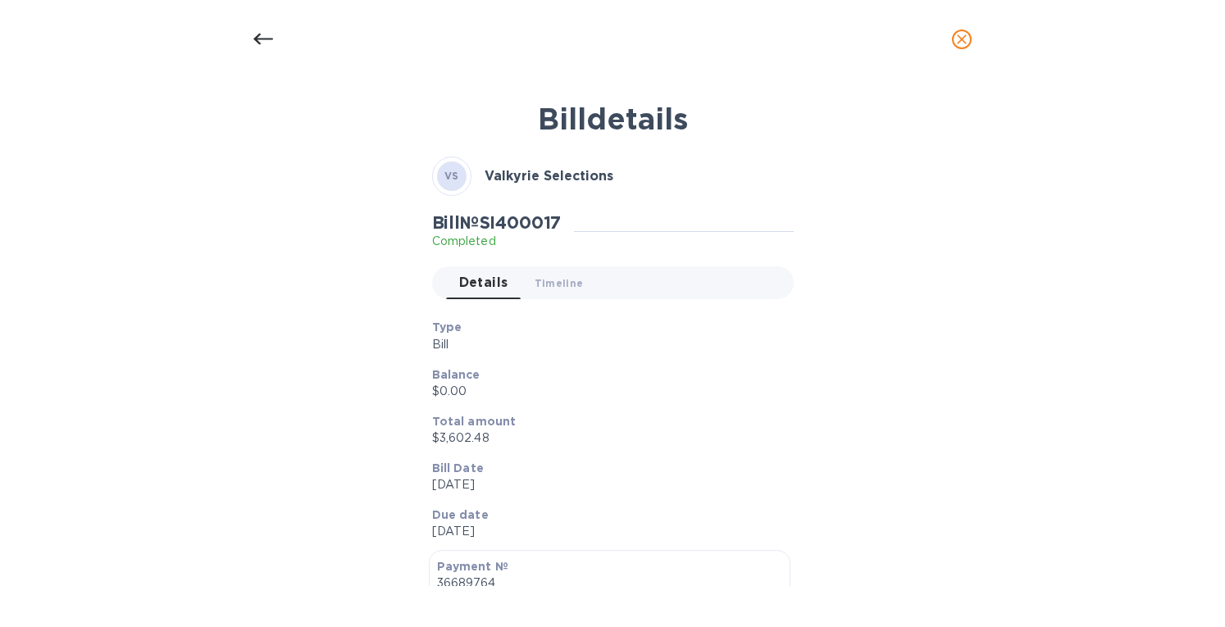
click at [512, 219] on h2 "Bill № SI400017" at bounding box center [497, 222] width 130 height 21
copy h2 "SI400017"
click at [969, 34] on icon "close" at bounding box center [962, 39] width 16 height 16
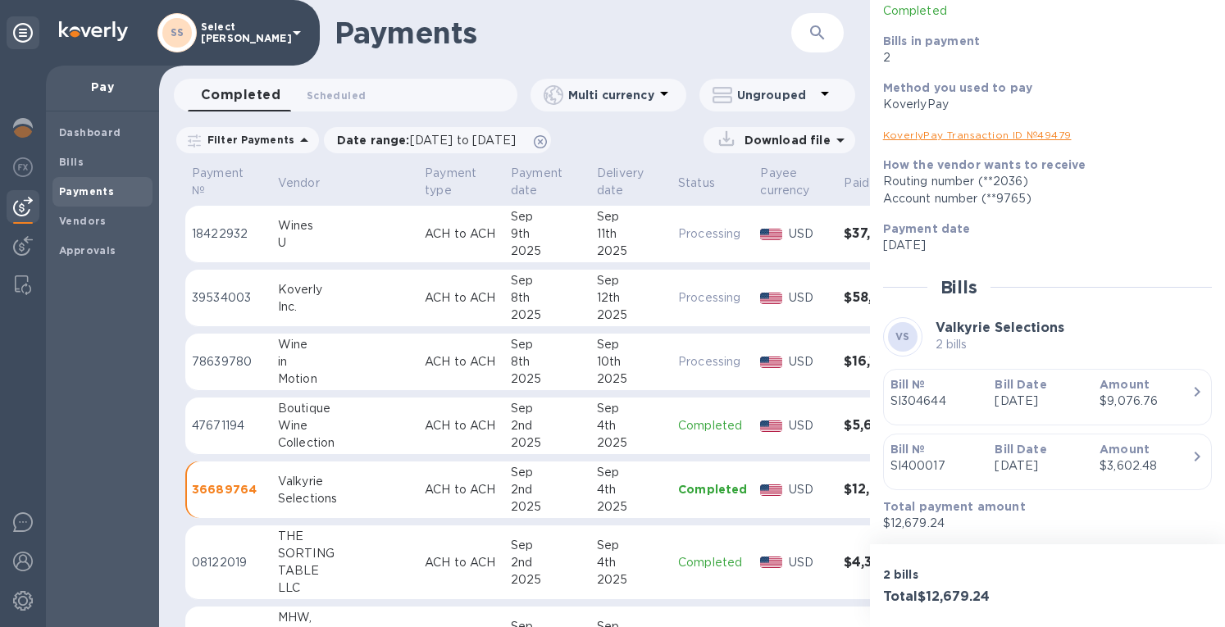
click at [368, 426] on div "Wine" at bounding box center [345, 425] width 134 height 17
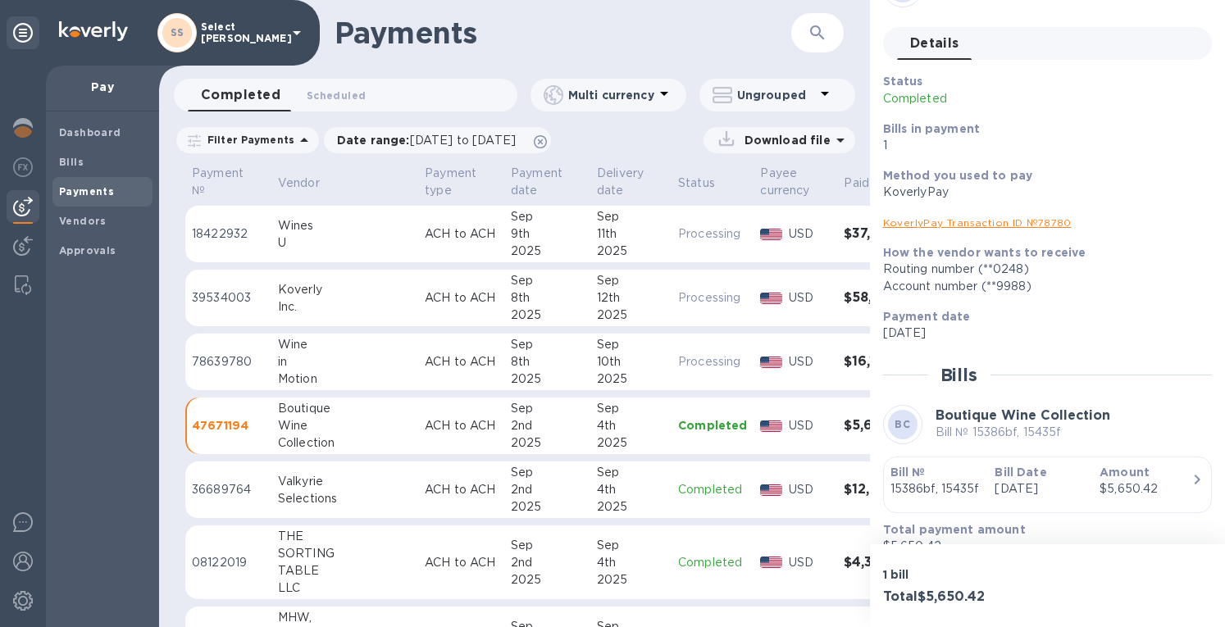
scroll to position [69, 0]
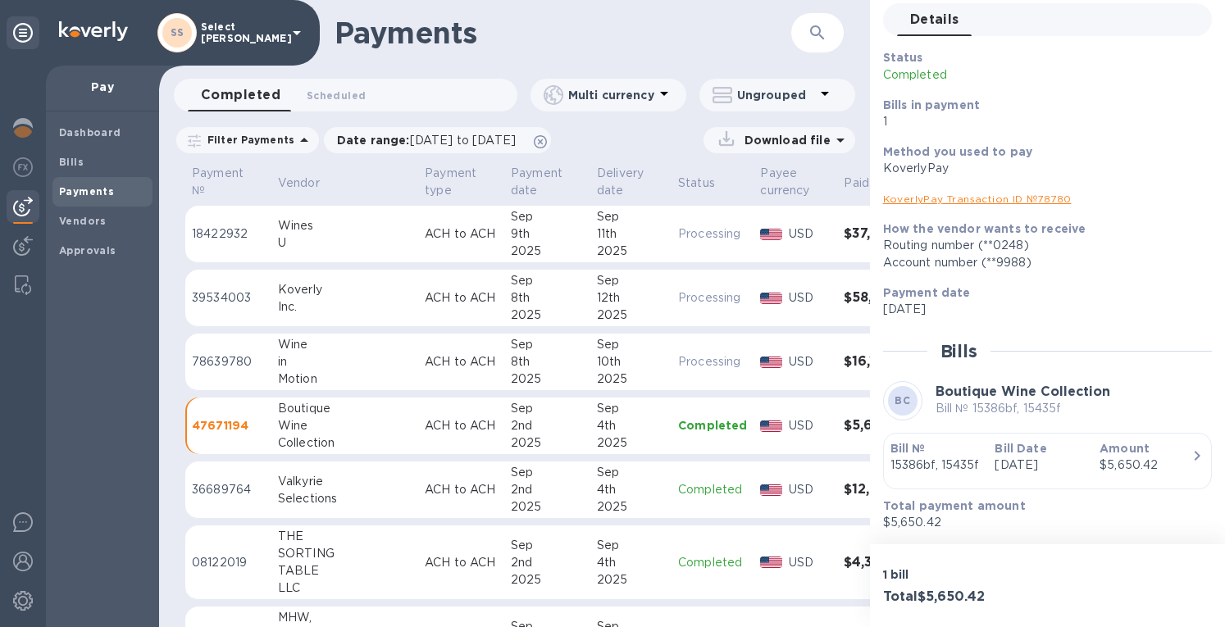
click at [947, 450] on p "Bill №" at bounding box center [937, 448] width 92 height 16
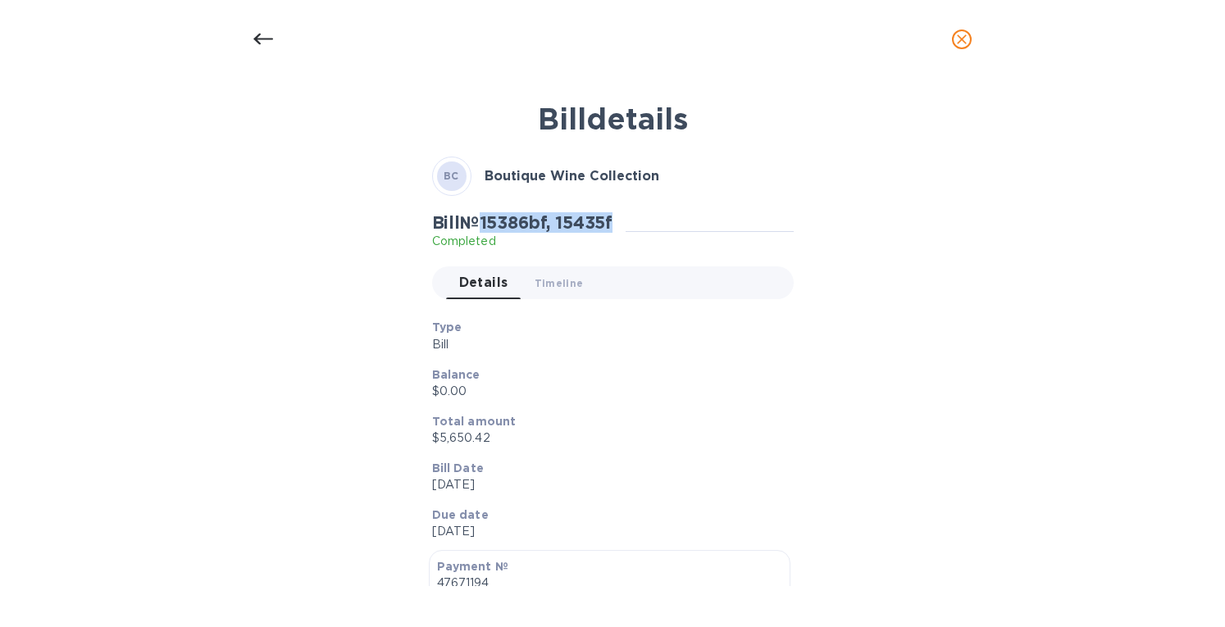
drag, startPoint x: 635, startPoint y: 212, endPoint x: 488, endPoint y: 220, distance: 147.0
click at [488, 220] on div "Bill № 15386bf, 15435f Completed" at bounding box center [613, 231] width 362 height 38
copy h2 "15386bf, 15435f"
click at [963, 47] on icon "close" at bounding box center [962, 39] width 16 height 16
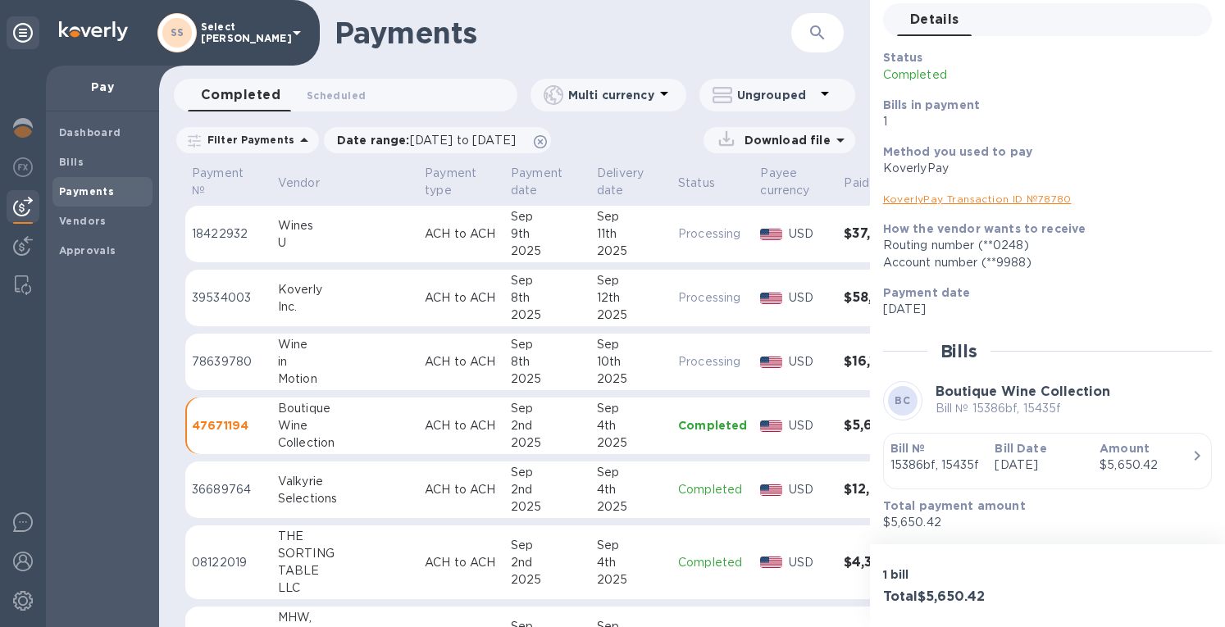
click at [351, 478] on div "Valkyrie" at bounding box center [345, 481] width 134 height 17
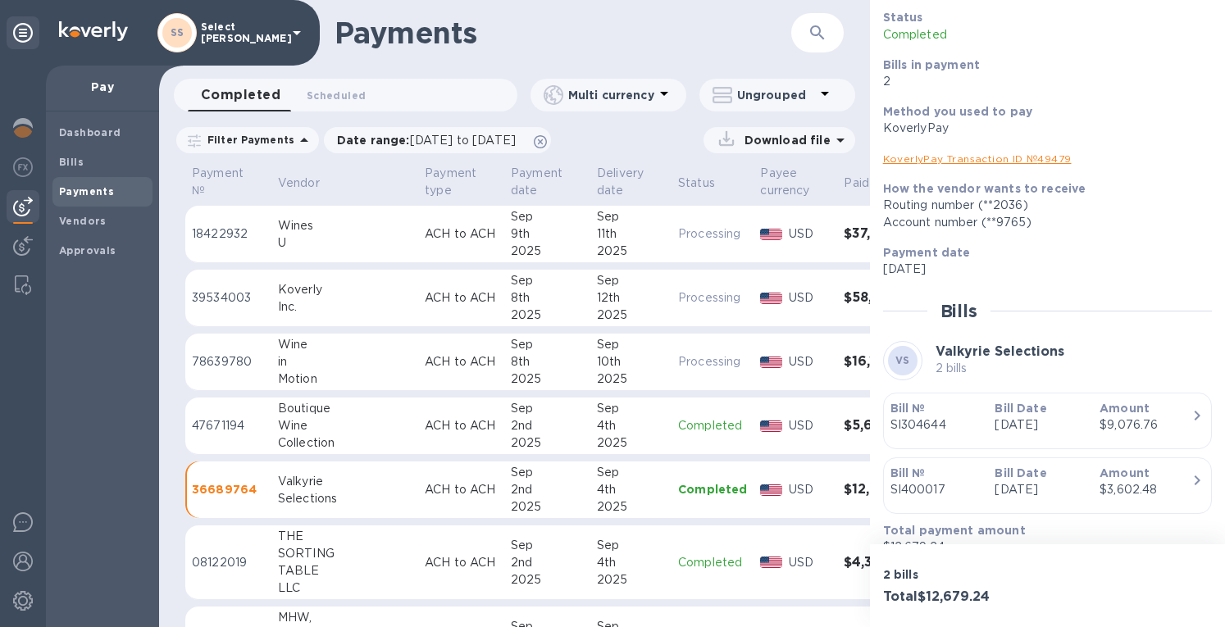
scroll to position [133, 0]
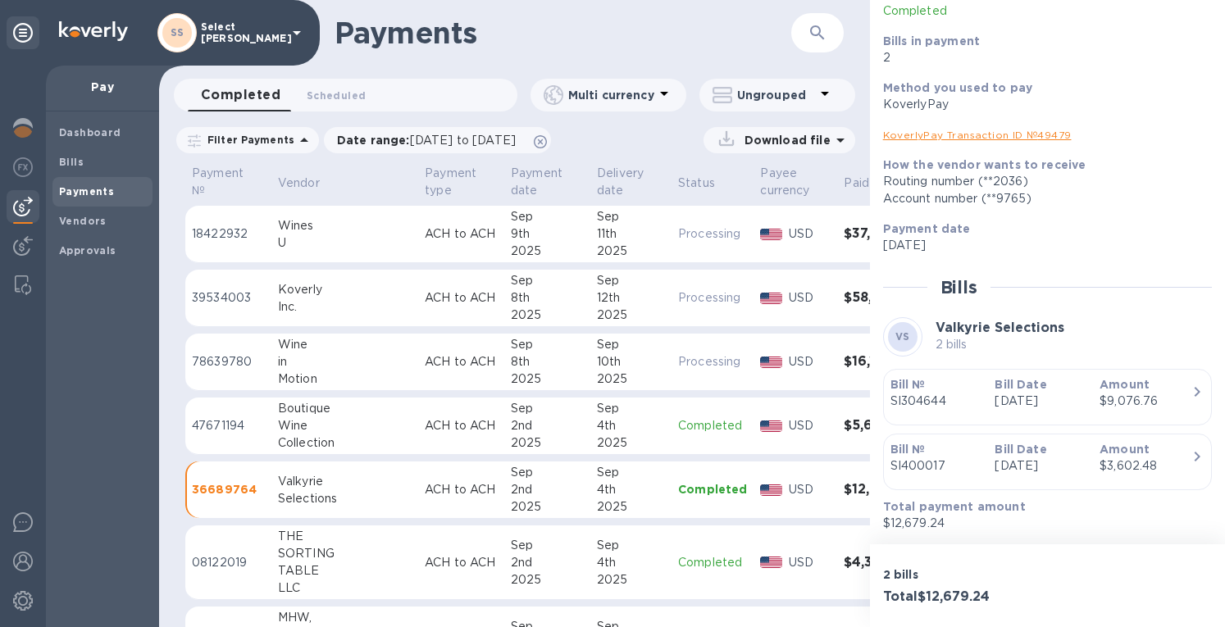
click at [933, 460] on p "SI400017" at bounding box center [937, 466] width 92 height 17
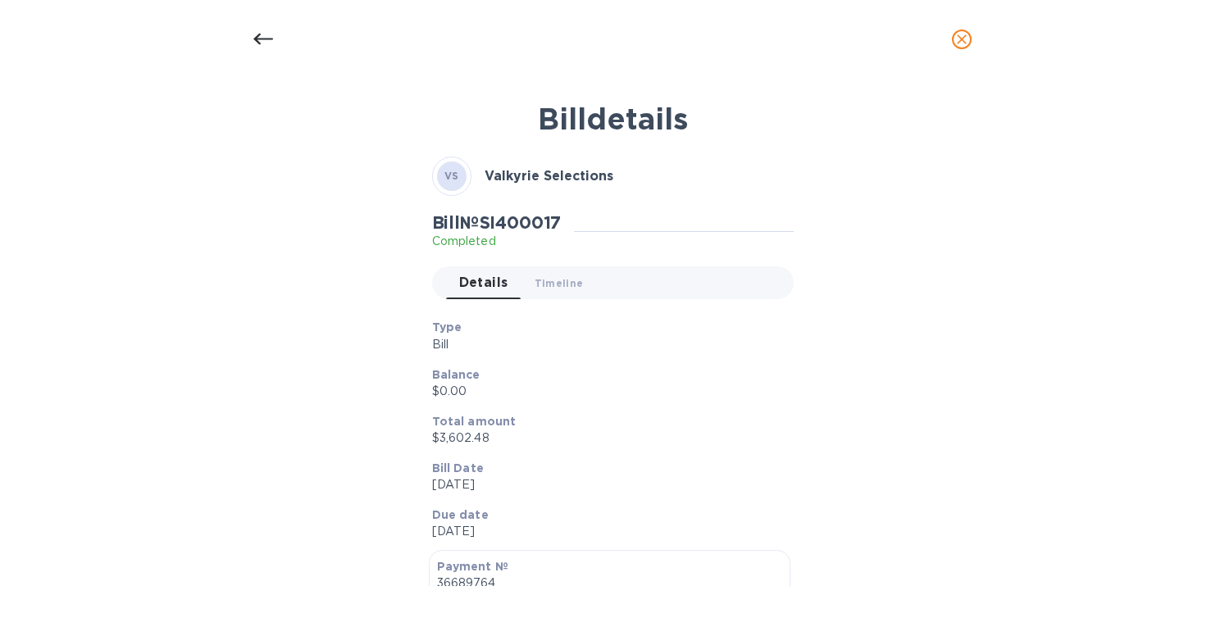
click at [517, 219] on h2 "Bill № SI400017" at bounding box center [497, 222] width 130 height 21
copy h2 "SI400017"
click at [961, 39] on icon "close" at bounding box center [962, 39] width 10 height 10
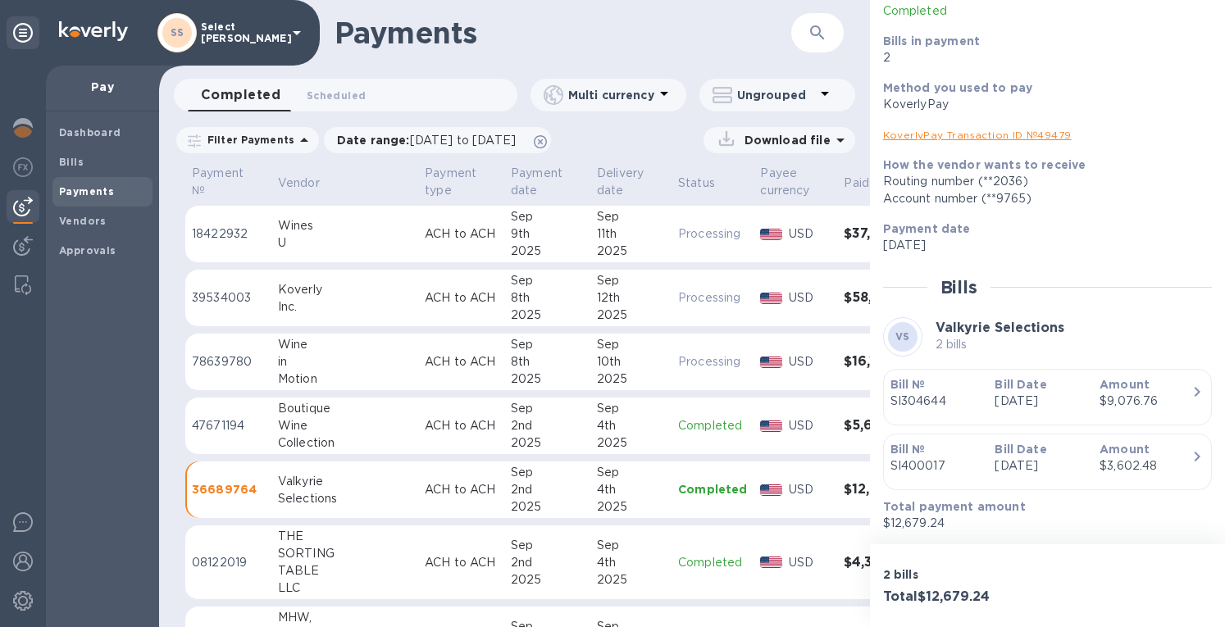
scroll to position [164, 0]
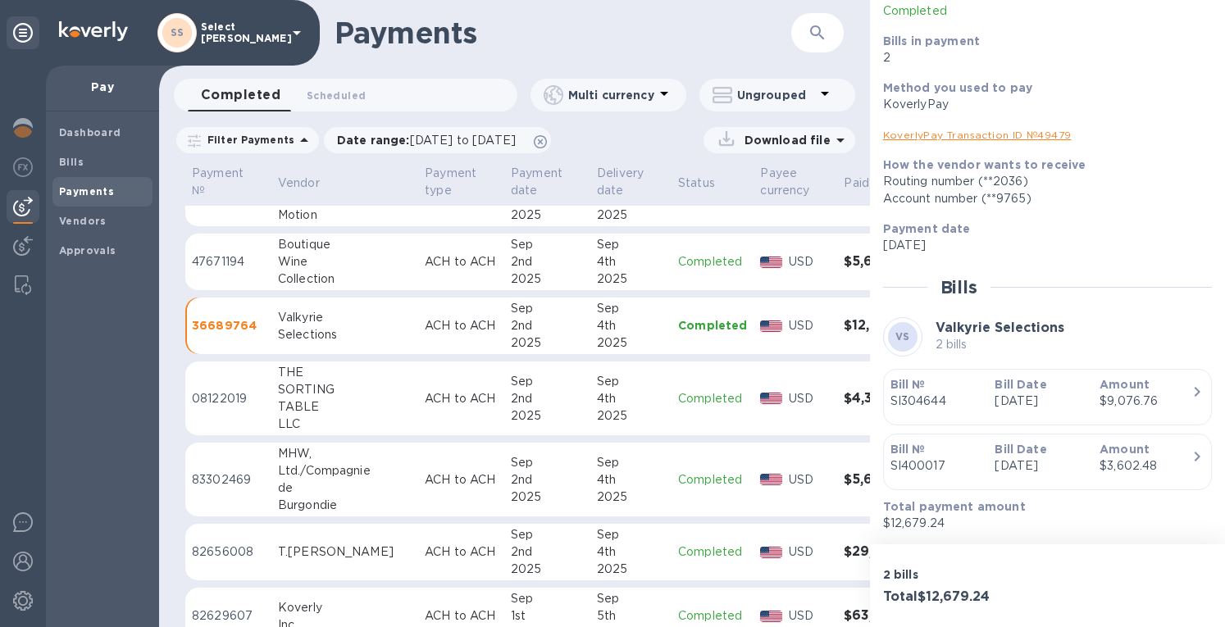
click at [516, 482] on div "2nd" at bounding box center [547, 480] width 73 height 17
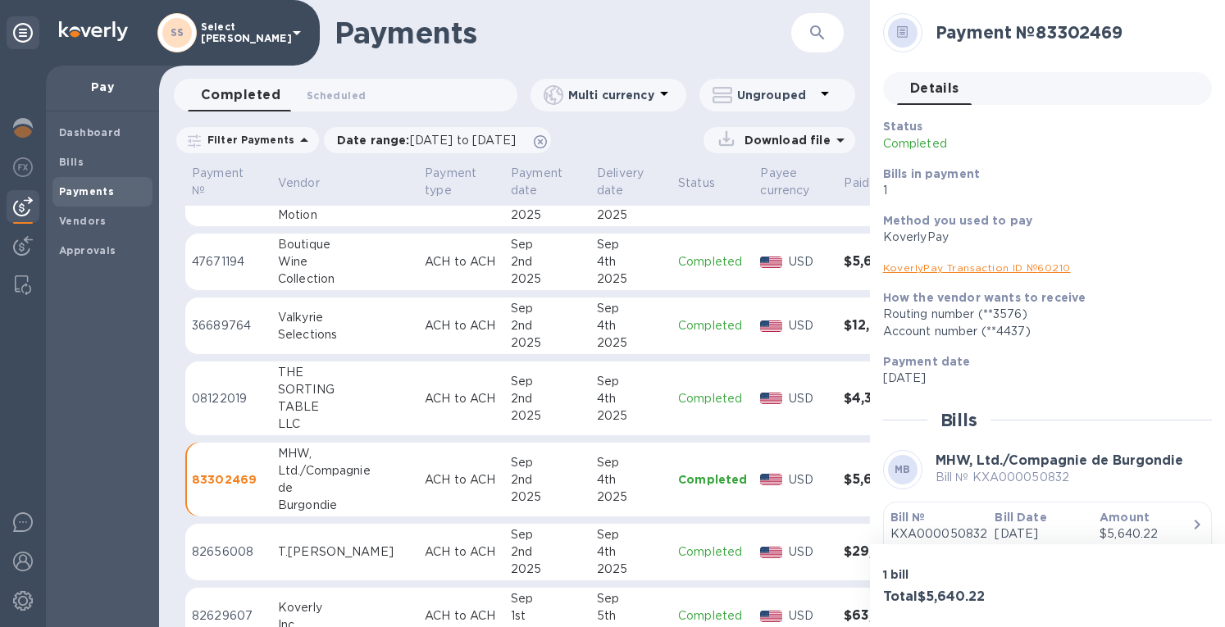
click at [938, 533] on p "KXA000050832" at bounding box center [937, 534] width 92 height 17
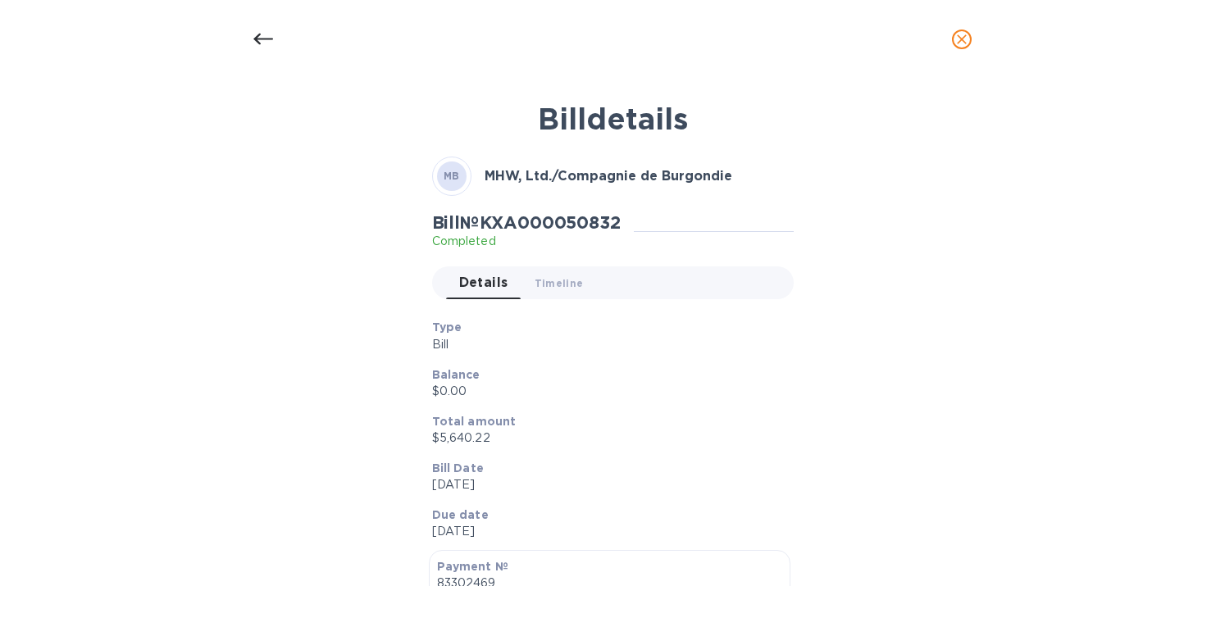
click at [558, 232] on h2 "Bill № KXA000050832" at bounding box center [526, 222] width 189 height 21
click at [552, 223] on h2 "Bill № KXA000050832" at bounding box center [526, 222] width 189 height 21
copy h2 "KXA000050832"
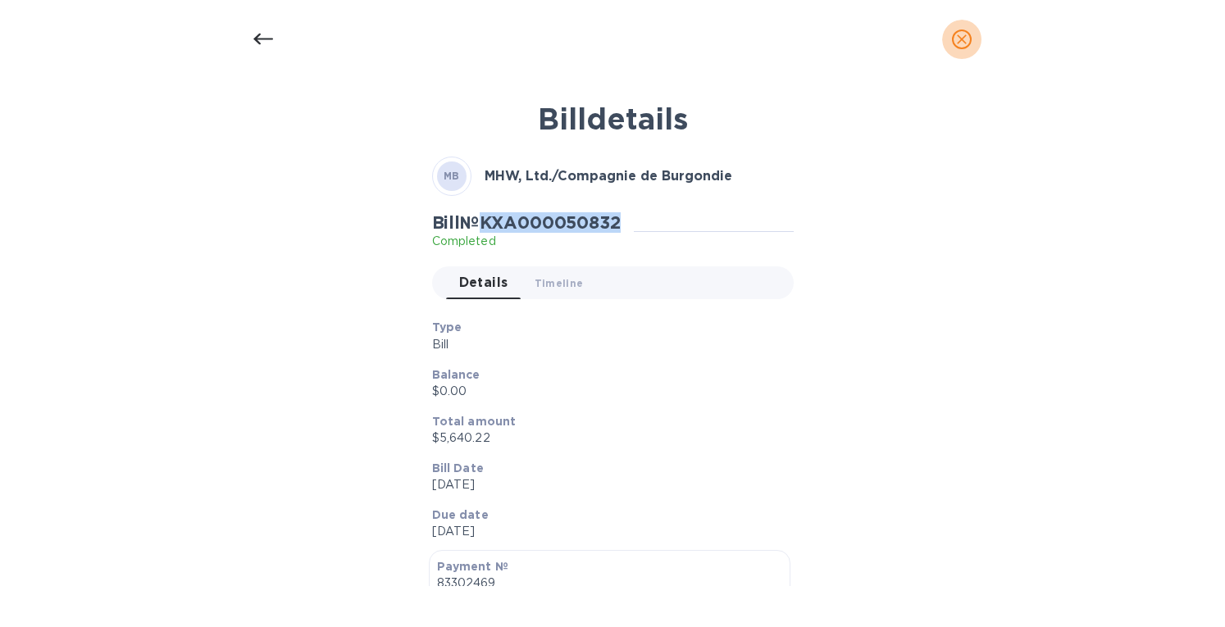
click at [964, 41] on icon "close" at bounding box center [962, 39] width 10 height 10
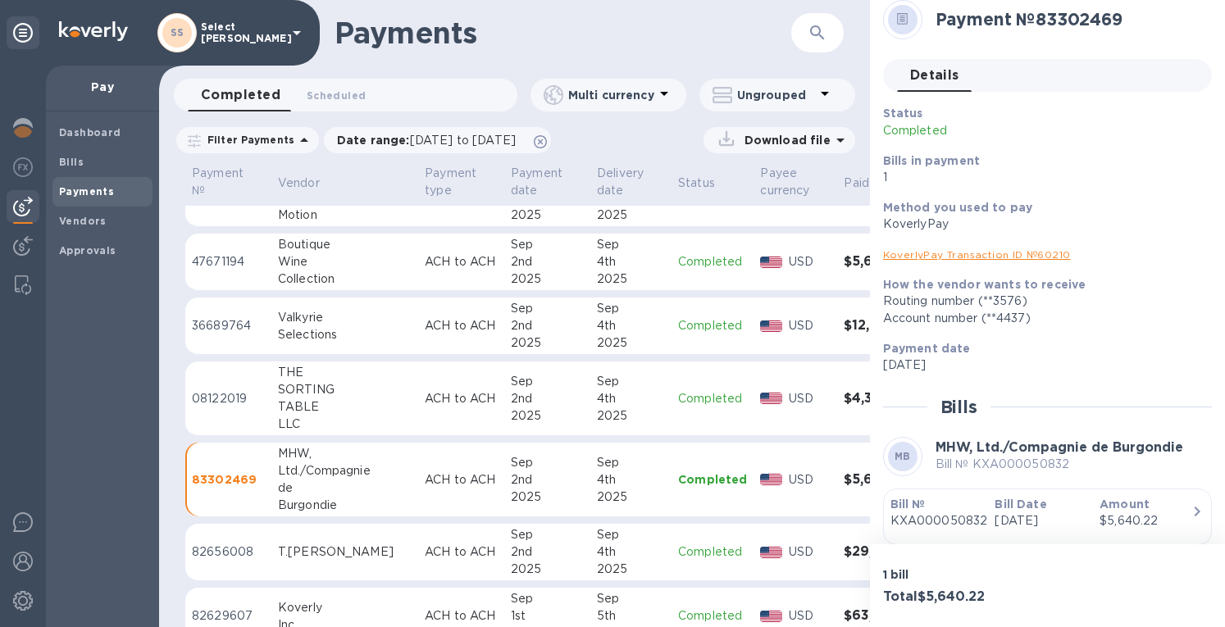
click at [941, 255] on link "KoverlyPay Transaction ID № 60210" at bounding box center [977, 254] width 188 height 12
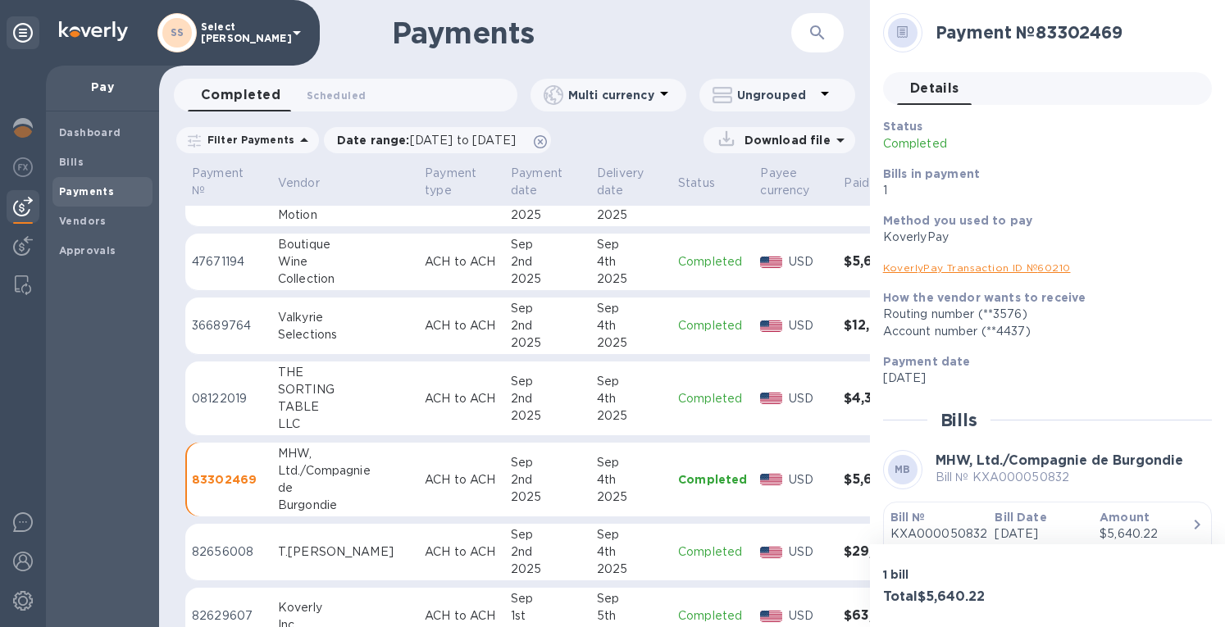
scroll to position [328, 0]
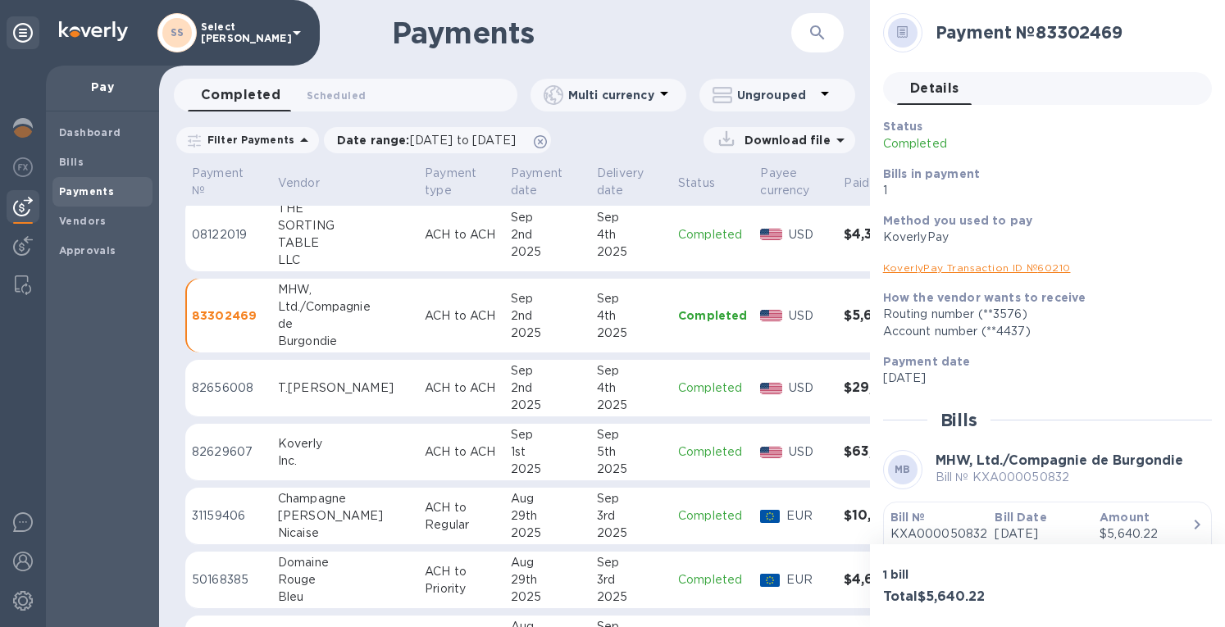
click at [597, 377] on div "Sep" at bounding box center [631, 370] width 68 height 17
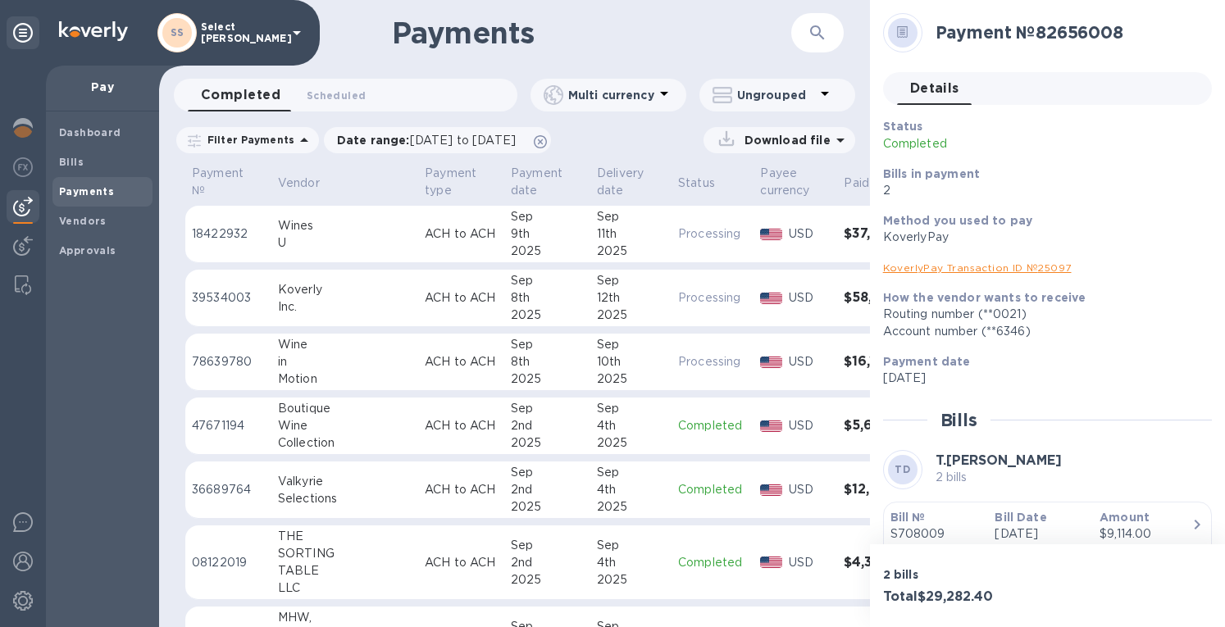
scroll to position [328, 0]
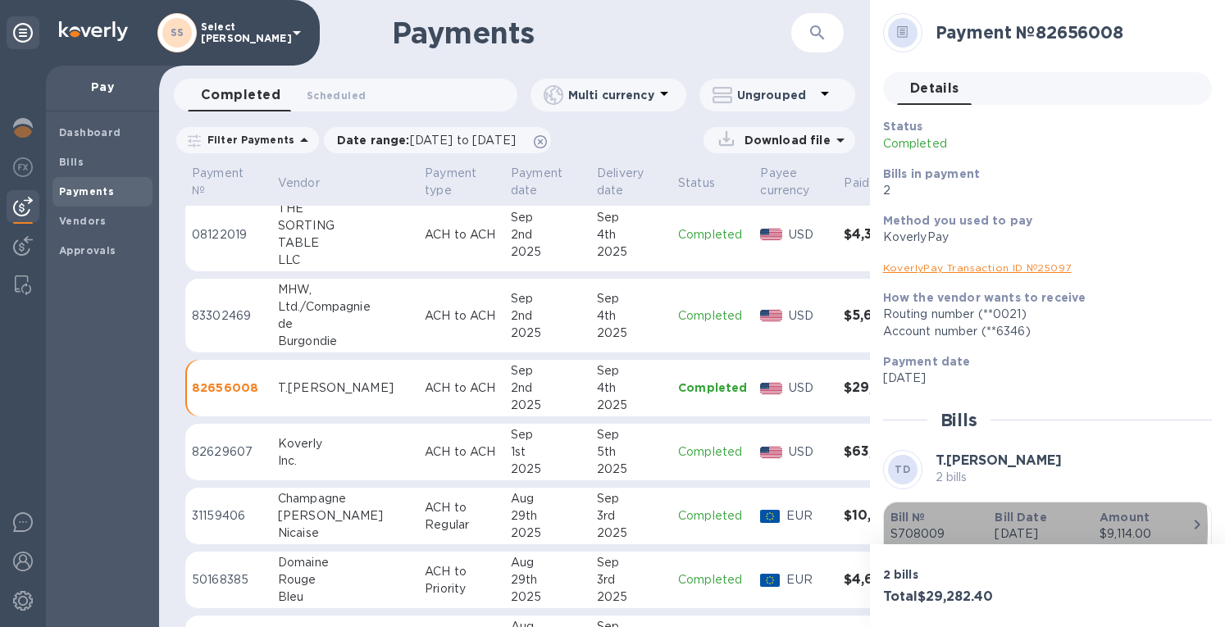
click at [932, 528] on p "S708009" at bounding box center [937, 534] width 92 height 17
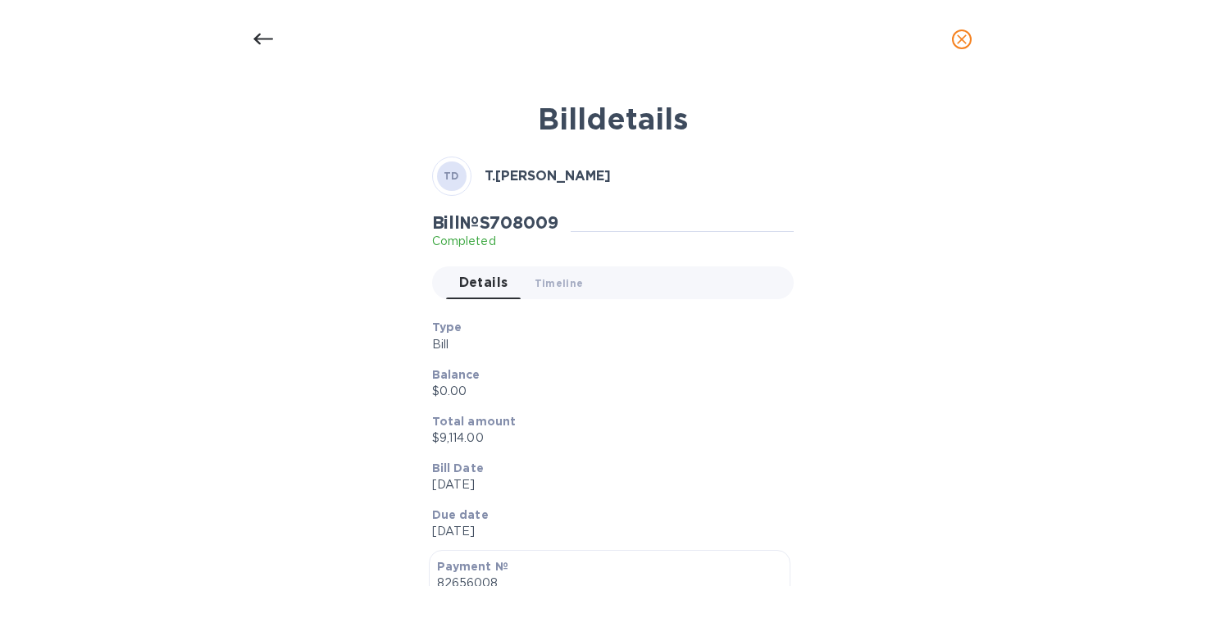
click at [515, 215] on h2 "Bill № S708009" at bounding box center [495, 222] width 126 height 21
copy h2 "S708009"
click at [964, 34] on icon "close" at bounding box center [962, 39] width 16 height 16
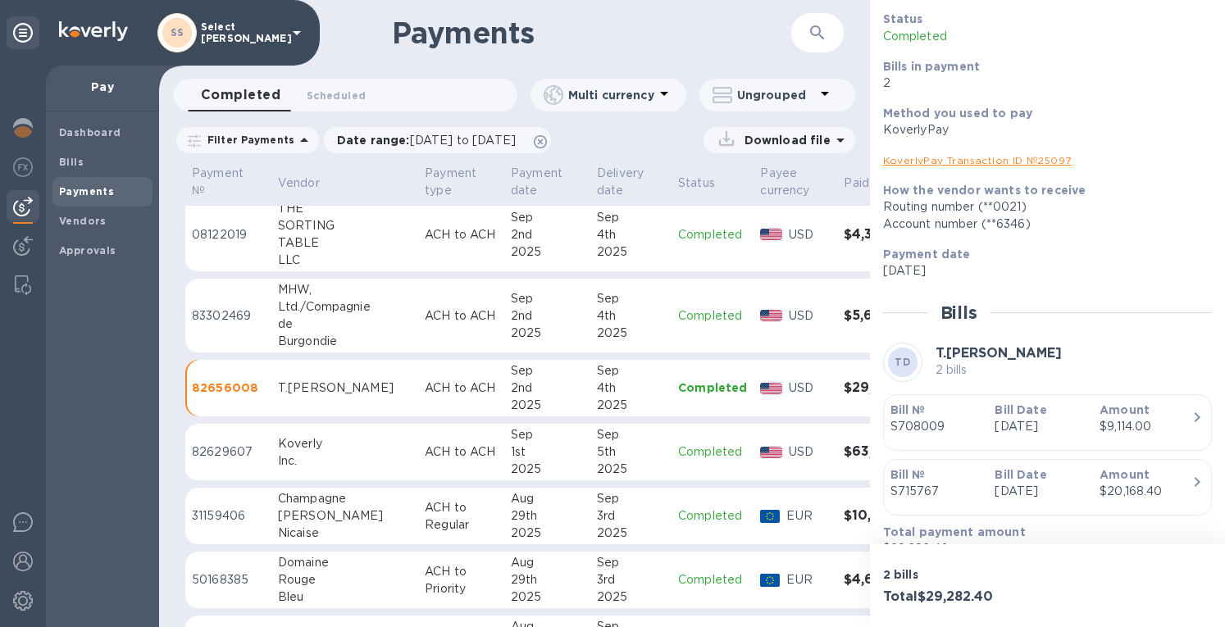
scroll to position [133, 0]
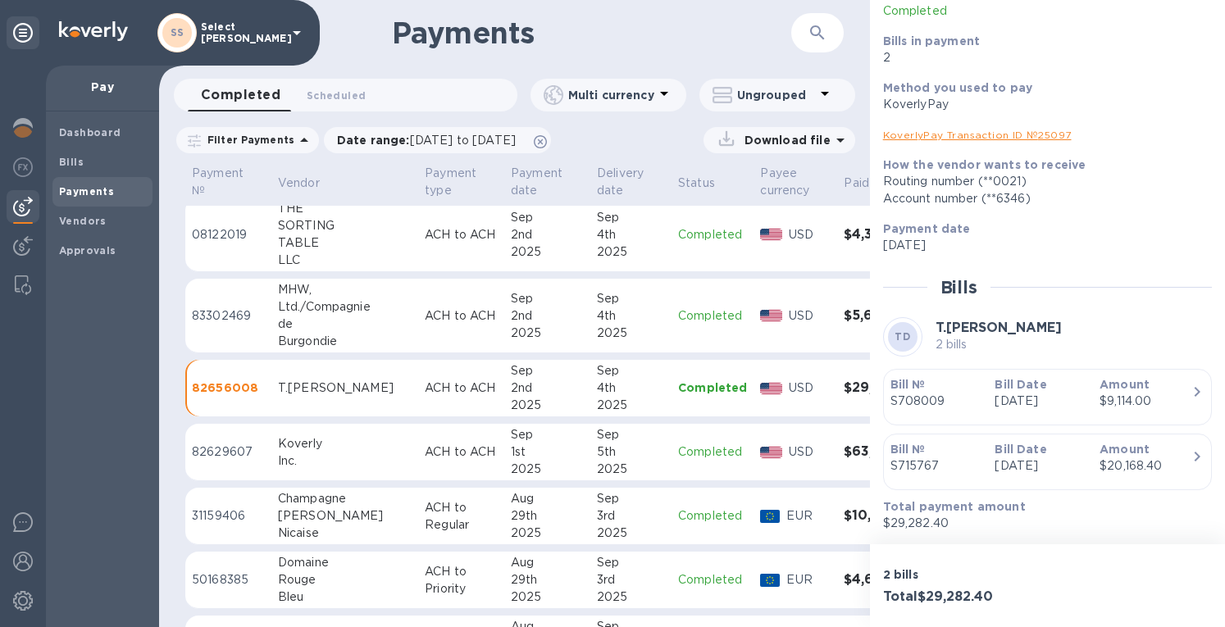
click at [916, 462] on p "S715767" at bounding box center [937, 466] width 92 height 17
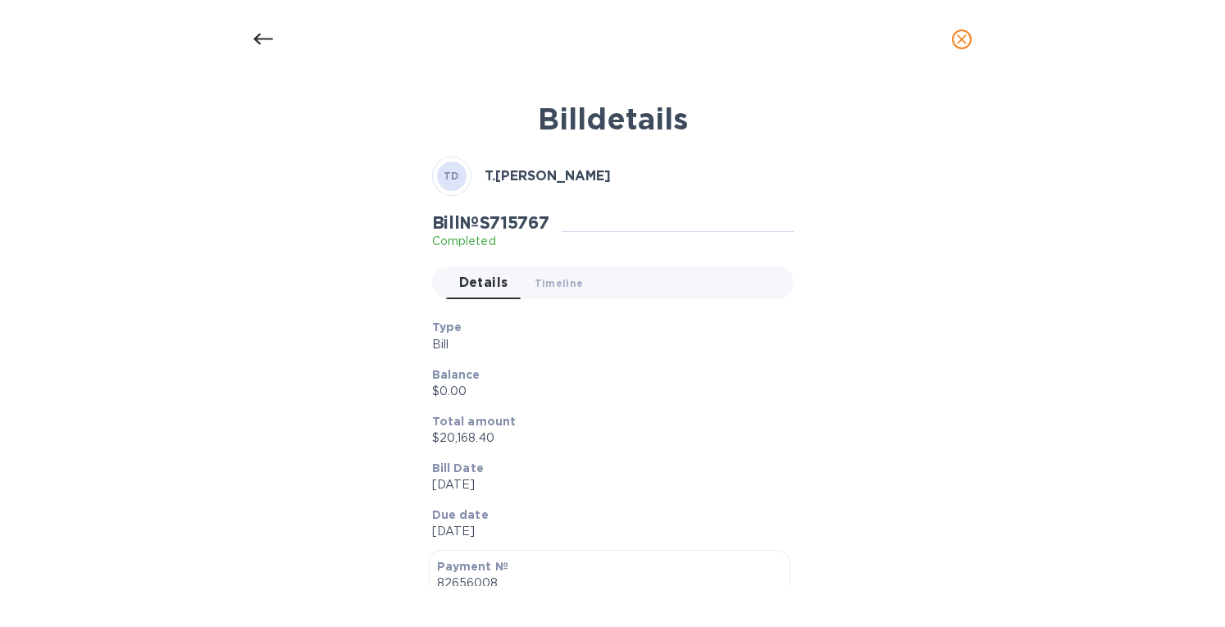
click at [504, 217] on h2 "Bill № S715767" at bounding box center [490, 222] width 117 height 21
copy h2 "S715767"
click at [968, 42] on icon "close" at bounding box center [962, 39] width 16 height 16
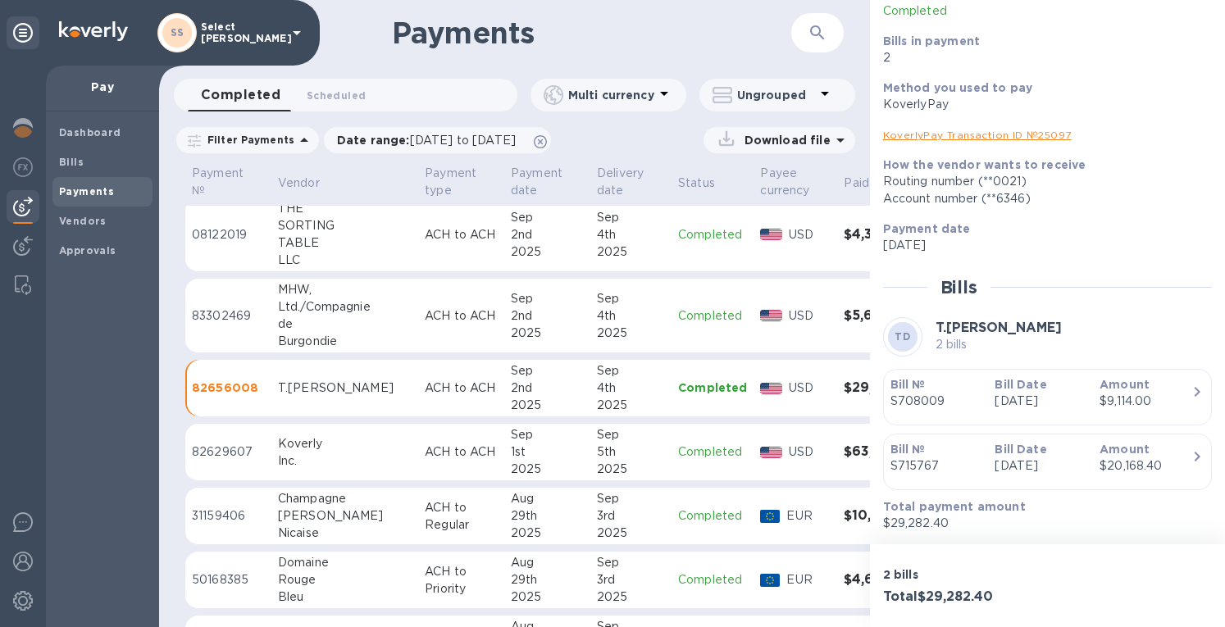
click at [597, 230] on div "4th" at bounding box center [631, 234] width 68 height 17
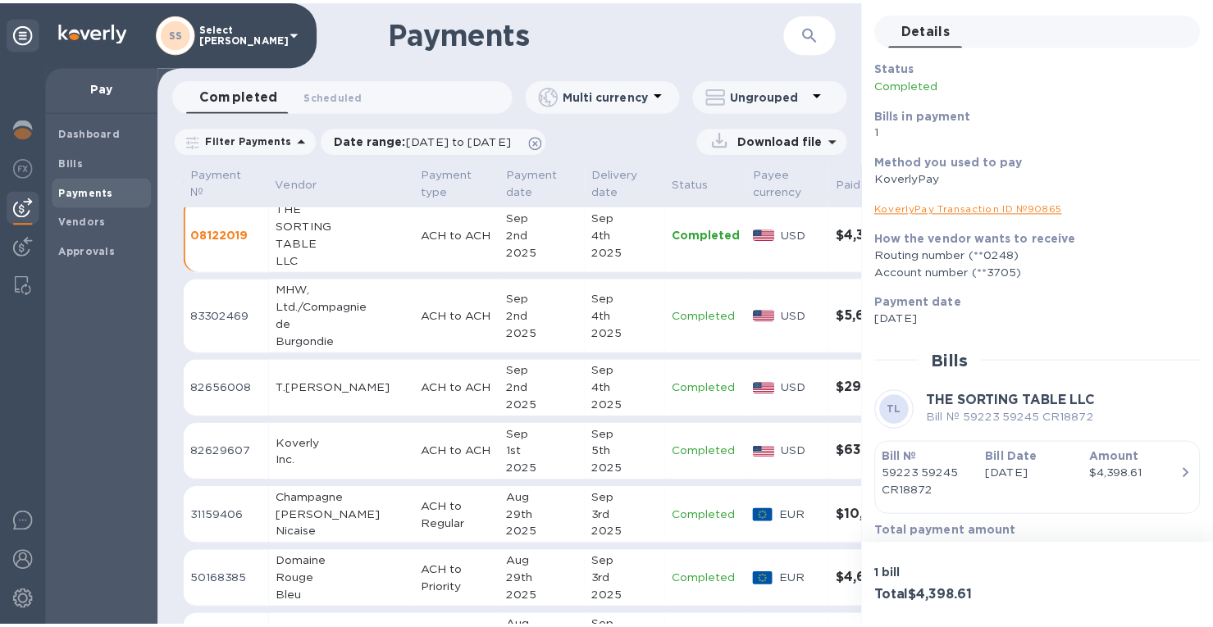
scroll to position [85, 0]
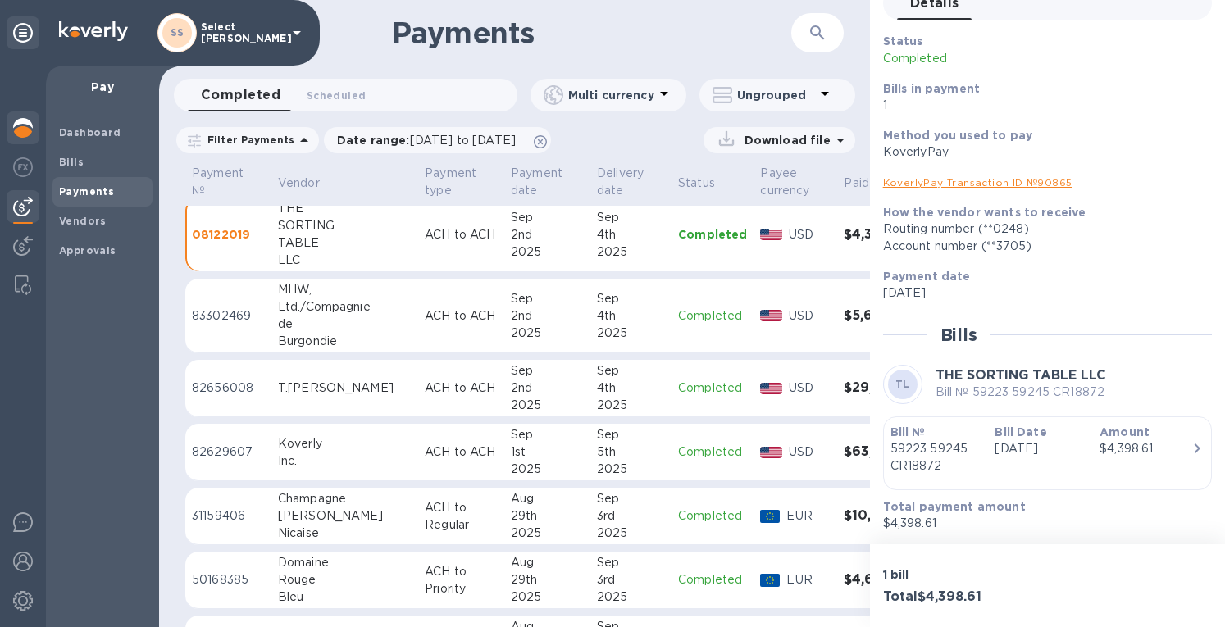
click at [11, 121] on div at bounding box center [23, 130] width 33 height 36
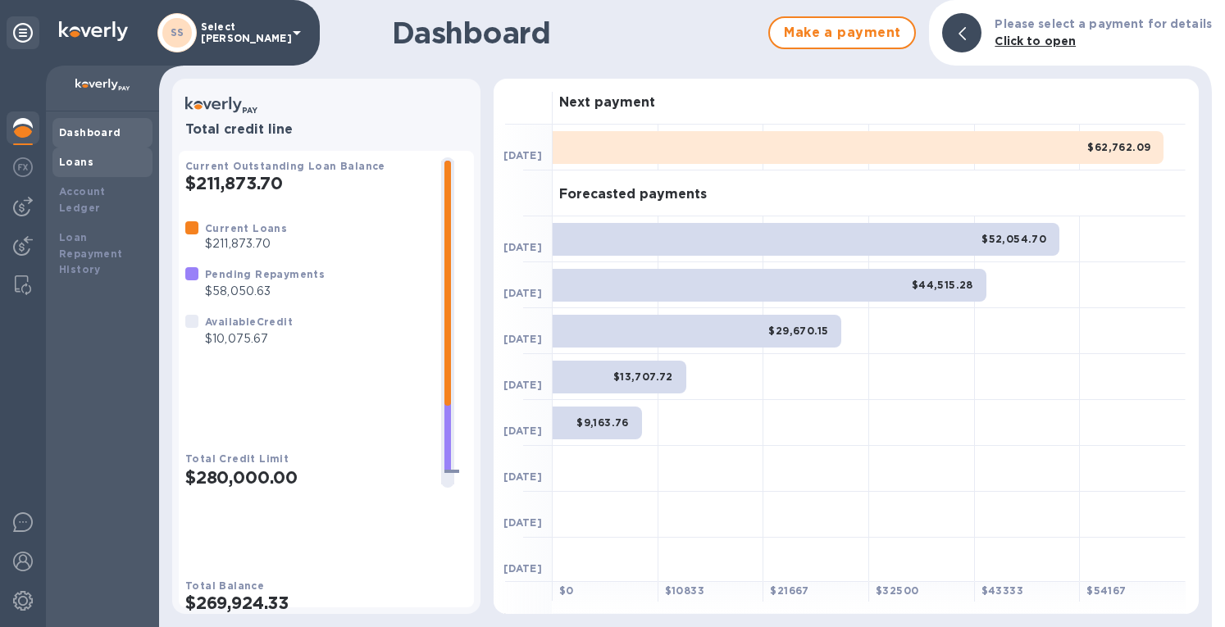
click at [80, 165] on b "Loans" at bounding box center [76, 162] width 34 height 12
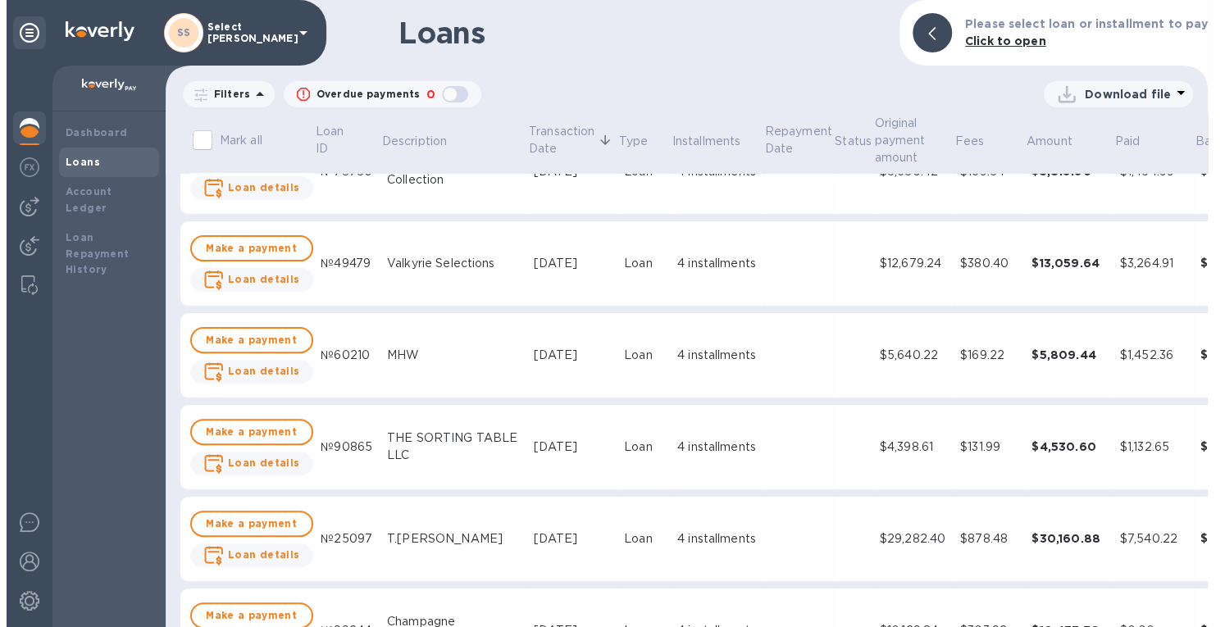
scroll to position [328, 0]
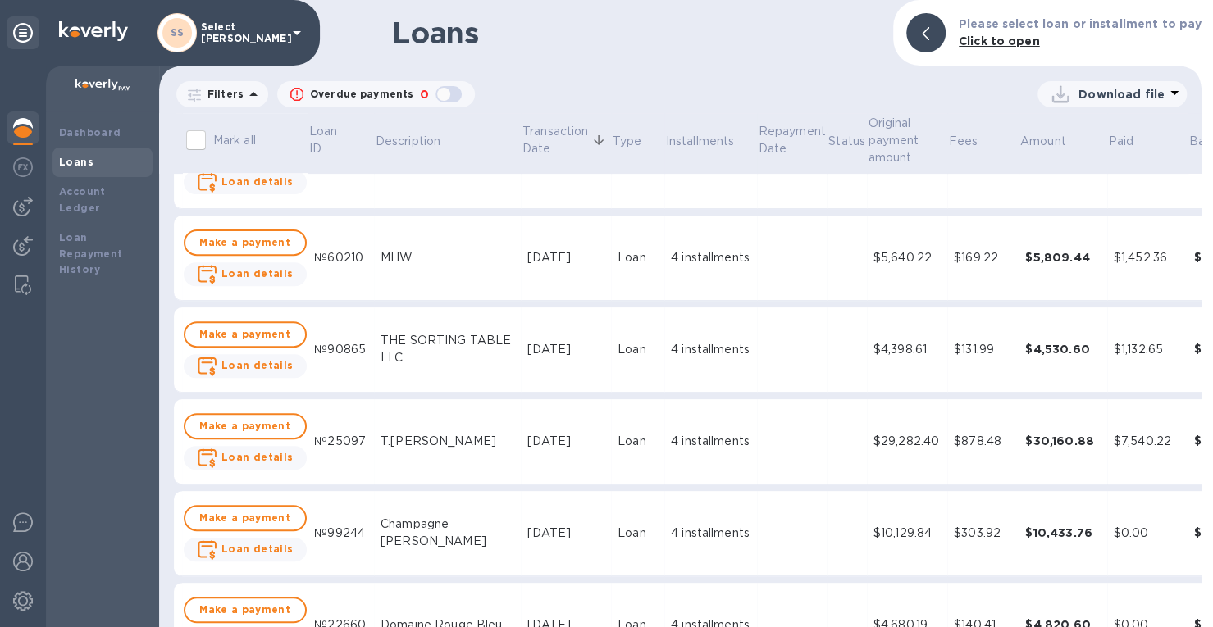
click at [787, 446] on td at bounding box center [792, 441] width 71 height 85
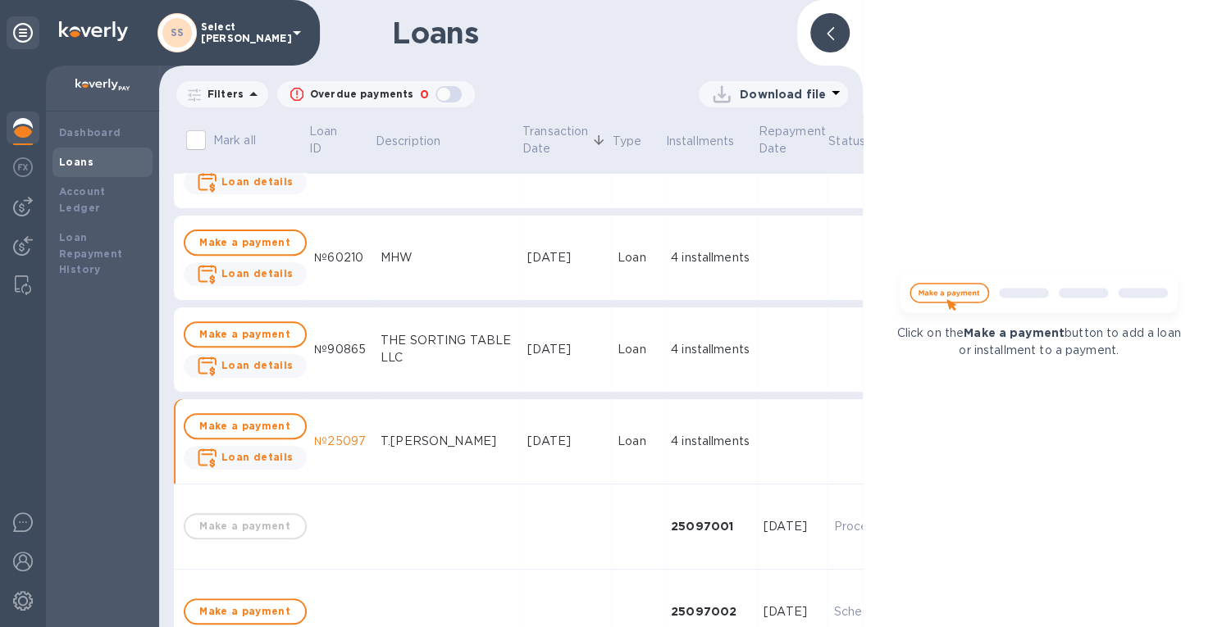
click at [827, 34] on icon at bounding box center [830, 33] width 7 height 13
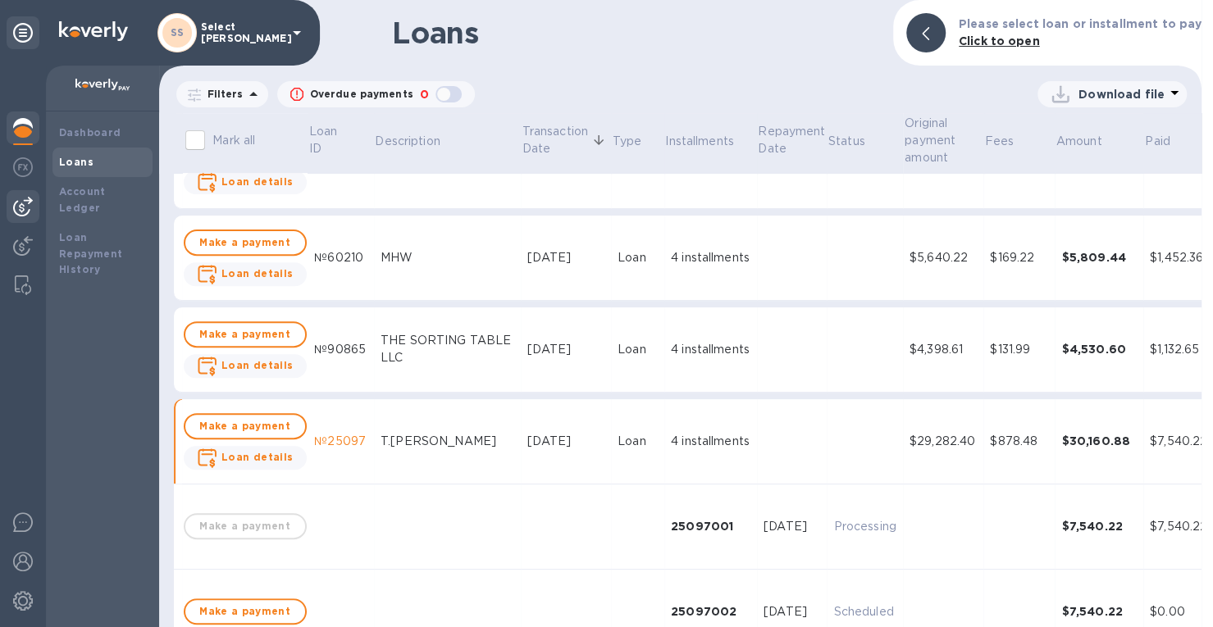
click at [16, 206] on img at bounding box center [23, 207] width 20 height 20
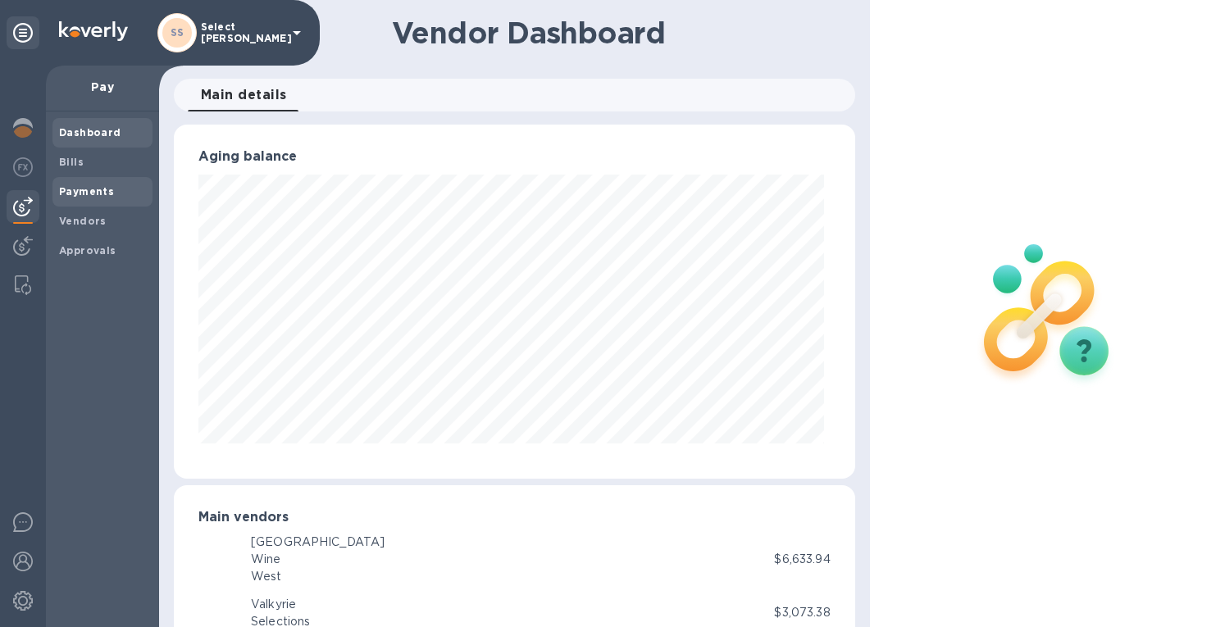
click at [103, 195] on b "Payments" at bounding box center [86, 191] width 55 height 12
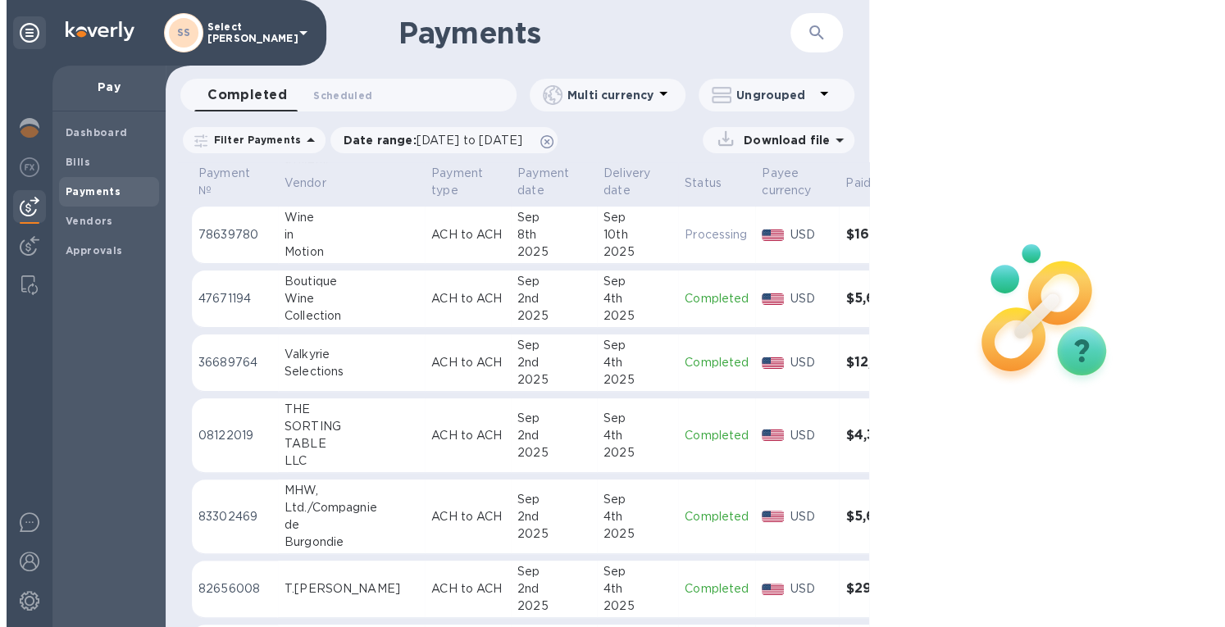
scroll to position [164, 0]
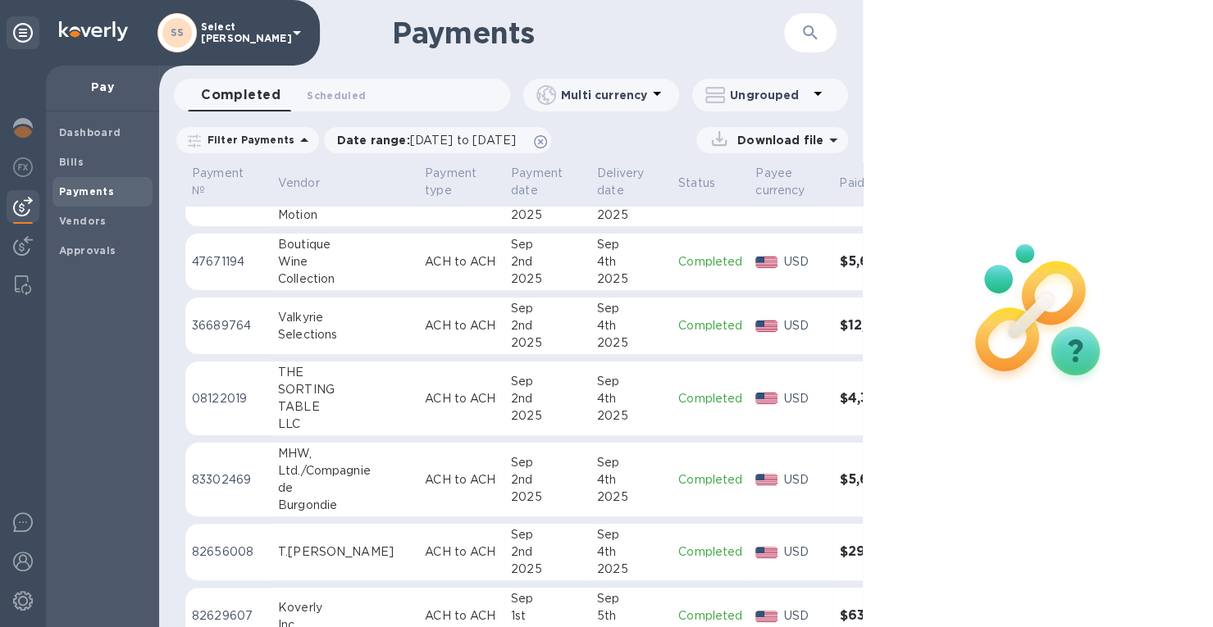
click at [530, 549] on div "2nd" at bounding box center [547, 552] width 73 height 17
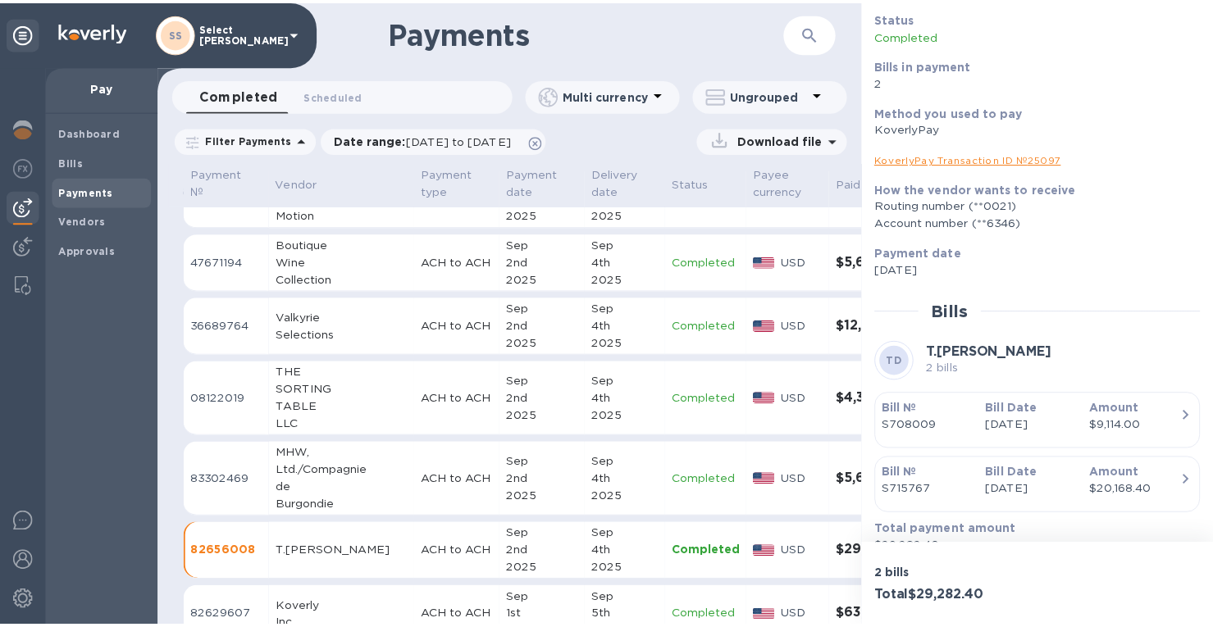
scroll to position [133, 0]
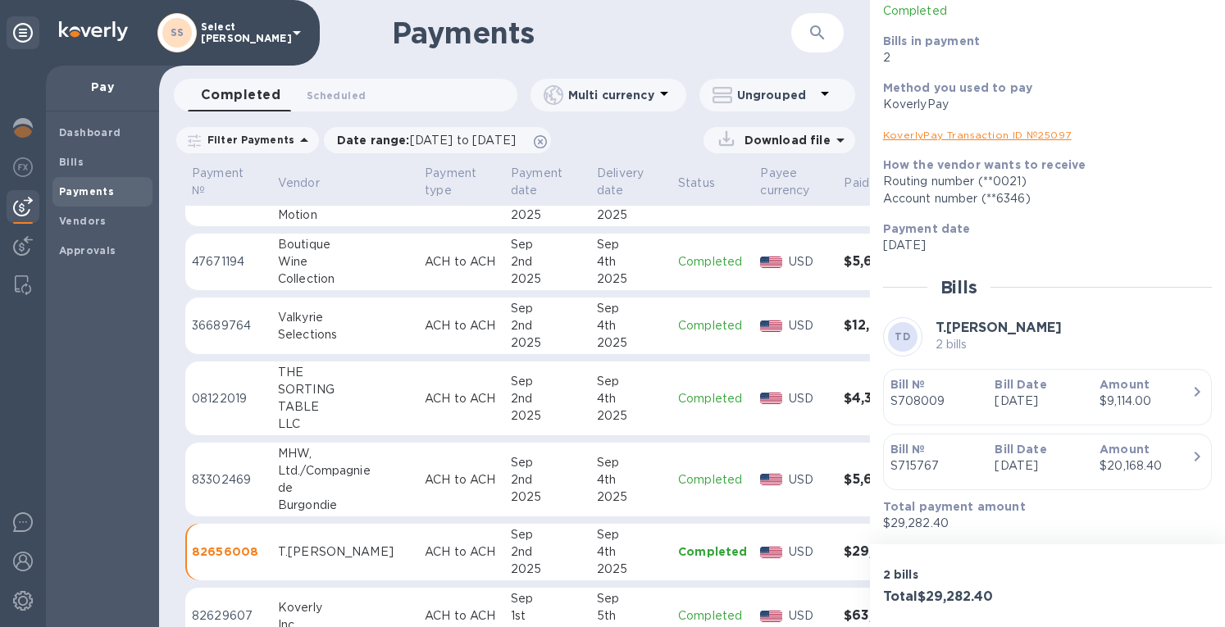
click at [914, 394] on p "S708009" at bounding box center [937, 401] width 92 height 17
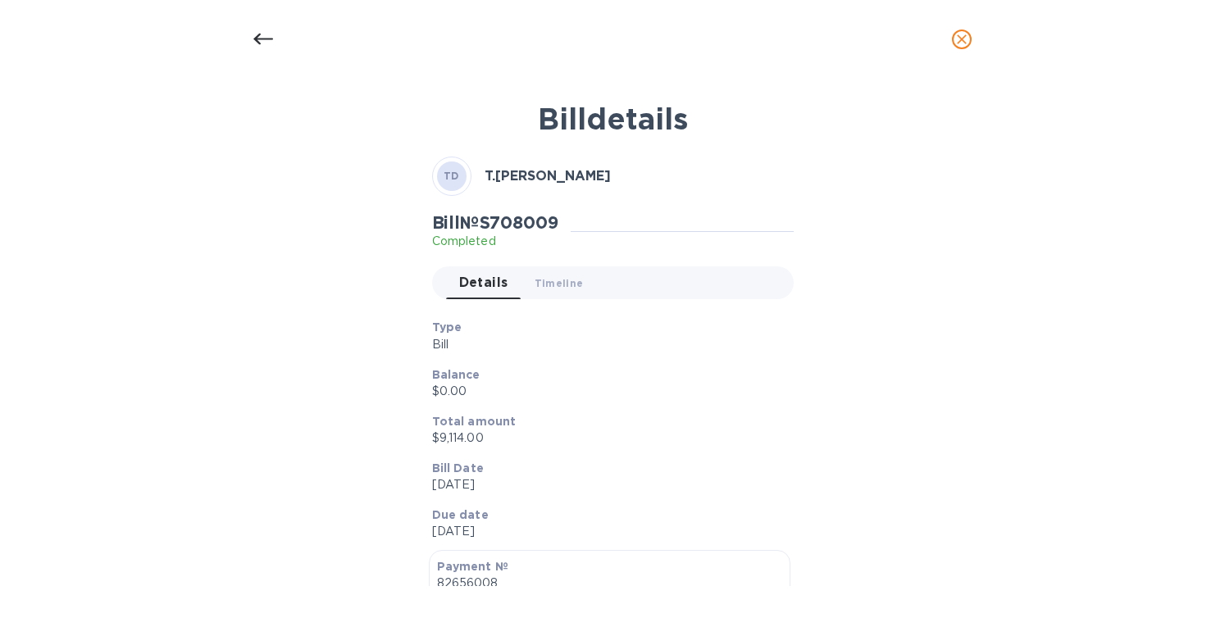
click at [535, 214] on h2 "Bill № S708009" at bounding box center [495, 222] width 126 height 21
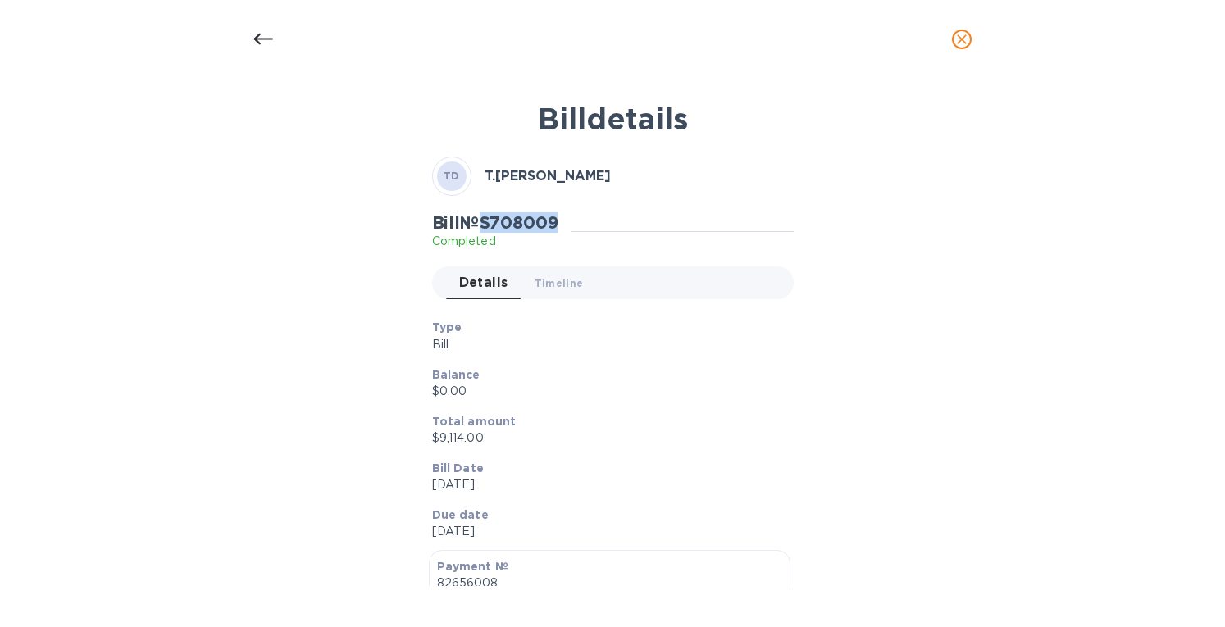
click at [949, 35] on button "close" at bounding box center [961, 39] width 39 height 39
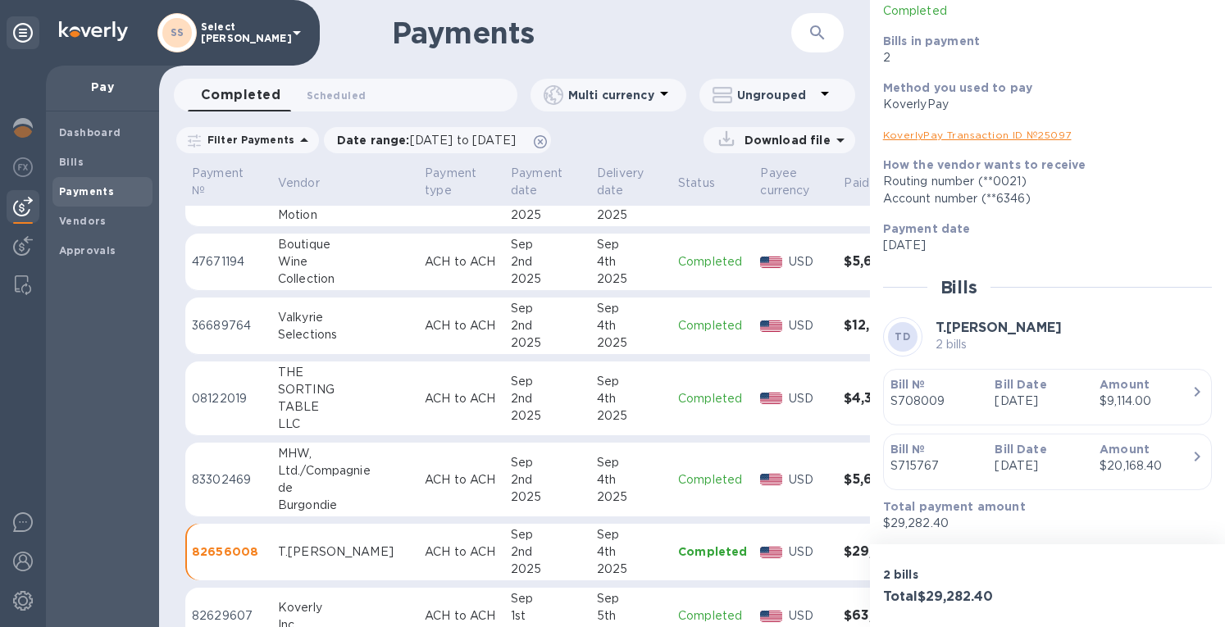
click at [909, 134] on link "KoverlyPay Transaction ID № 25097" at bounding box center [977, 135] width 189 height 12
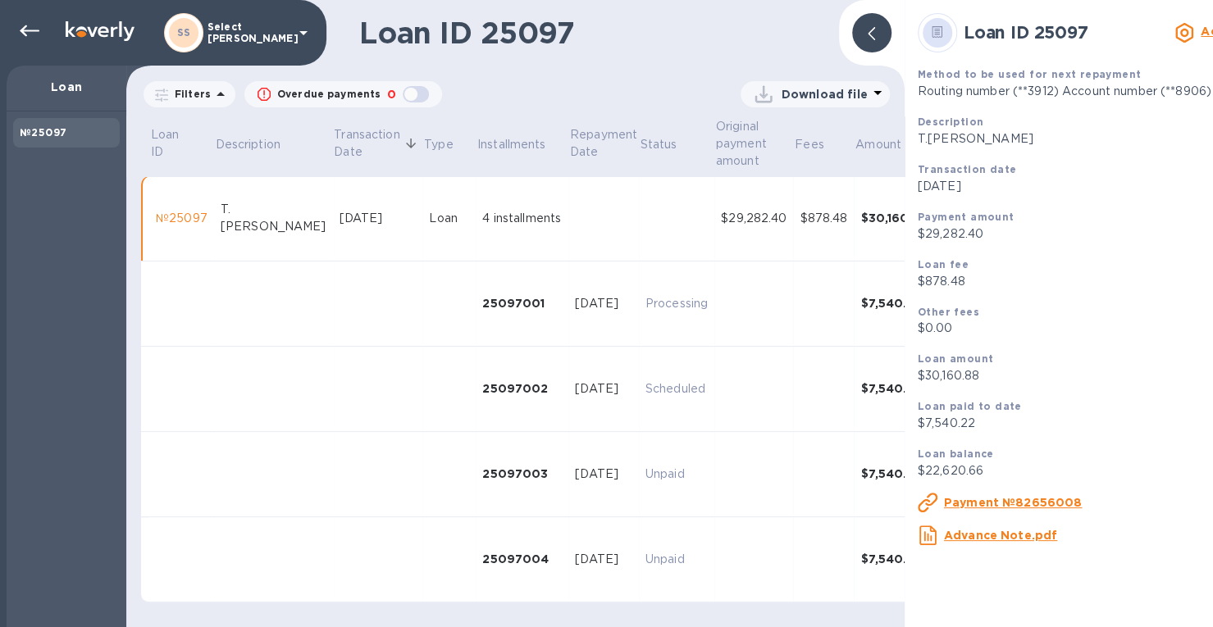
click at [860, 30] on div at bounding box center [871, 32] width 39 height 39
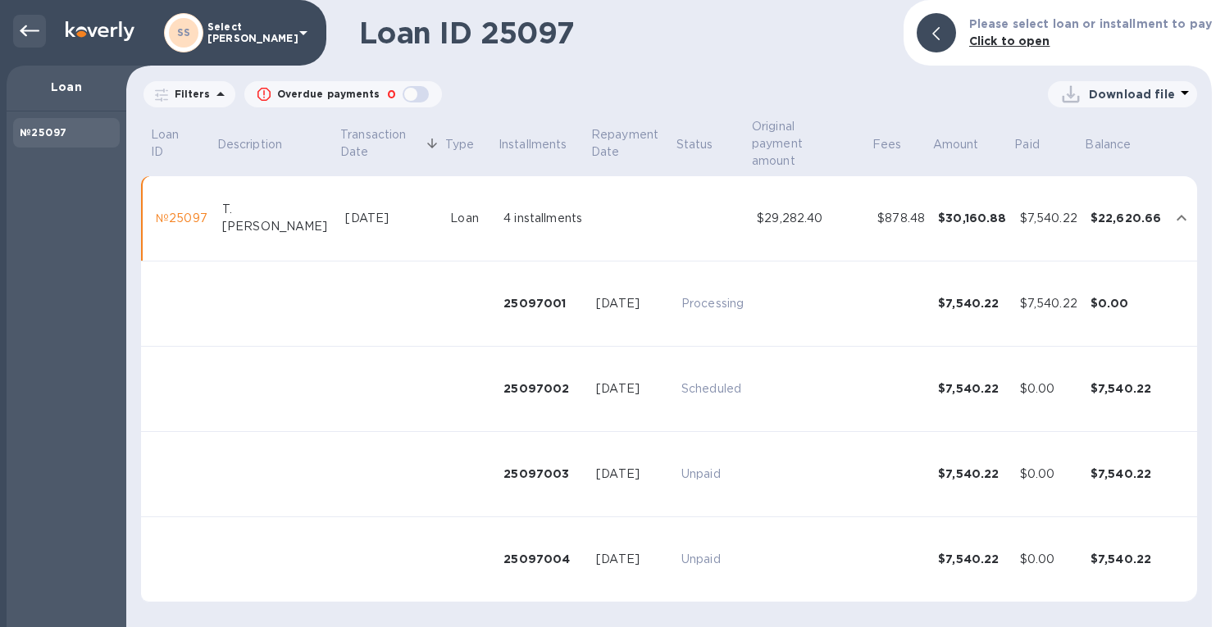
click at [21, 38] on icon at bounding box center [30, 31] width 20 height 20
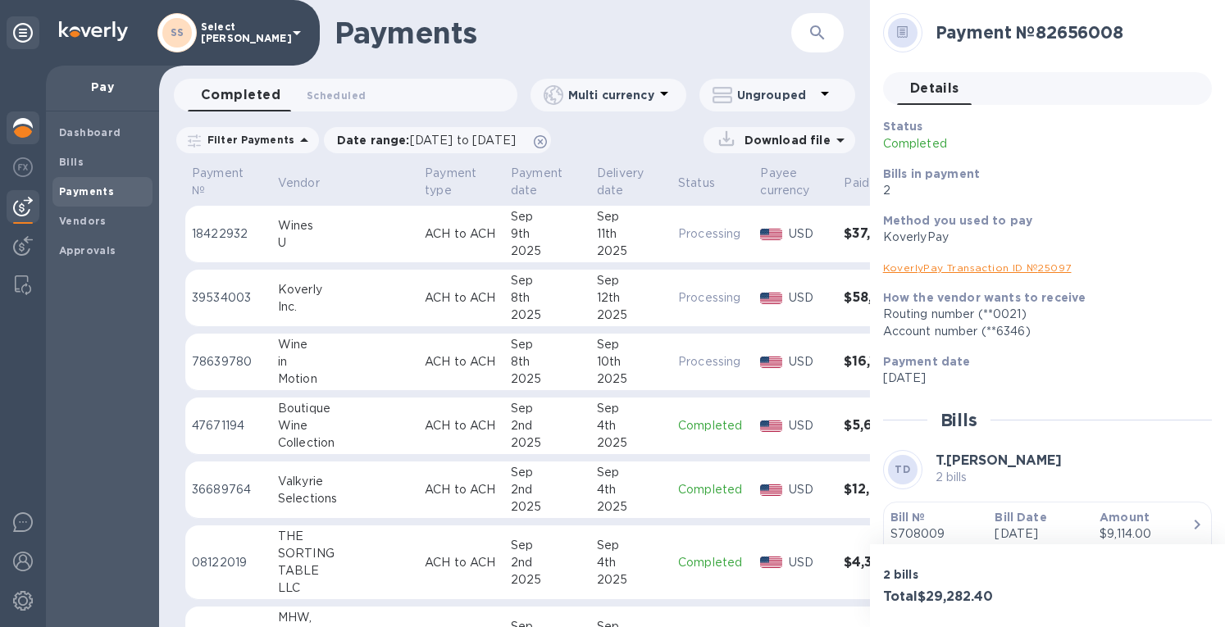
click at [26, 130] on img at bounding box center [23, 128] width 20 height 20
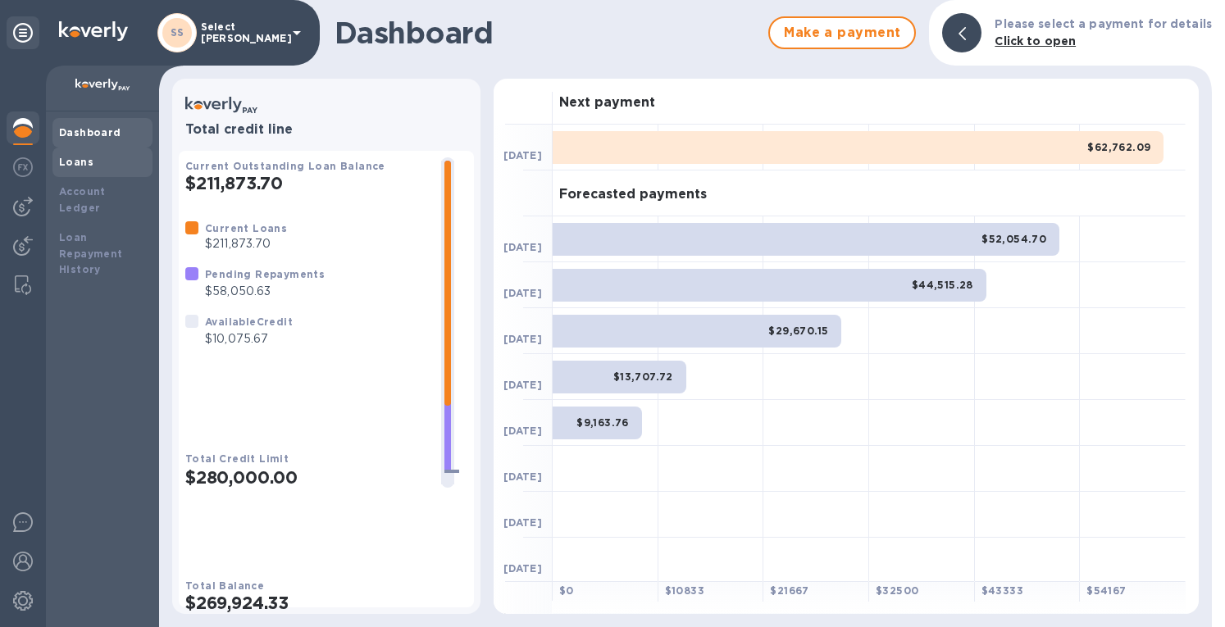
click at [87, 155] on div "Loans" at bounding box center [102, 162] width 87 height 16
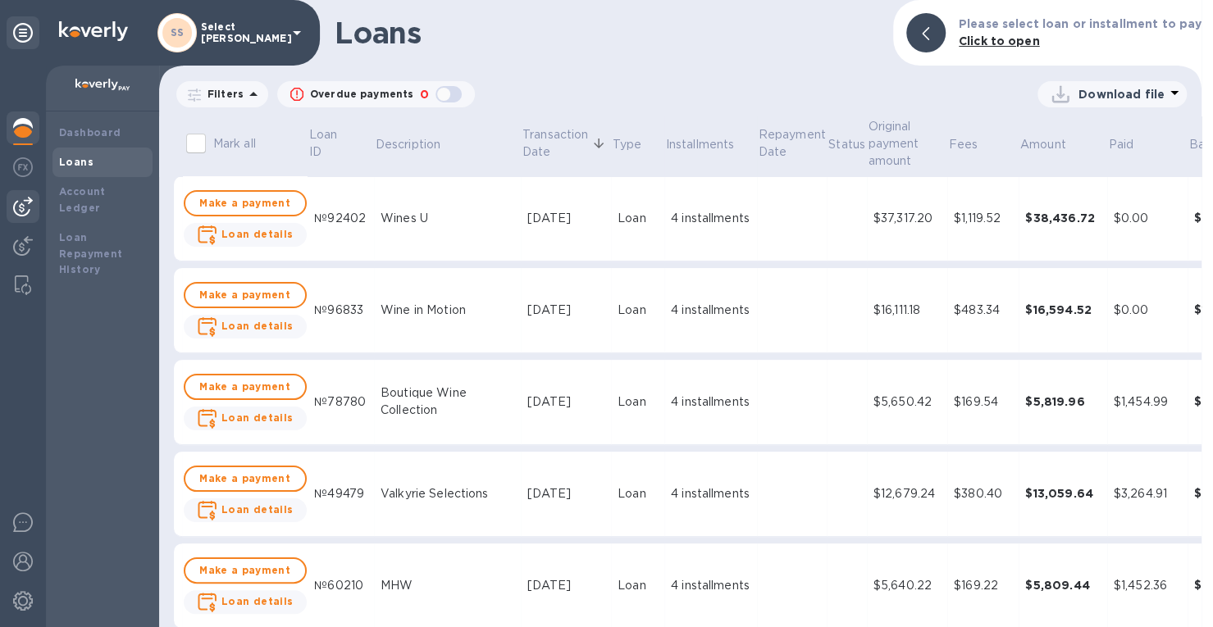
click at [24, 208] on img at bounding box center [23, 207] width 20 height 20
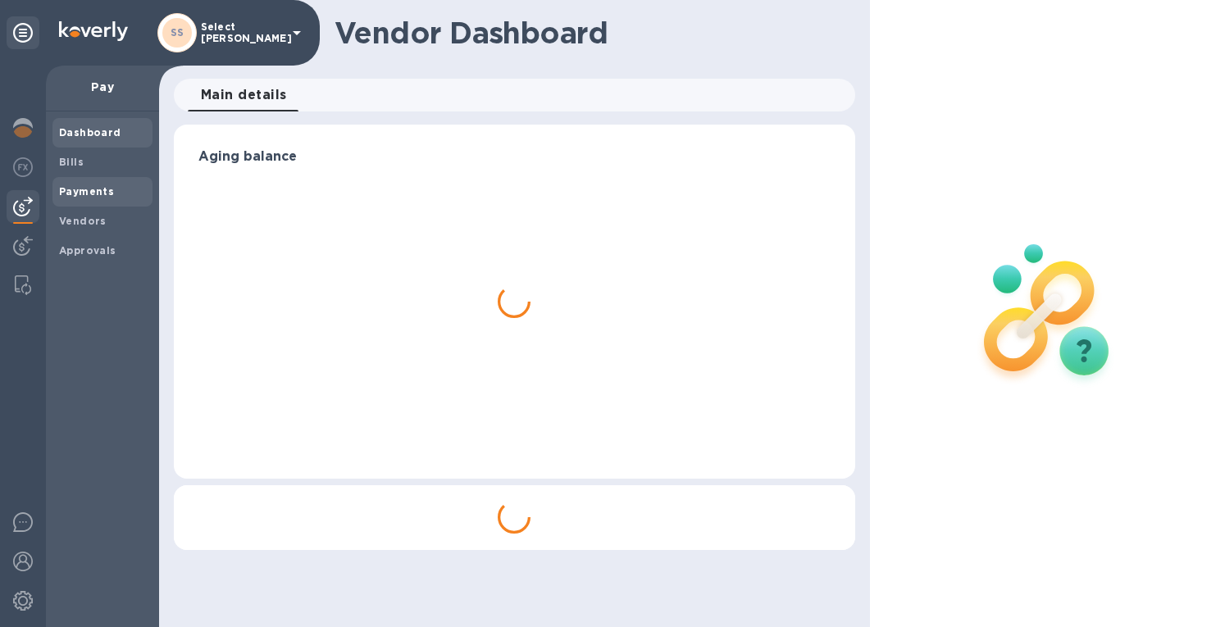
click at [81, 184] on span "Payments" at bounding box center [86, 192] width 55 height 16
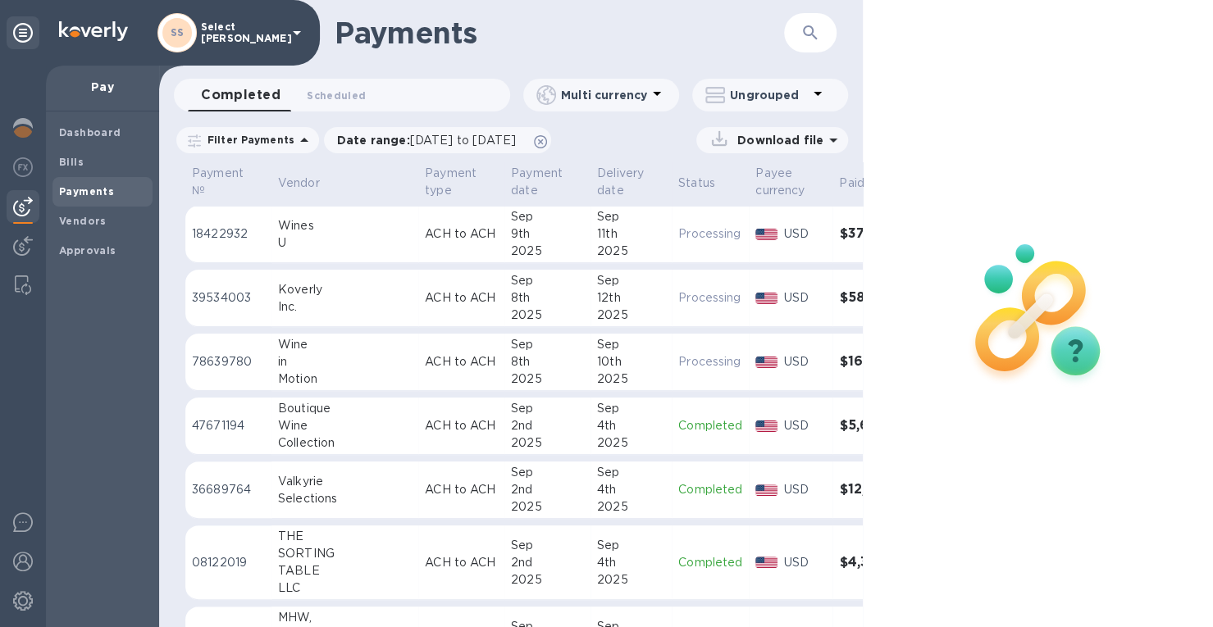
click at [807, 32] on icon "button" at bounding box center [810, 33] width 20 height 20
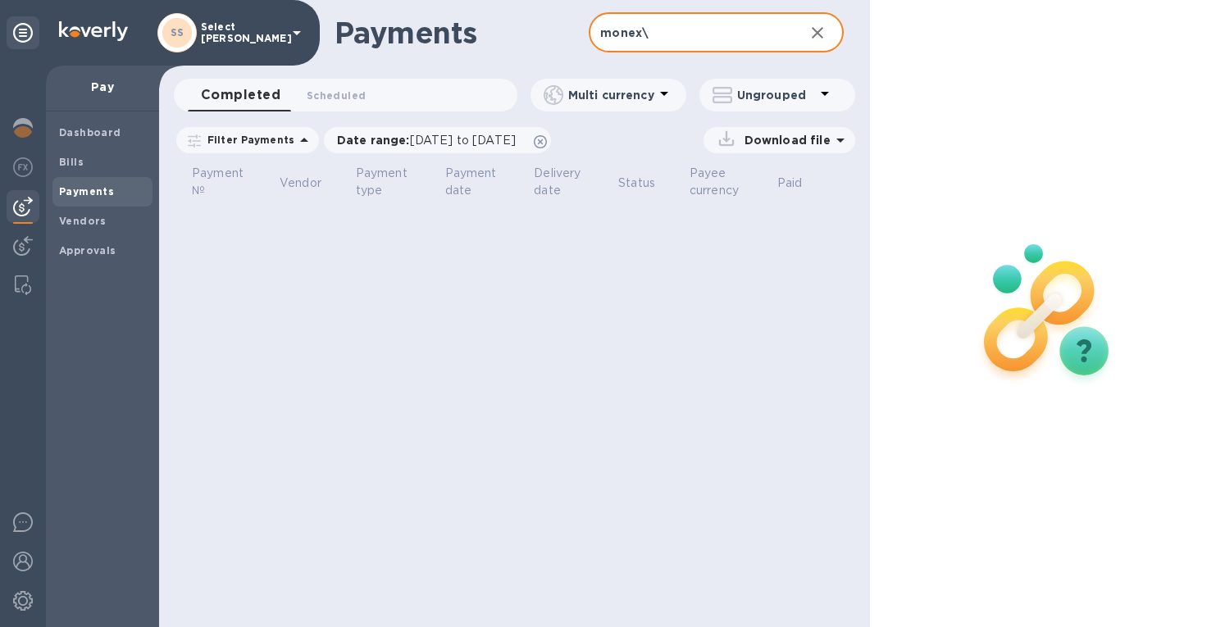
type input "monex"
click at [424, 139] on span "[DATE] to [DATE]" at bounding box center [463, 140] width 106 height 13
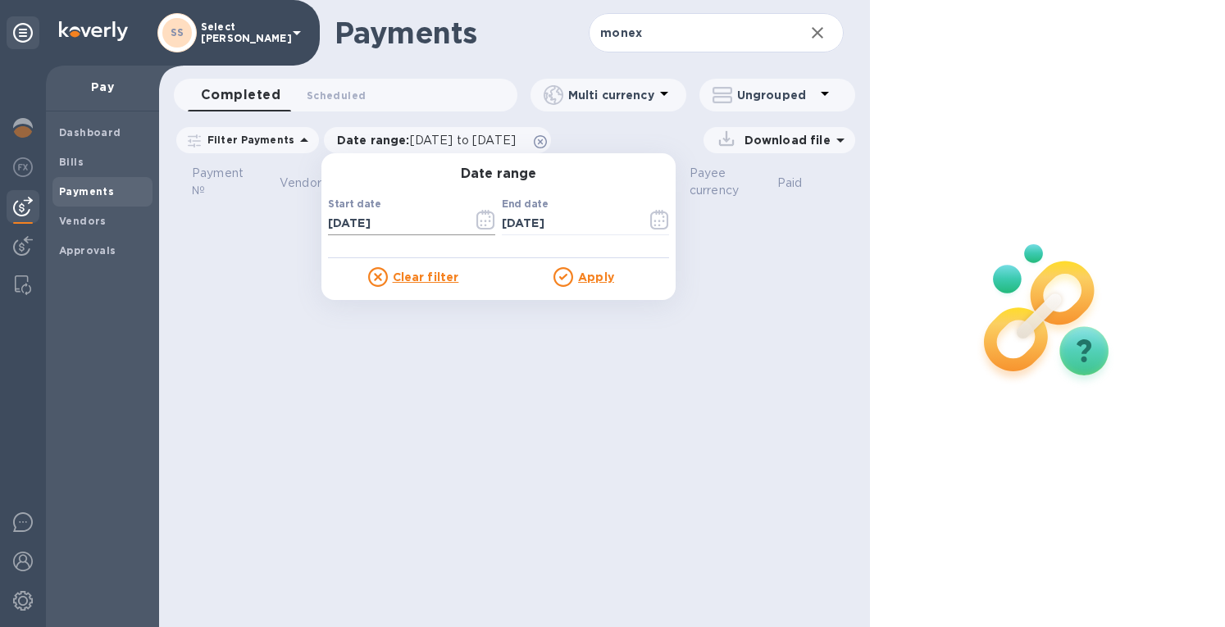
click at [480, 222] on icon "button" at bounding box center [481, 222] width 2 height 2
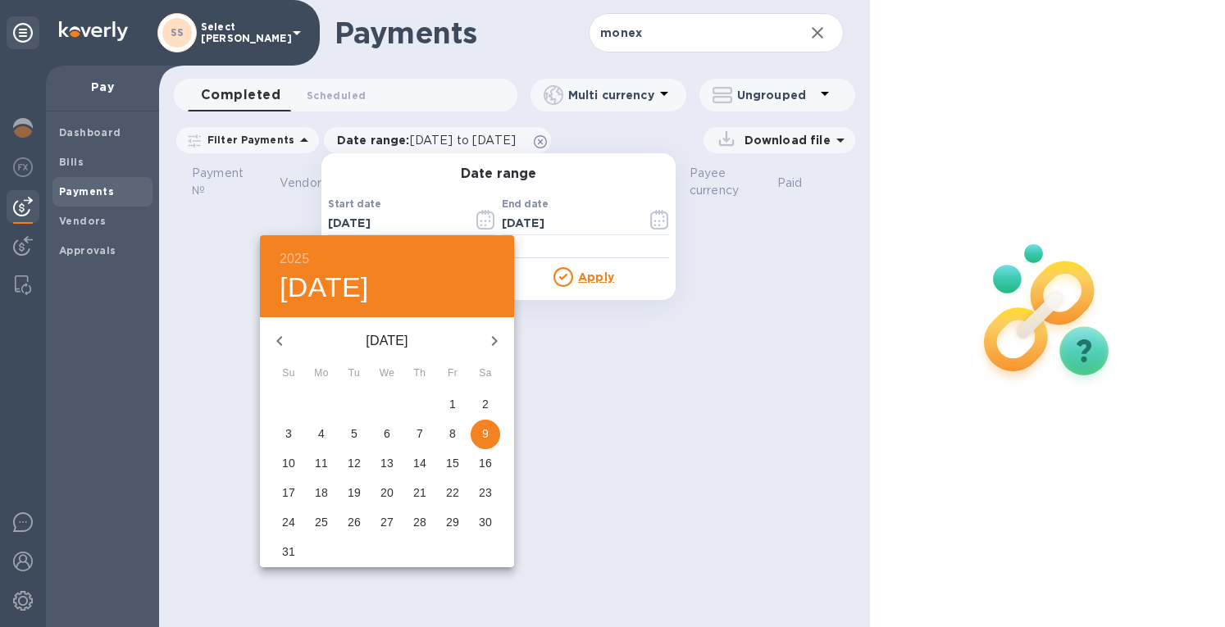
click at [281, 339] on icon "button" at bounding box center [280, 341] width 20 height 20
drag, startPoint x: 354, startPoint y: 403, endPoint x: 495, endPoint y: 338, distance: 155.6
click at [358, 403] on span "1" at bounding box center [355, 404] width 30 height 16
type input "[DATE]"
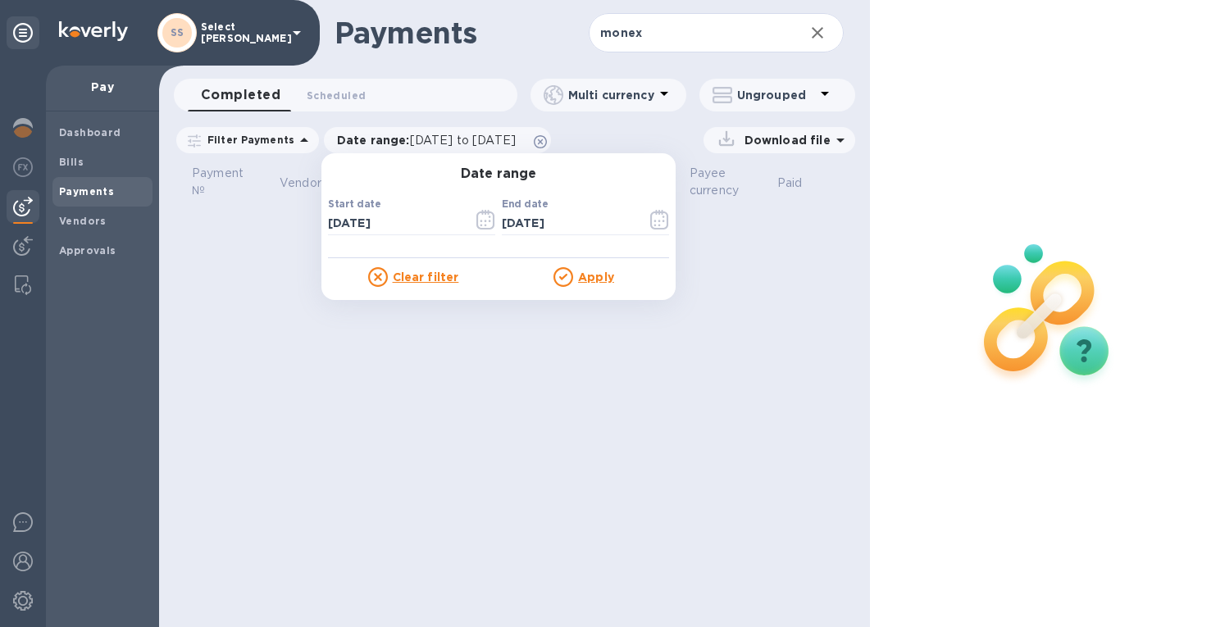
click at [581, 266] on div "Clear filter Apply" at bounding box center [498, 272] width 341 height 29
click at [580, 280] on u "Apply" at bounding box center [596, 277] width 36 height 13
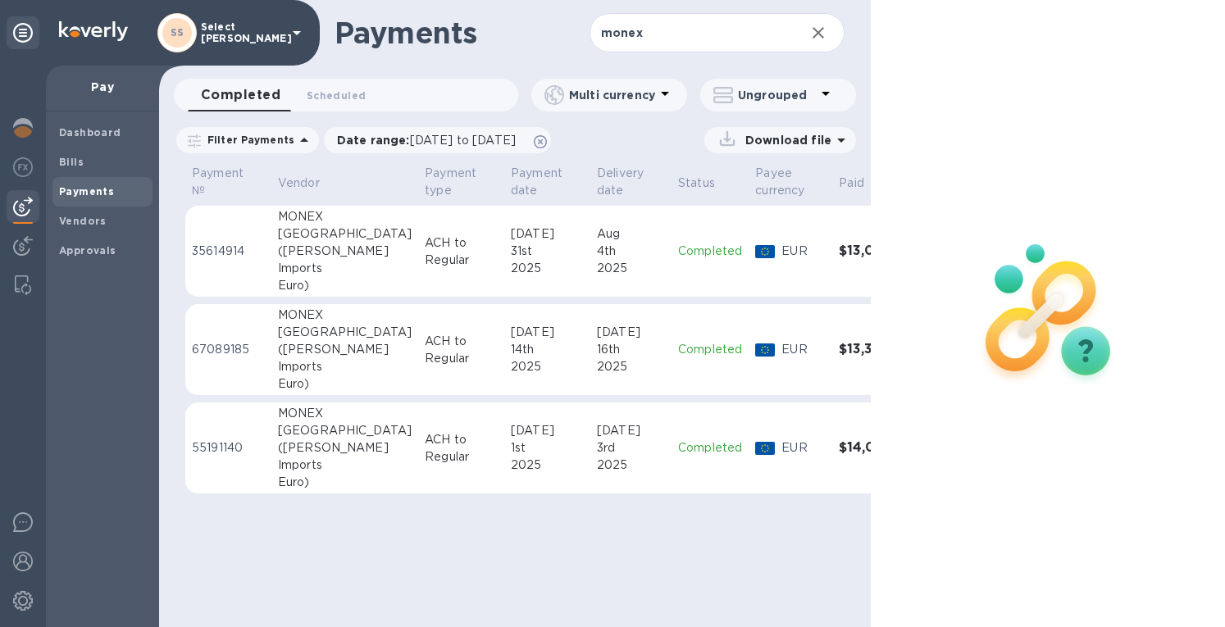
click at [511, 357] on div "14th" at bounding box center [547, 349] width 73 height 17
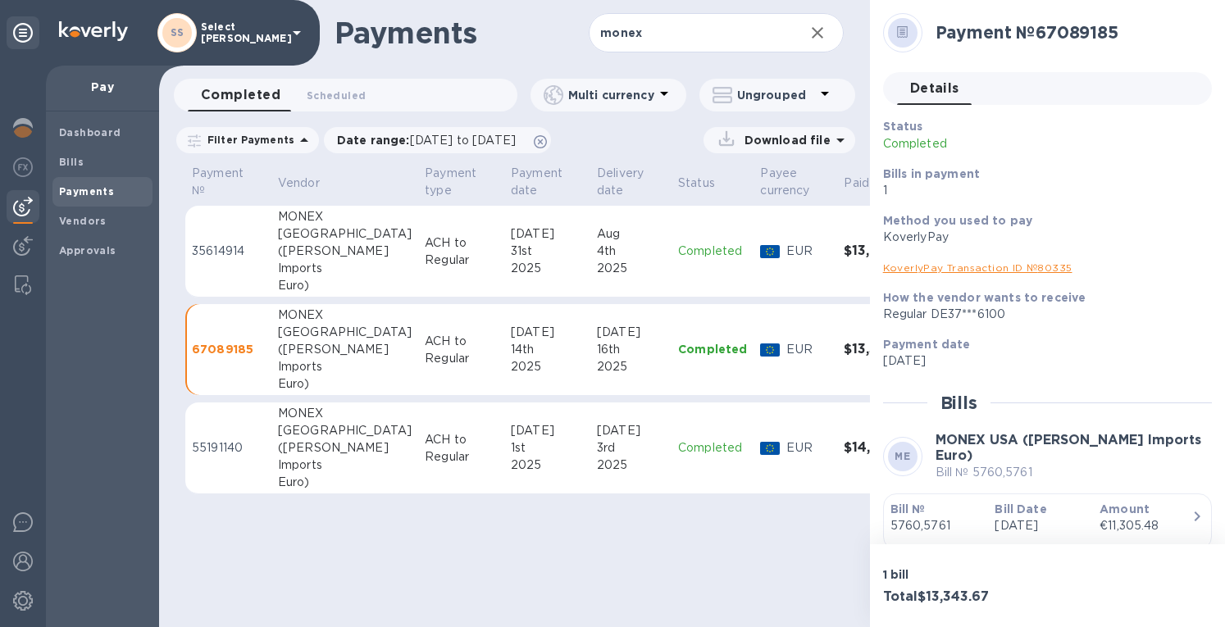
click at [511, 253] on div "31st" at bounding box center [547, 251] width 73 height 17
click at [1030, 270] on link "KoverlyPay Transaction ID № 22781" at bounding box center [975, 268] width 185 height 12
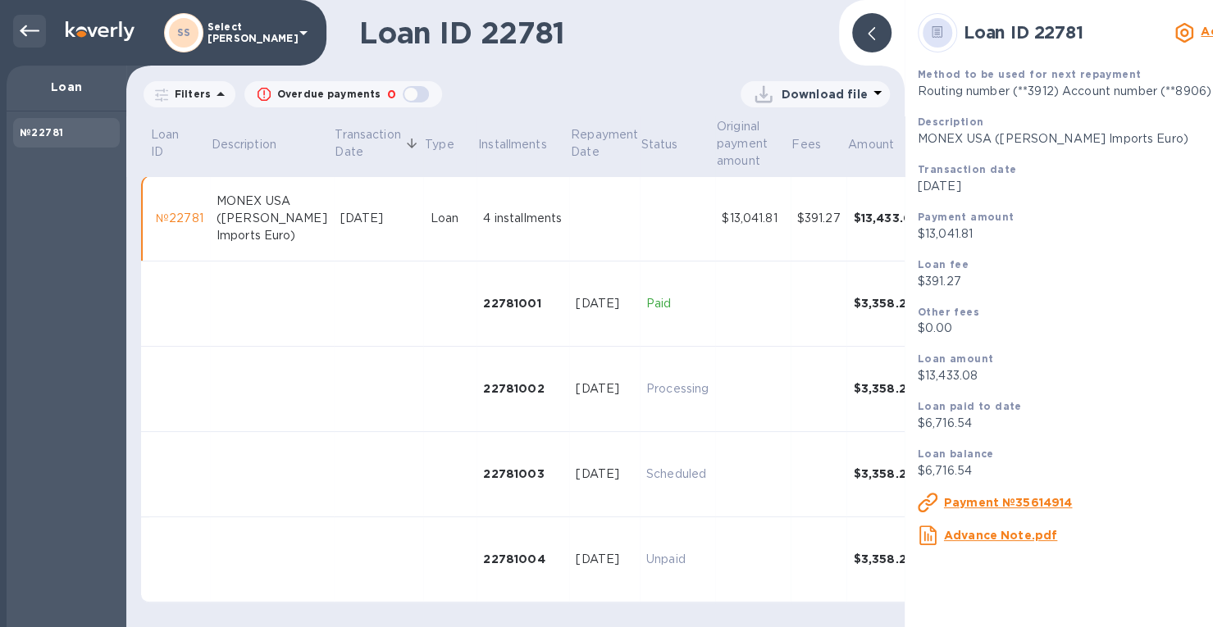
click at [23, 30] on icon at bounding box center [30, 30] width 20 height 11
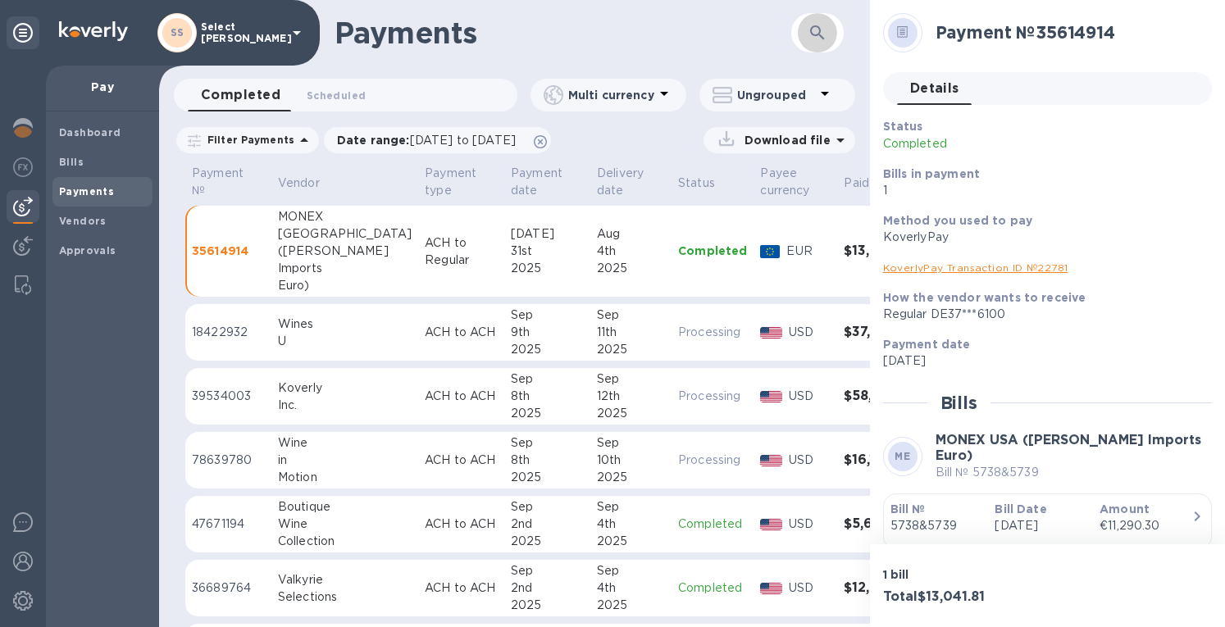
drag, startPoint x: 809, startPoint y: 39, endPoint x: 592, endPoint y: 107, distance: 226.9
click at [797, 42] on div "​" at bounding box center [817, 33] width 52 height 40
click at [822, 24] on icon "button" at bounding box center [818, 33] width 20 height 20
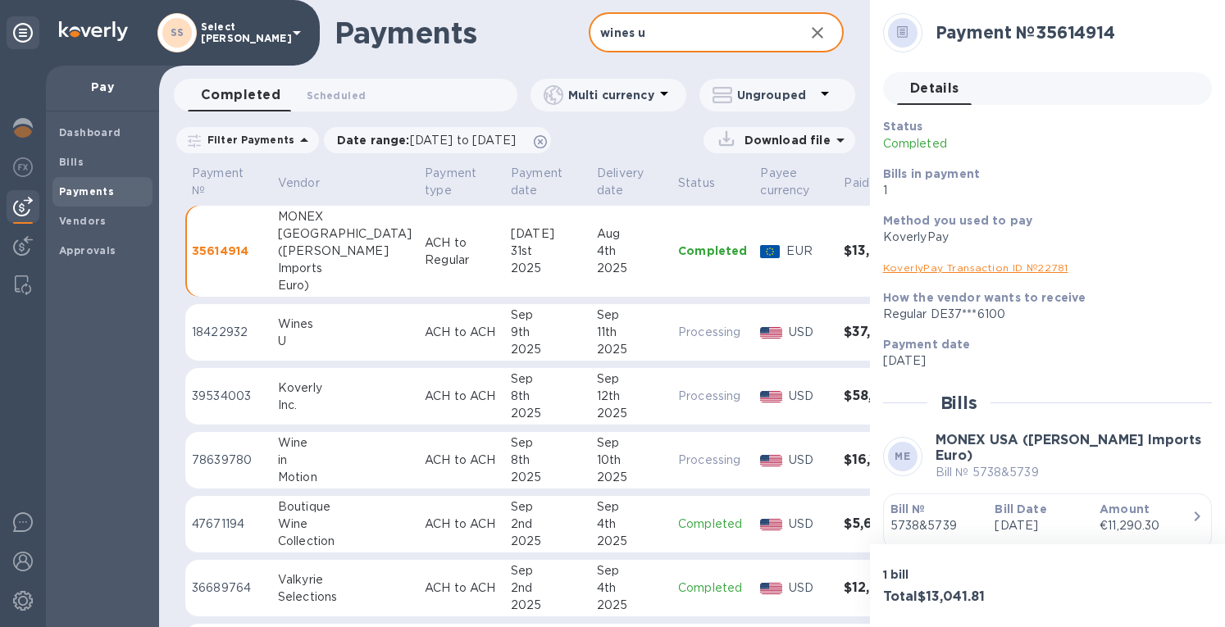
type input "wines u"
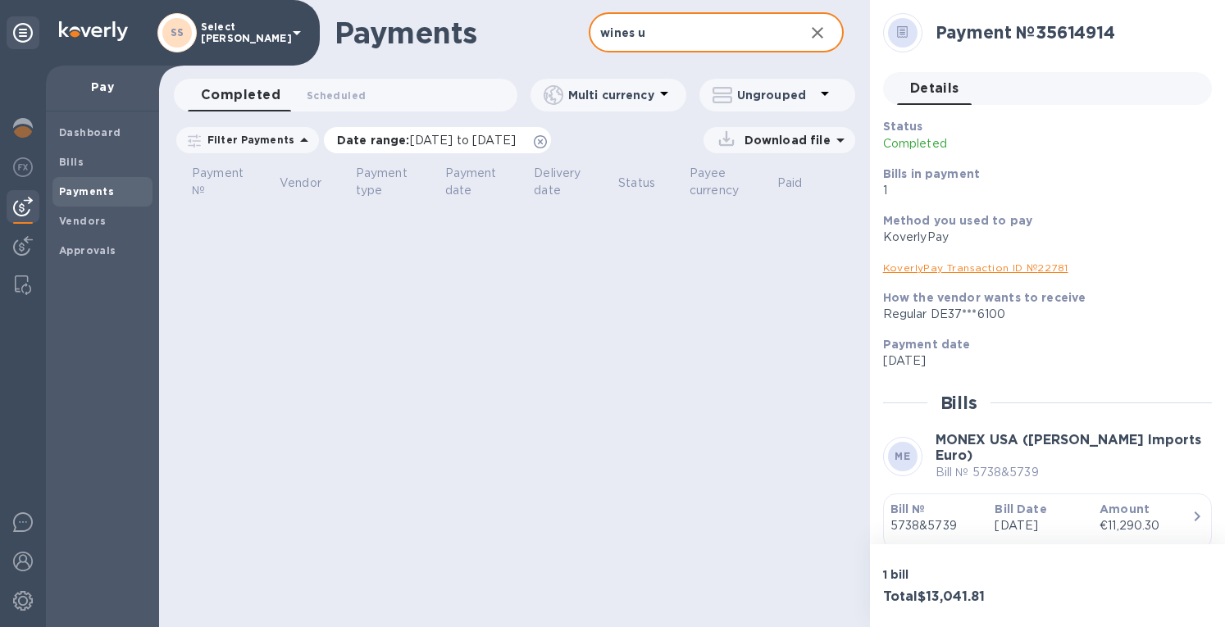
click at [430, 143] on span "[DATE] to [DATE]" at bounding box center [463, 140] width 106 height 13
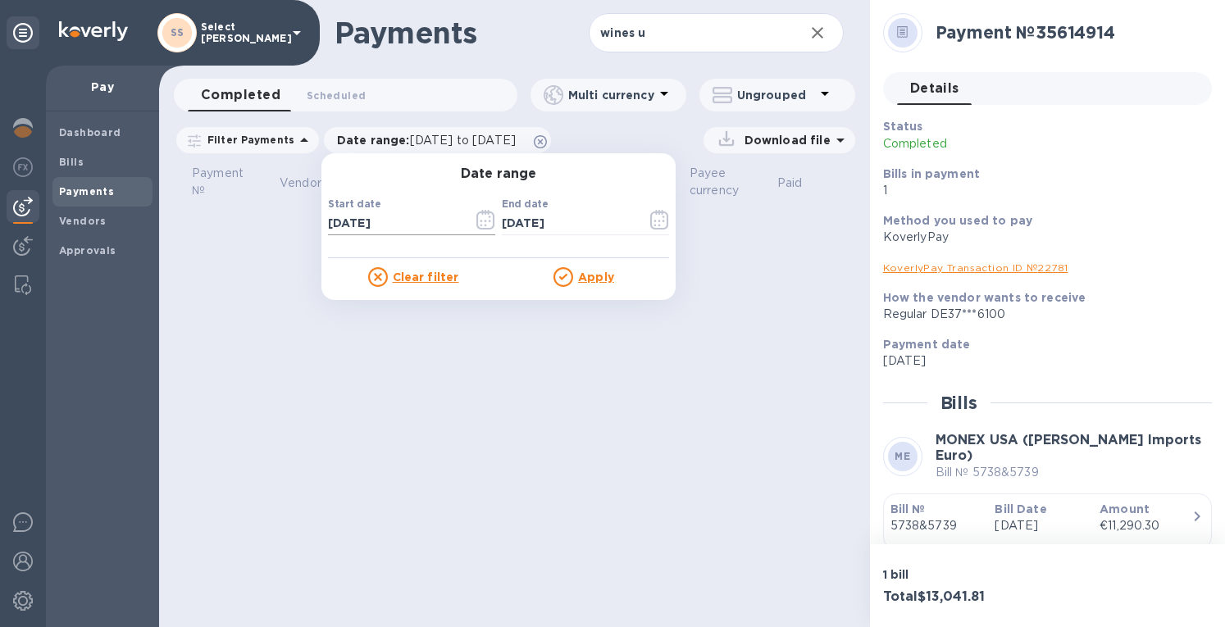
click at [476, 222] on icon "button" at bounding box center [485, 220] width 19 height 20
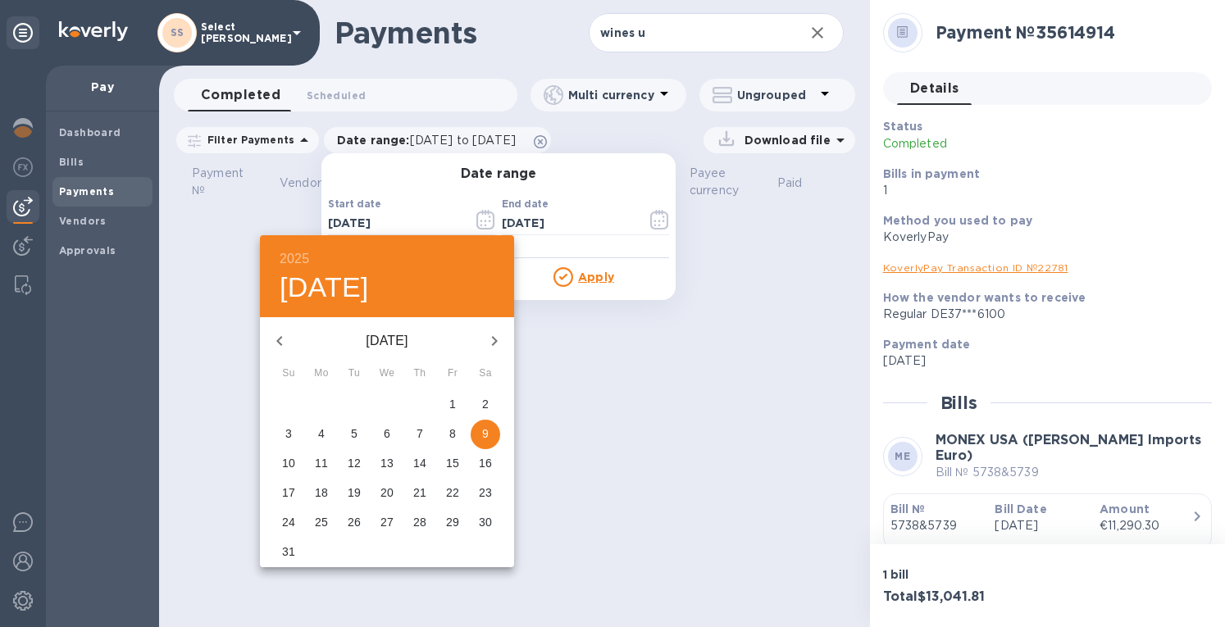
click at [282, 337] on icon "button" at bounding box center [280, 341] width 20 height 20
click at [292, 522] on p "27" at bounding box center [288, 522] width 13 height 16
type input "[DATE]"
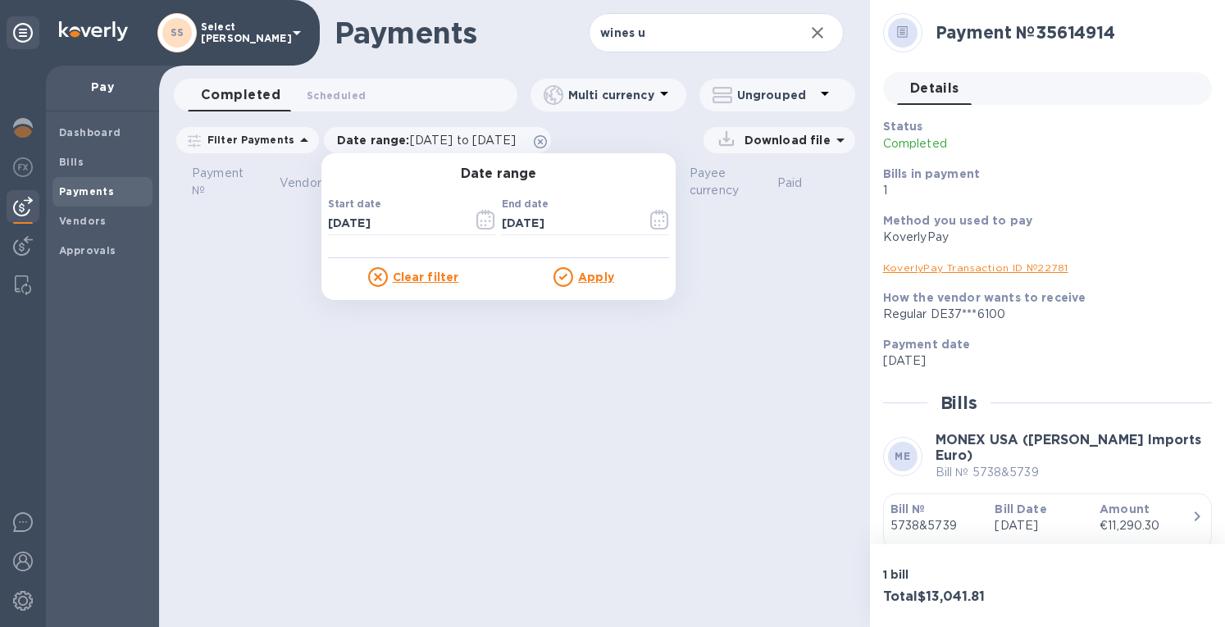
click at [586, 274] on u "Apply" at bounding box center [596, 277] width 36 height 13
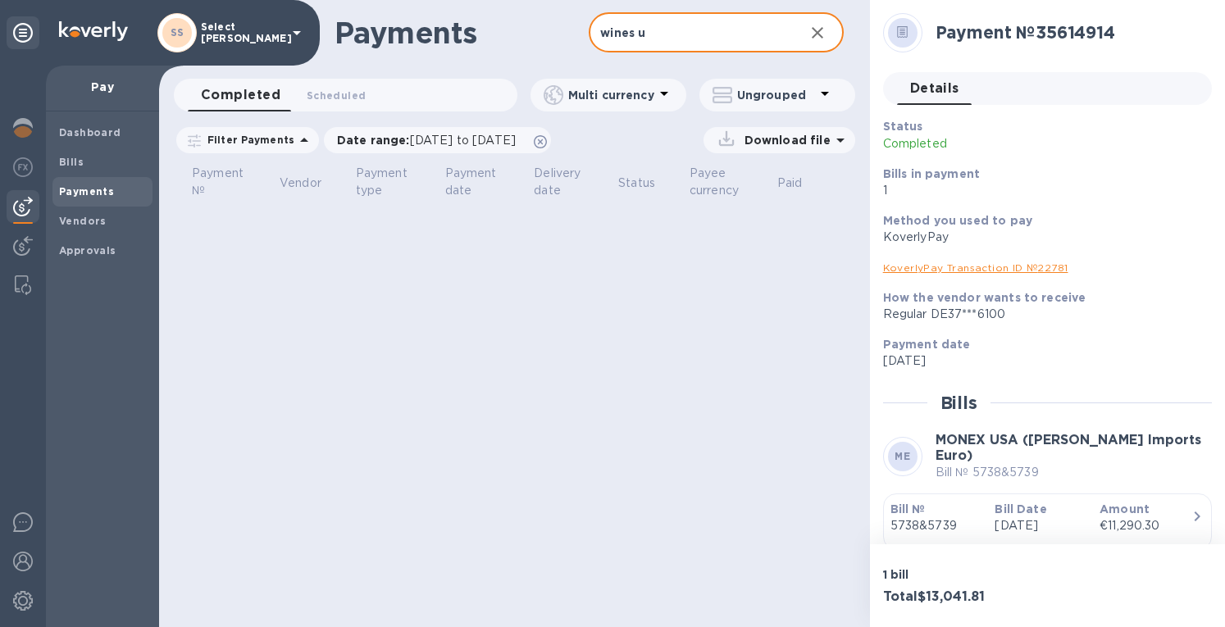
click at [609, 35] on input "wines u" at bounding box center [690, 33] width 202 height 40
drag, startPoint x: 676, startPoint y: 43, endPoint x: 577, endPoint y: 37, distance: 98.6
click at [577, 37] on div "Payments WINES U ​" at bounding box center [514, 33] width 711 height 66
type input "Wines U"
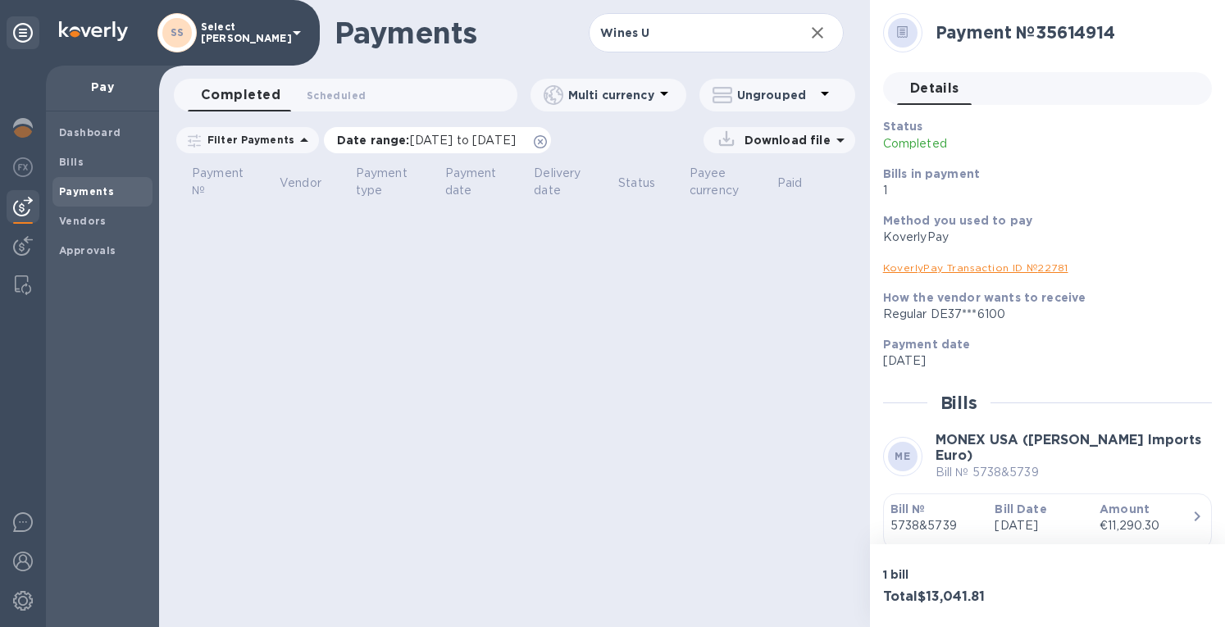
click at [547, 142] on icon at bounding box center [540, 141] width 13 height 13
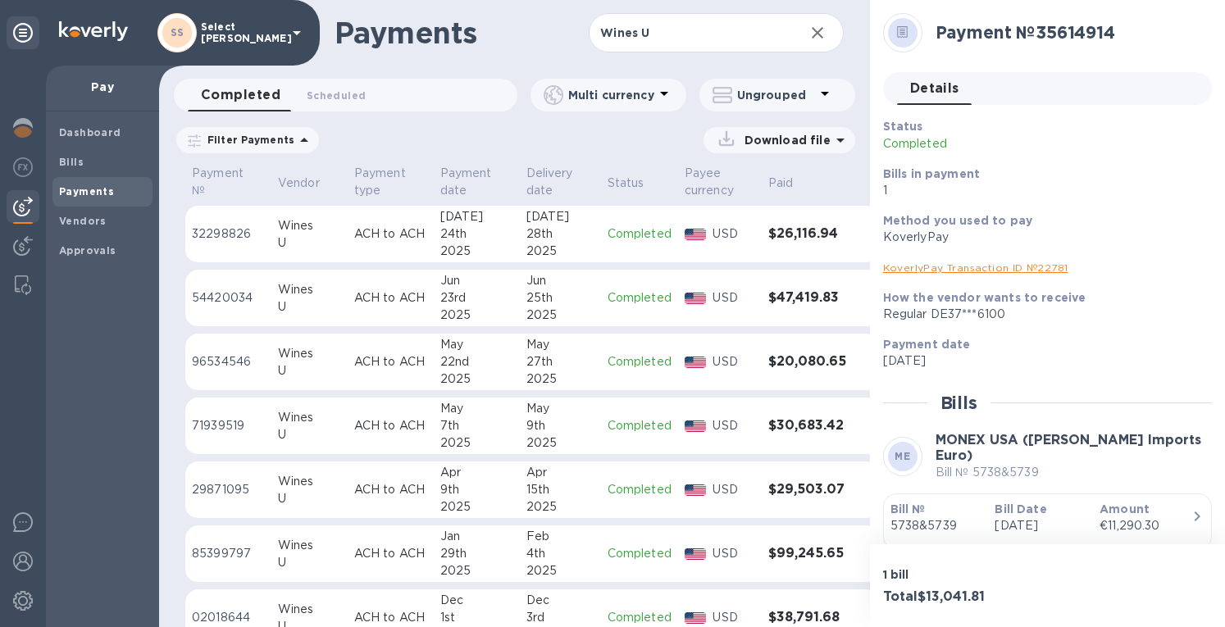
click at [555, 308] on div "2025" at bounding box center [560, 315] width 68 height 17
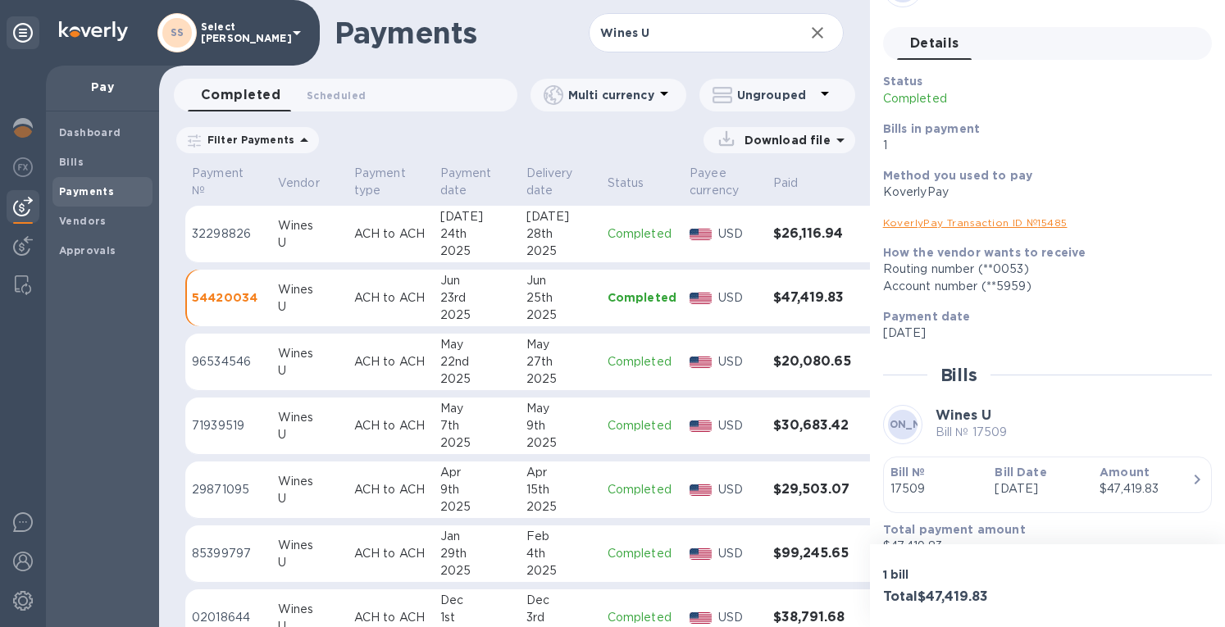
scroll to position [69, 0]
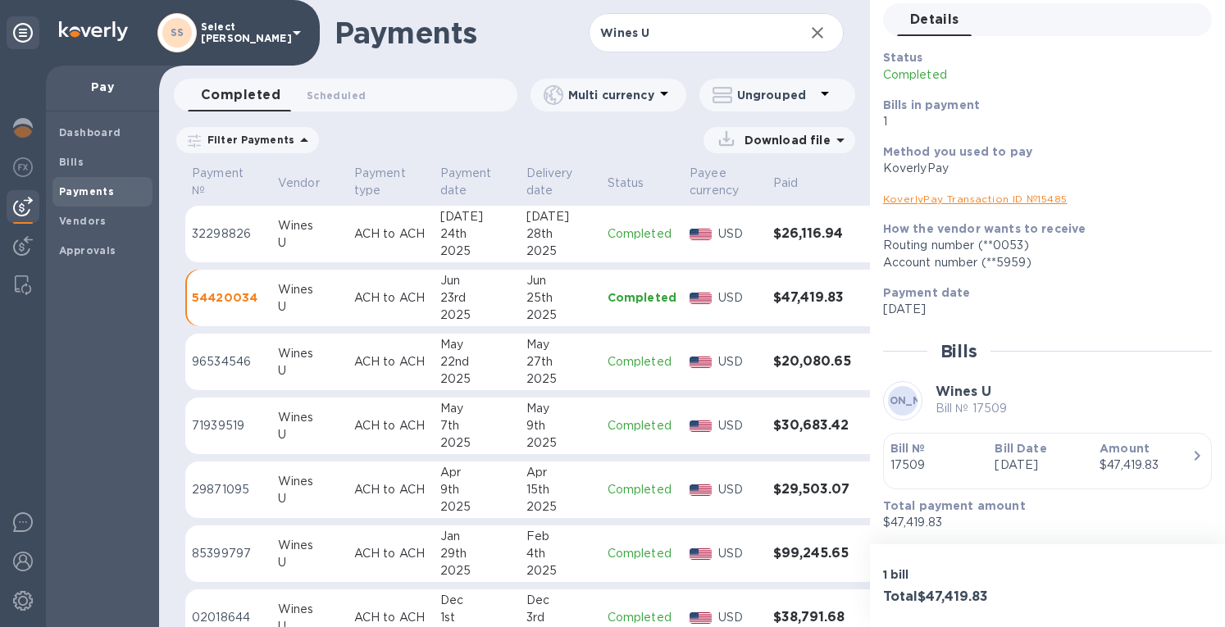
click at [546, 226] on div "28th" at bounding box center [560, 234] width 68 height 17
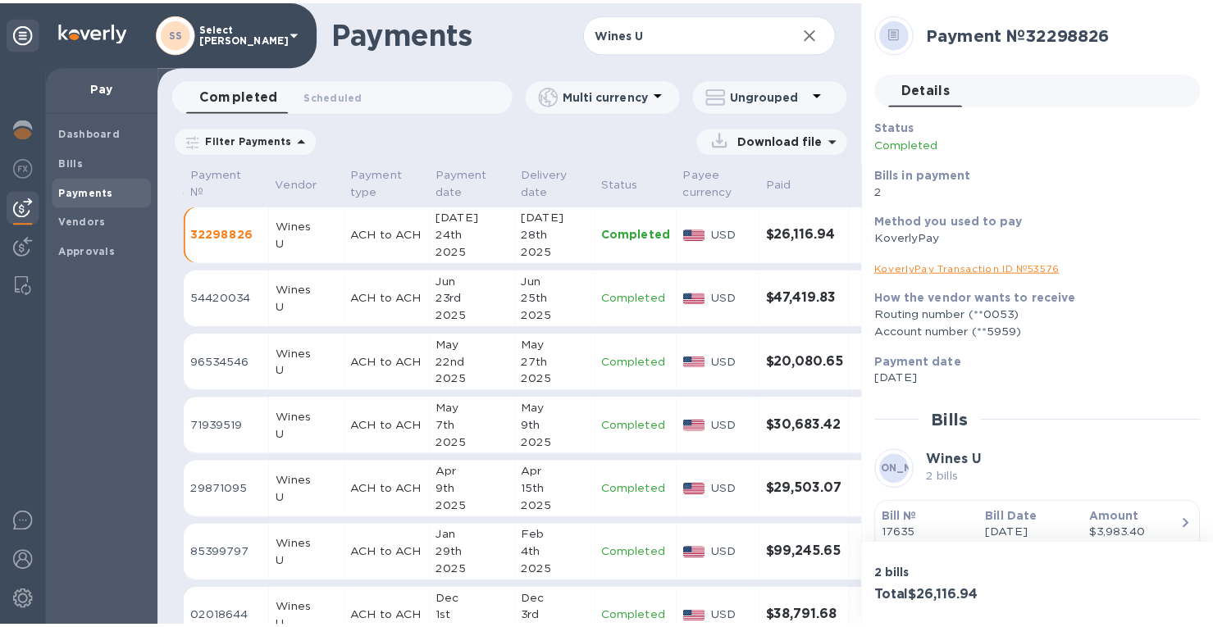
scroll to position [133, 0]
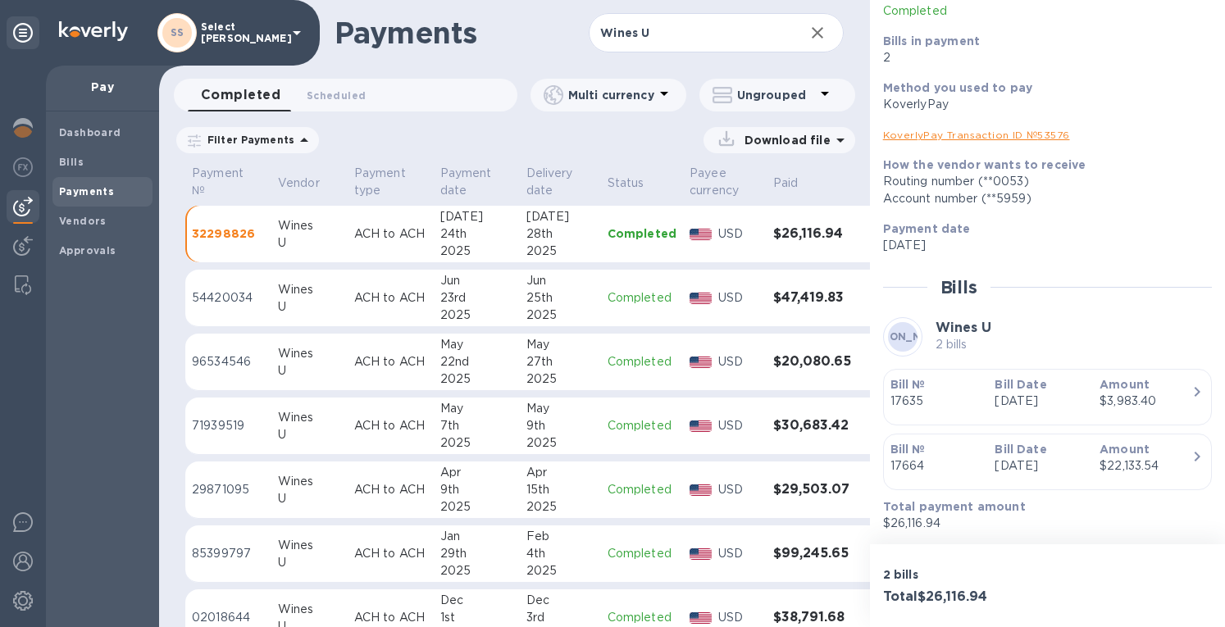
click at [959, 136] on link "KoverlyPay Transaction ID № 53576" at bounding box center [976, 135] width 187 height 12
